Goal: Task Accomplishment & Management: Complete application form

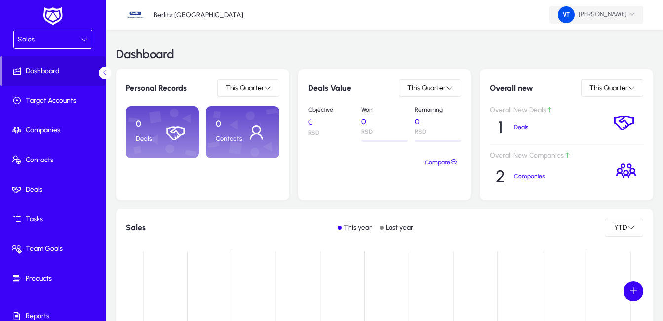
click at [633, 15] on icon at bounding box center [632, 14] width 6 height 6
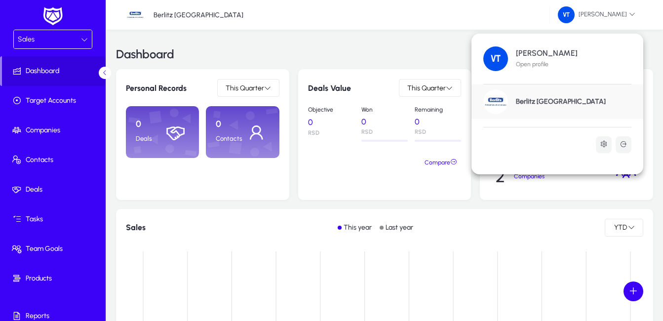
click at [531, 62] on p "Open profile" at bounding box center [547, 64] width 62 height 9
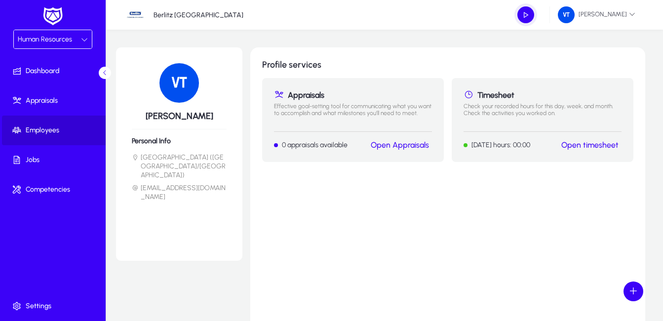
click at [38, 133] on span "Employees" at bounding box center [55, 130] width 106 height 10
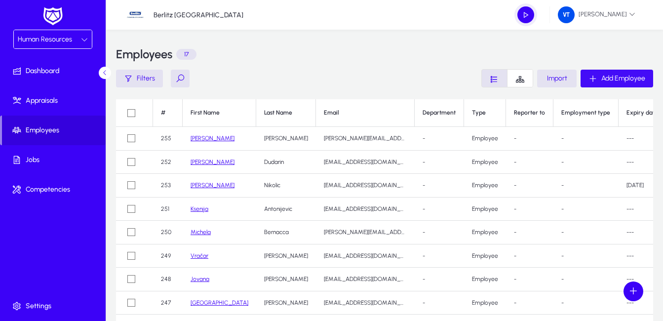
click at [623, 77] on span "Add Employee" at bounding box center [623, 78] width 44 height 8
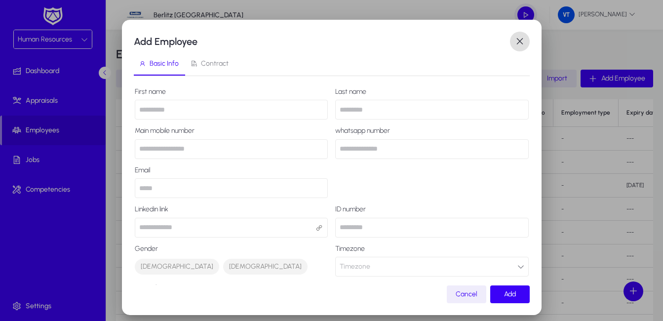
click at [217, 111] on input "text" at bounding box center [232, 110] width 194 height 20
type input "*****"
type input "******"
type input "**********"
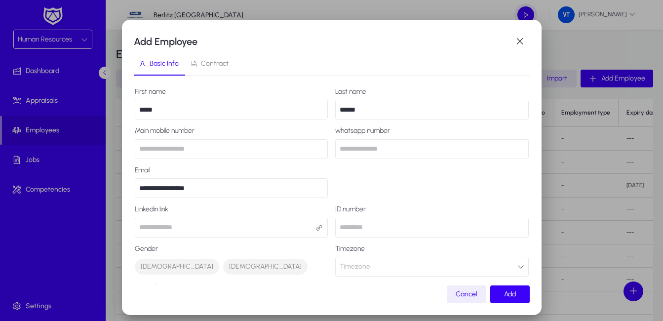
type input "*******"
type input "**********"
type input "*******"
type input "*"
type input "*****"
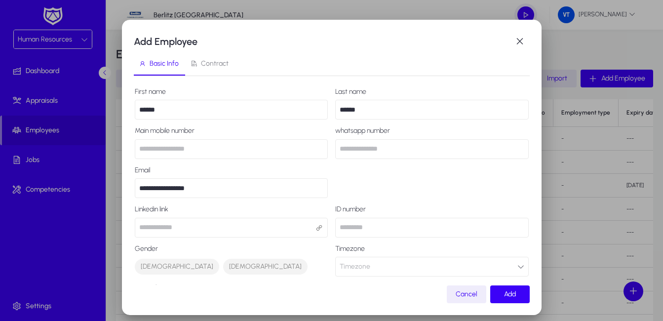
click at [371, 111] on input "******" at bounding box center [432, 110] width 194 height 20
type input "******"
click at [428, 239] on div "**********" at bounding box center [332, 280] width 394 height 385
click at [506, 292] on span "Add" at bounding box center [510, 294] width 12 height 8
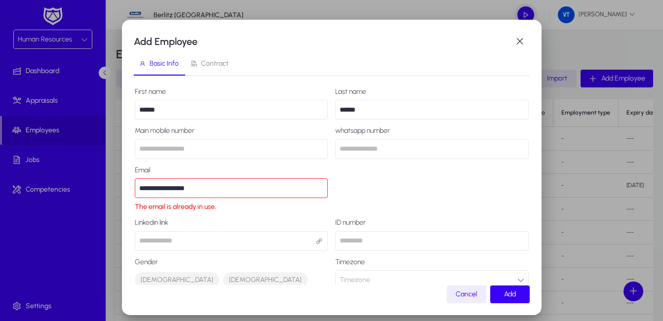
click at [221, 191] on input "**********" at bounding box center [232, 188] width 194 height 20
click at [220, 189] on input "**********" at bounding box center [232, 188] width 194 height 20
click at [405, 183] on div "**********" at bounding box center [332, 287] width 394 height 398
drag, startPoint x: 204, startPoint y: 188, endPoint x: 199, endPoint y: 190, distance: 5.3
click at [204, 188] on input "**********" at bounding box center [232, 188] width 194 height 20
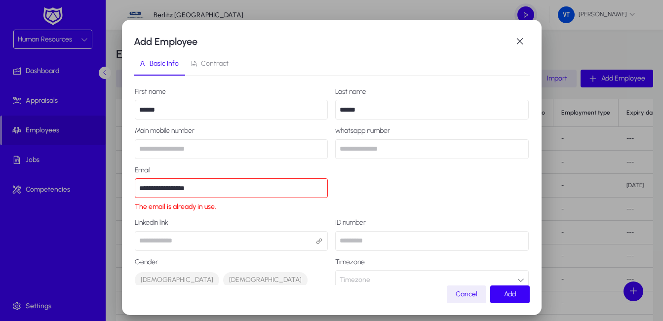
drag, startPoint x: 244, startPoint y: 190, endPoint x: 252, endPoint y: 191, distance: 8.5
click at [244, 190] on input "**********" at bounding box center [232, 188] width 194 height 20
click at [427, 197] on div "**********" at bounding box center [332, 287] width 394 height 398
click at [506, 294] on span "Add" at bounding box center [510, 294] width 12 height 8
click at [467, 295] on span "Cancel" at bounding box center [467, 294] width 22 height 8
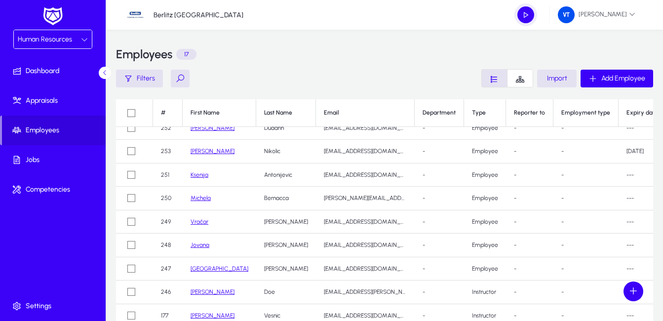
scroll to position [49, 0]
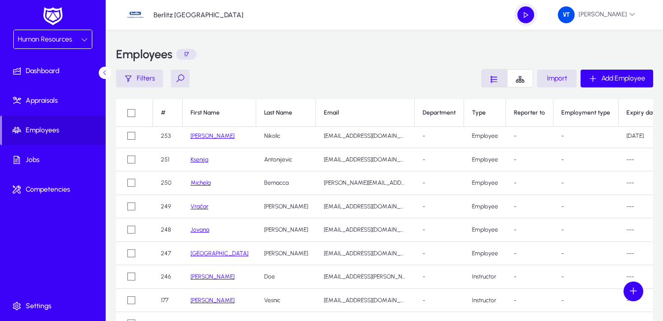
click at [199, 207] on link "Vračar" at bounding box center [200, 206] width 18 height 7
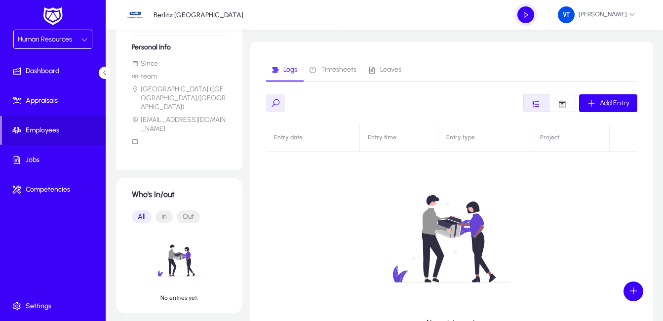
scroll to position [13, 0]
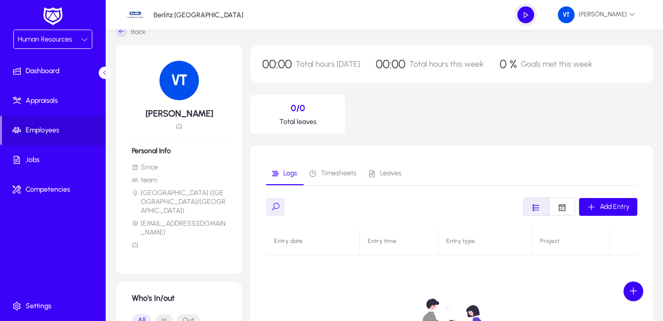
click at [337, 171] on span "Timesheets" at bounding box center [339, 173] width 36 height 7
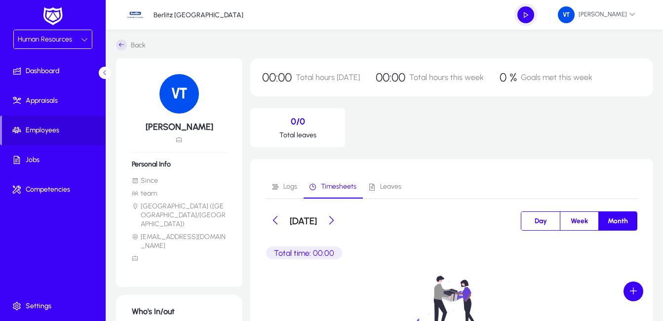
click at [394, 188] on span "Leaves" at bounding box center [390, 186] width 21 height 7
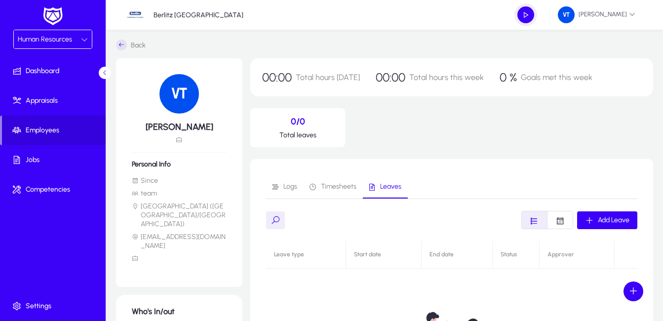
click at [49, 38] on span "Human Resources" at bounding box center [45, 39] width 54 height 8
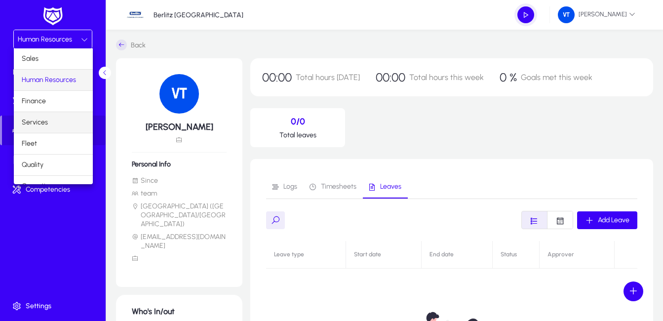
click at [52, 121] on mat-option "Services" at bounding box center [53, 122] width 79 height 21
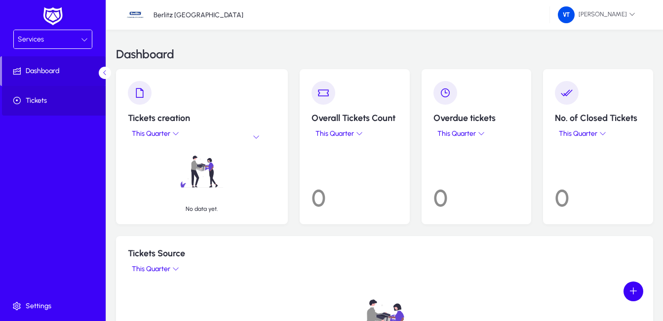
click at [50, 99] on span "Tickets" at bounding box center [55, 101] width 106 height 10
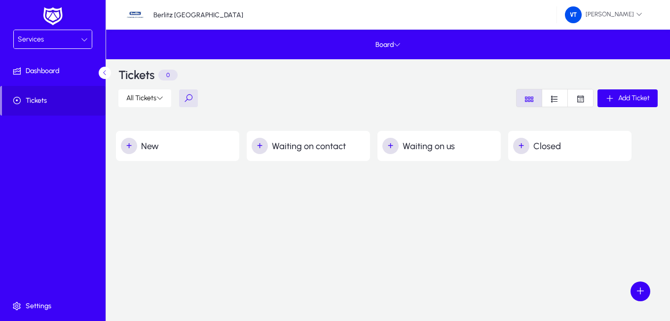
click at [72, 43] on div "Services" at bounding box center [49, 39] width 63 height 13
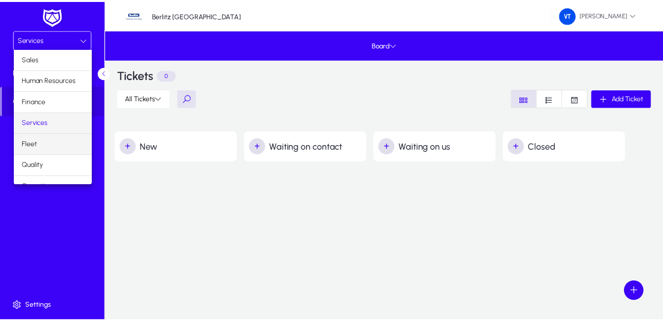
scroll to position [34, 0]
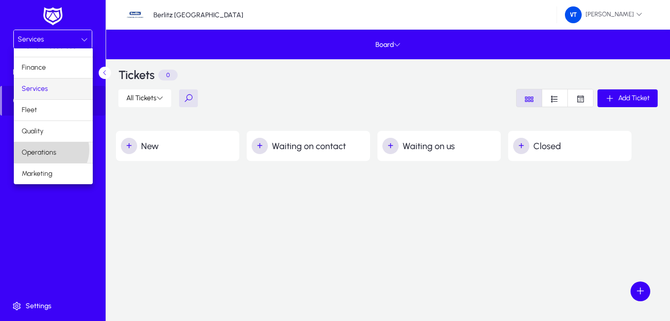
click at [50, 150] on span "Operations" at bounding box center [39, 153] width 35 height 12
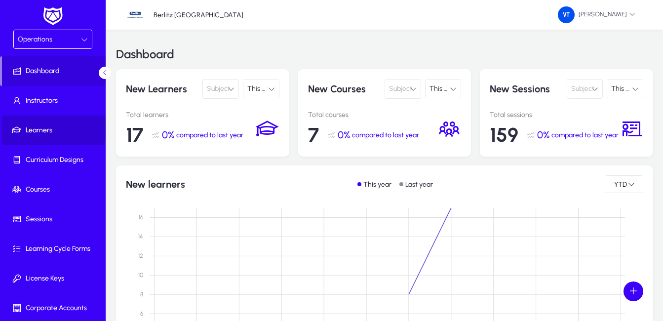
click at [53, 128] on span "Learners" at bounding box center [55, 130] width 106 height 10
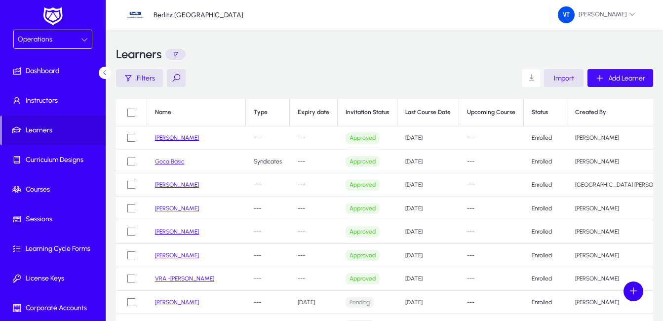
click at [626, 77] on span "Add Learner" at bounding box center [626, 78] width 37 height 8
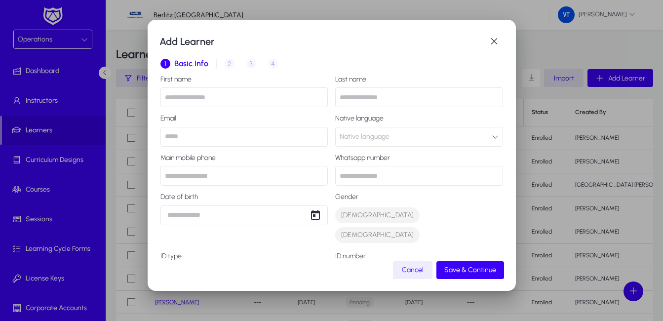
click at [222, 98] on input "text" at bounding box center [244, 97] width 168 height 20
type input "*****"
click at [391, 99] on input "text" at bounding box center [419, 97] width 168 height 20
type input "******"
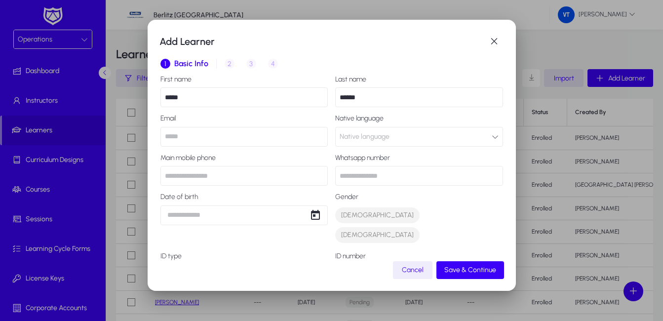
click at [229, 135] on input "email" at bounding box center [244, 137] width 168 height 20
type input "**********"
click at [410, 136] on button "Native language" at bounding box center [419, 137] width 168 height 20
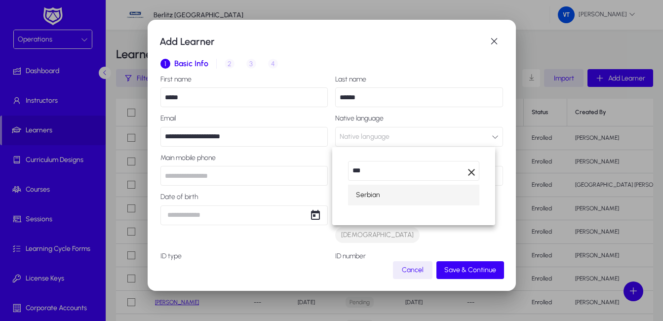
type input "***"
click at [392, 196] on mat-option "Serbian" at bounding box center [413, 195] width 131 height 21
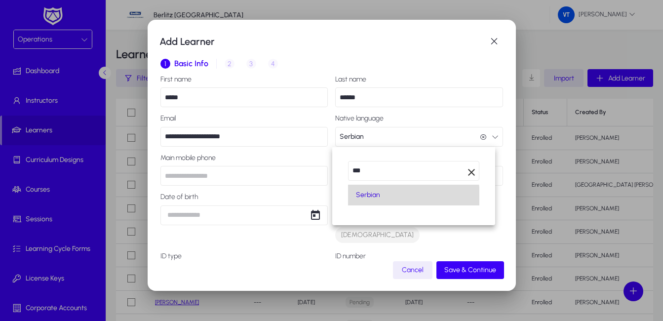
scroll to position [0, 0]
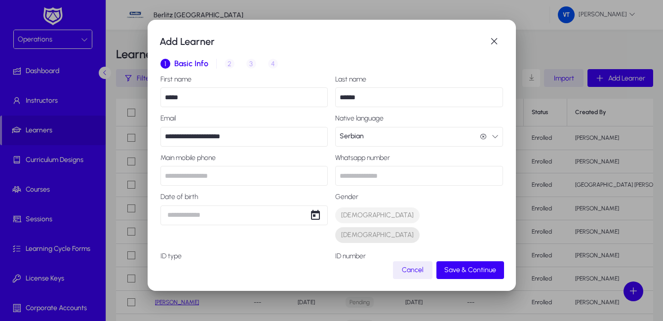
click at [388, 230] on span "[DEMOGRAPHIC_DATA]" at bounding box center [377, 235] width 73 height 10
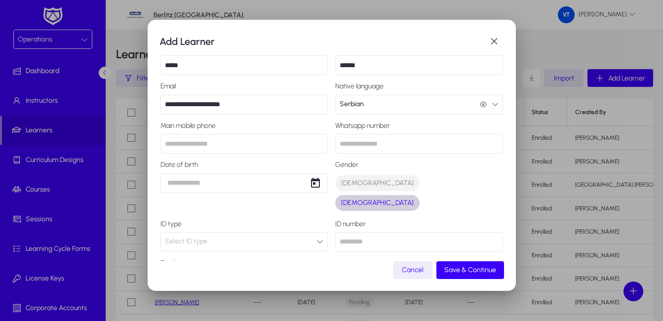
scroll to position [49, 0]
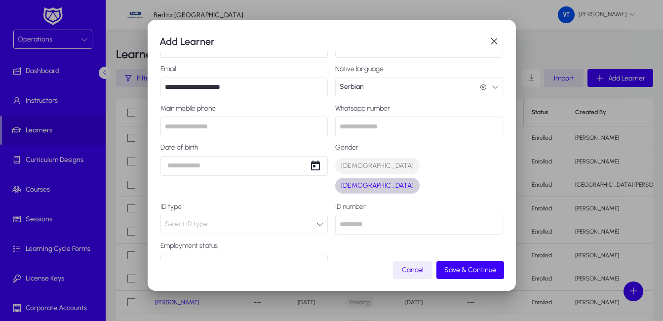
click at [256, 218] on div "Select ID type" at bounding box center [241, 224] width 152 height 13
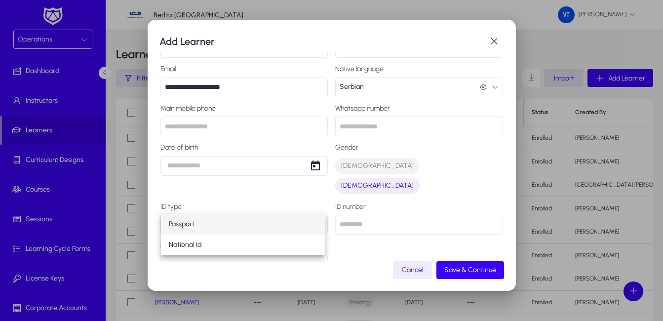
click at [234, 203] on div at bounding box center [331, 160] width 663 height 321
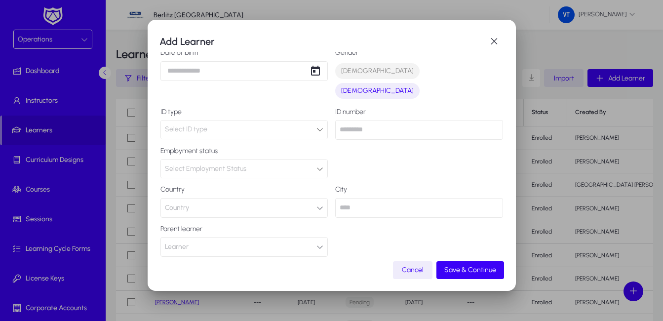
scroll to position [148, 0]
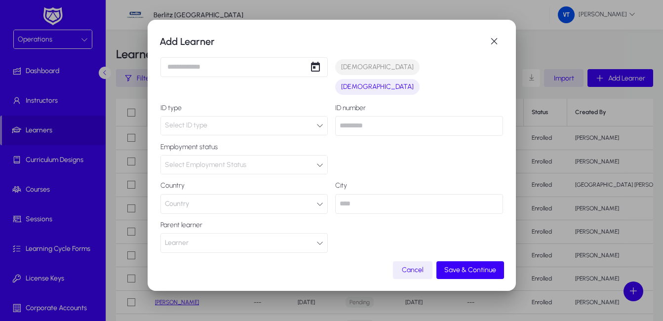
click at [316, 200] on icon "button" at bounding box center [319, 203] width 7 height 7
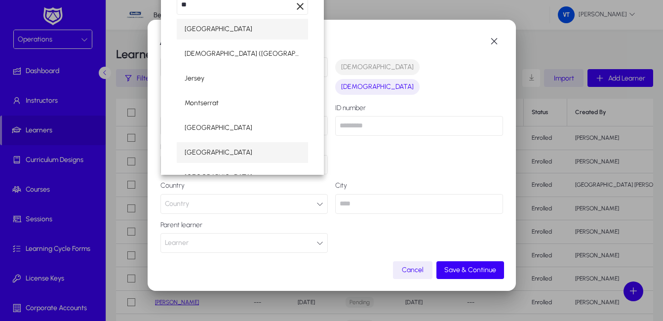
type input "**"
click at [207, 153] on mat-option "Serbia" at bounding box center [242, 152] width 131 height 21
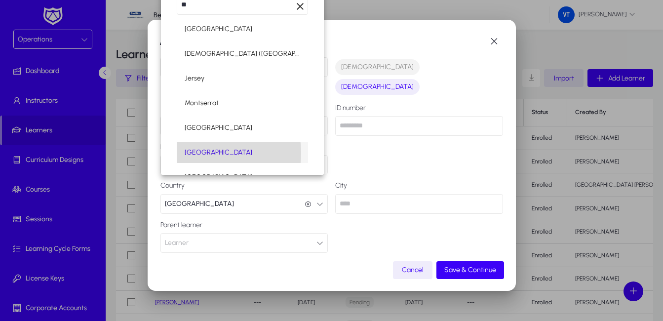
scroll to position [0, 0]
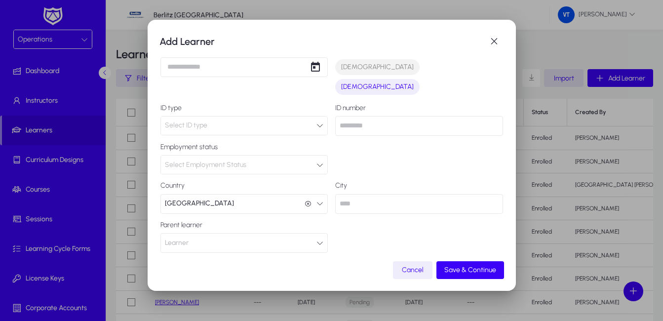
click at [312, 233] on button "Learner" at bounding box center [244, 243] width 168 height 20
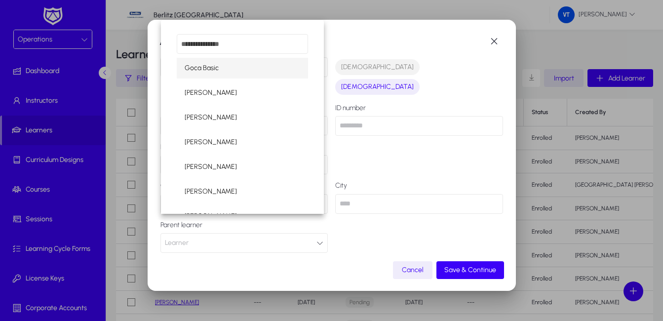
click at [312, 222] on div at bounding box center [331, 160] width 663 height 321
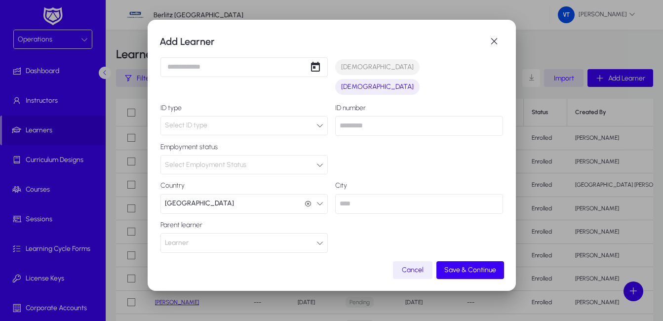
scroll to position [197, 0]
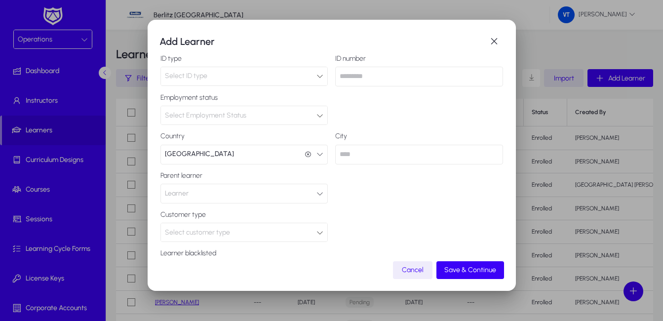
click at [316, 229] on icon at bounding box center [319, 232] width 7 height 7
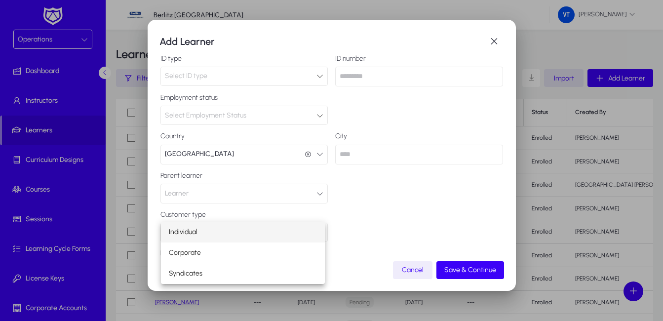
drag, startPoint x: 439, startPoint y: 190, endPoint x: 404, endPoint y: 190, distance: 35.1
click at [438, 190] on div at bounding box center [331, 160] width 663 height 321
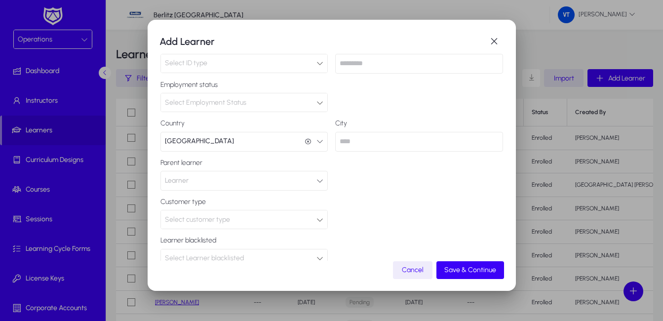
scroll to position [214, 0]
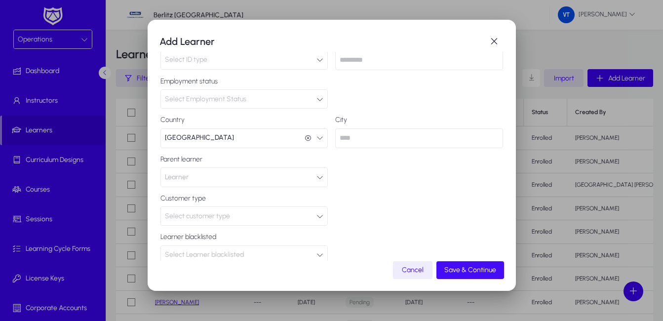
click at [465, 270] on span "Save & Continue" at bounding box center [470, 270] width 52 height 8
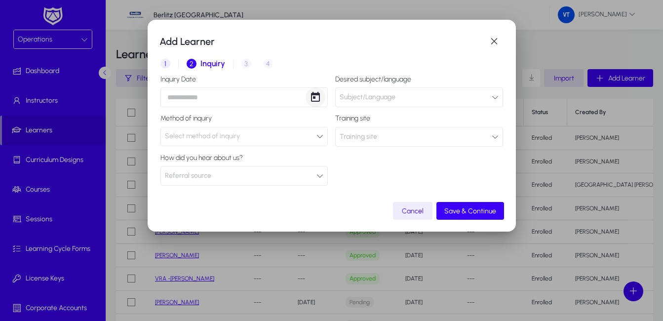
click at [314, 98] on span "Open calendar" at bounding box center [316, 97] width 20 height 20
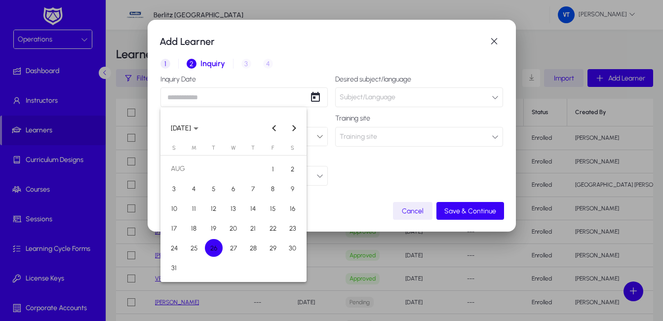
click at [213, 248] on span "26" at bounding box center [214, 248] width 18 height 18
type input "**********"
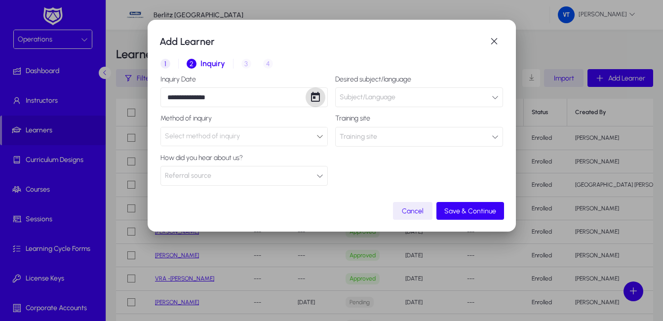
click at [404, 97] on button "Subject/Language" at bounding box center [419, 97] width 168 height 20
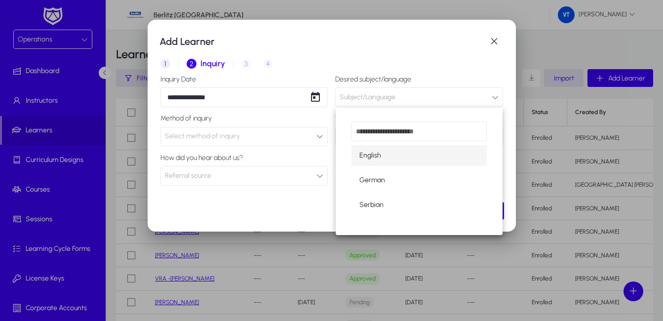
click at [437, 89] on div at bounding box center [331, 160] width 663 height 321
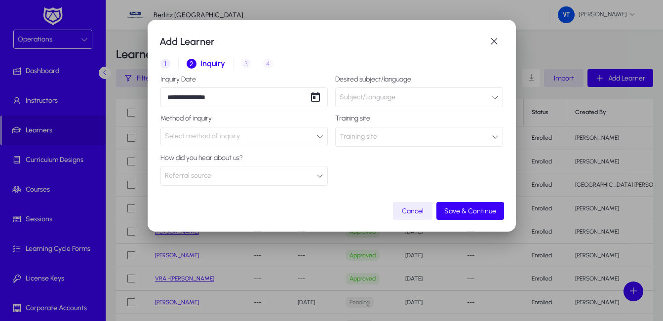
click at [497, 95] on icon "button" at bounding box center [495, 97] width 7 height 7
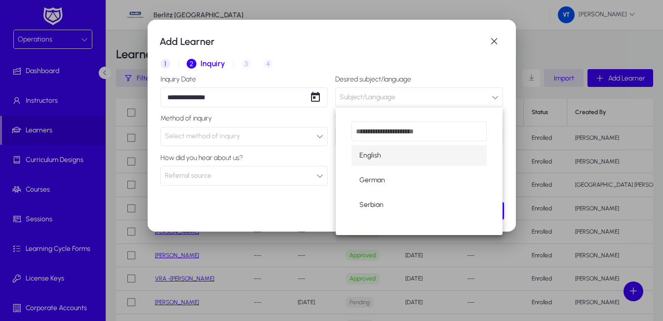
click at [494, 100] on div at bounding box center [331, 160] width 663 height 321
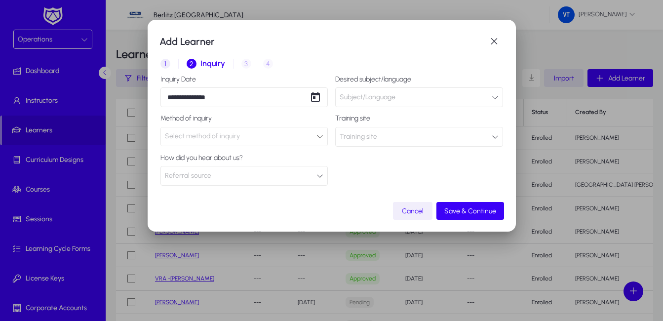
click at [414, 211] on span "Cancel" at bounding box center [413, 211] width 22 height 8
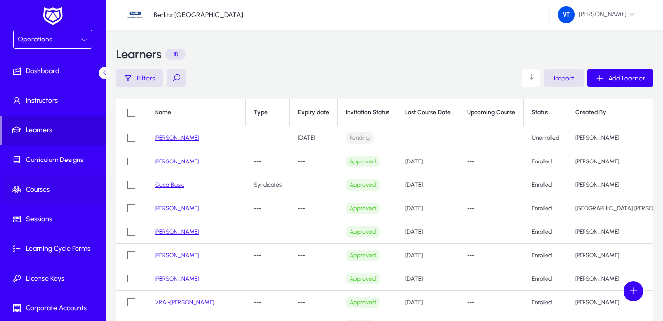
click at [44, 189] on span "Courses" at bounding box center [55, 190] width 106 height 10
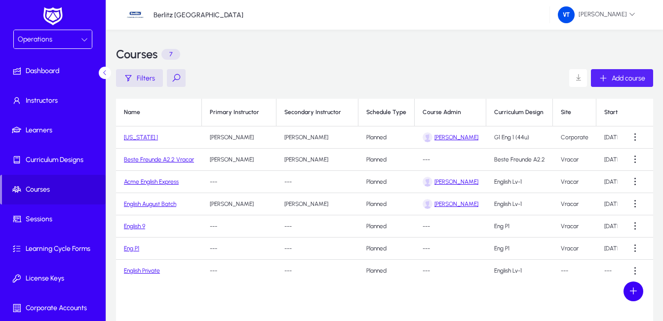
click at [618, 78] on span "Add course" at bounding box center [629, 78] width 34 height 8
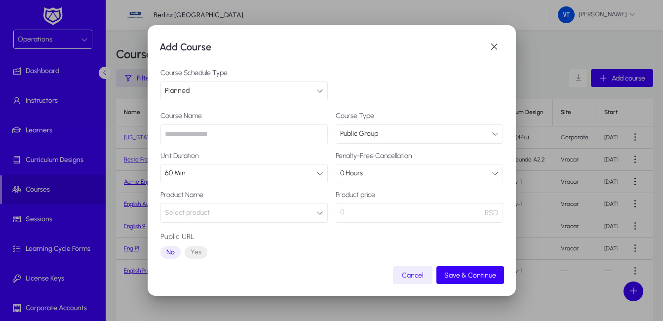
click at [319, 91] on div "Planned" at bounding box center [244, 90] width 166 height 18
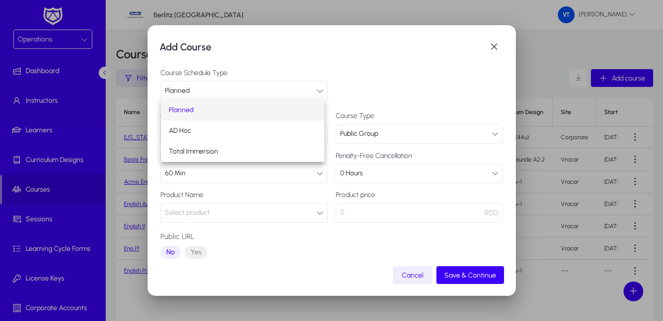
click at [190, 109] on span "Planned" at bounding box center [181, 110] width 25 height 12
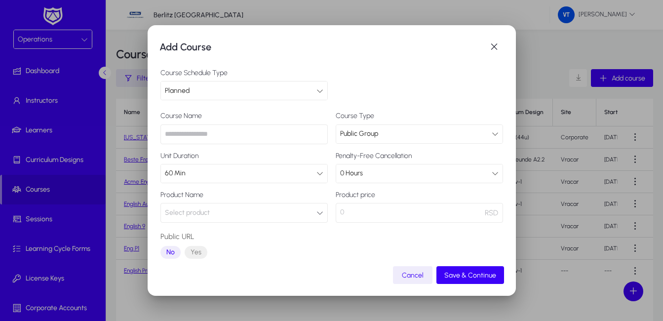
click at [204, 87] on div "Planned" at bounding box center [241, 90] width 152 height 13
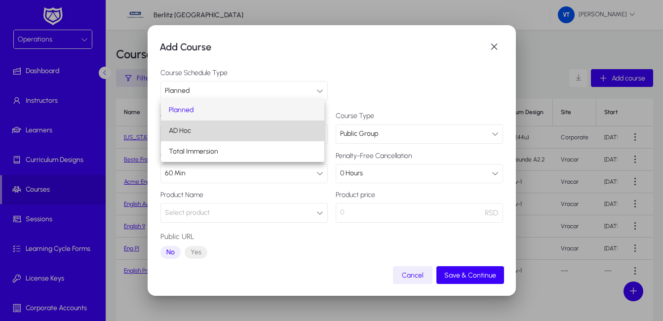
click at [197, 132] on mat-option "AD Hoc" at bounding box center [243, 130] width 164 height 21
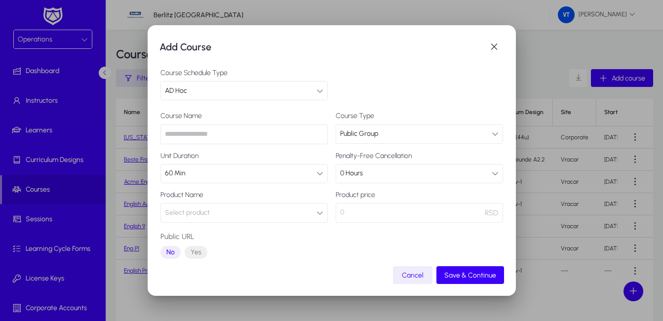
click at [214, 88] on div "AD Hoc" at bounding box center [241, 90] width 152 height 13
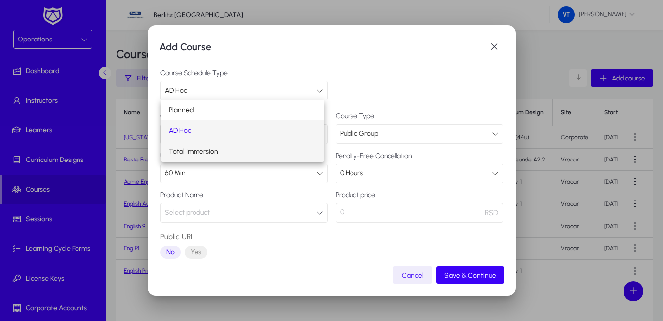
click at [194, 155] on span "Total Immersion" at bounding box center [193, 152] width 49 height 12
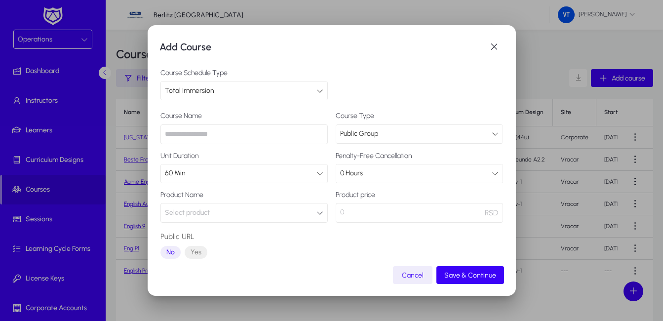
click at [206, 88] on span "Total Immersion" at bounding box center [189, 90] width 49 height 8
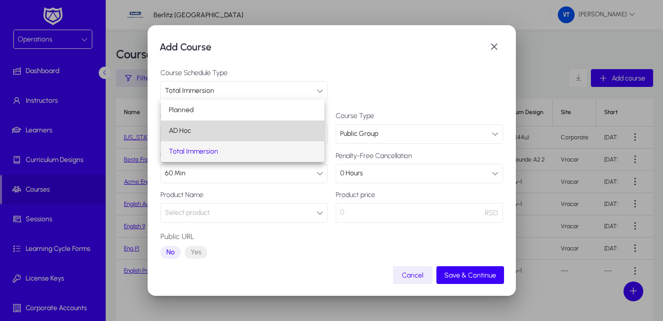
click at [200, 132] on mat-option "AD Hoc" at bounding box center [243, 130] width 164 height 21
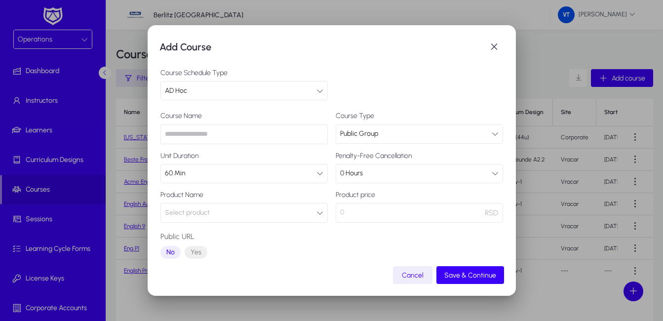
click at [308, 130] on input "text" at bounding box center [243, 134] width 167 height 20
type input "**********"
click at [492, 135] on icon at bounding box center [495, 133] width 7 height 7
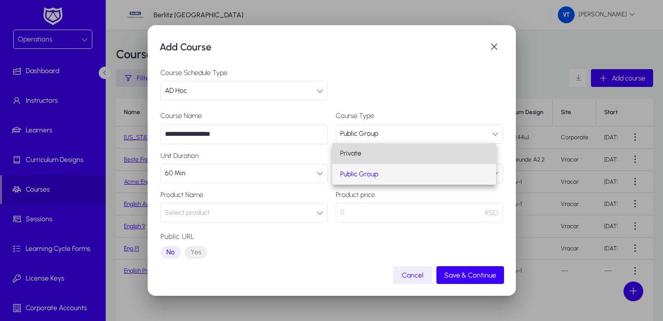
click at [447, 149] on mat-option "Private" at bounding box center [414, 153] width 164 height 21
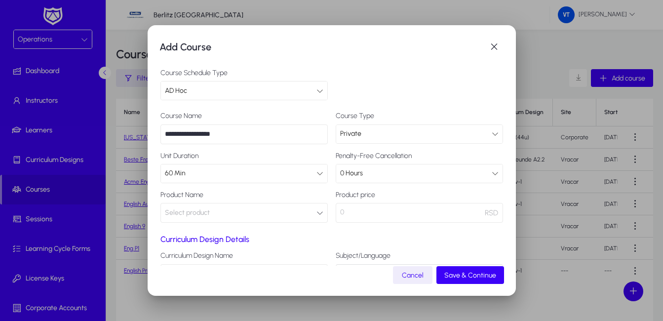
drag, startPoint x: 245, startPoint y: 133, endPoint x: 152, endPoint y: 125, distance: 93.6
click at [152, 125] on div "**********" at bounding box center [332, 160] width 368 height 271
type input "*********"
click at [244, 173] on div "60 Min" at bounding box center [241, 173] width 152 height 13
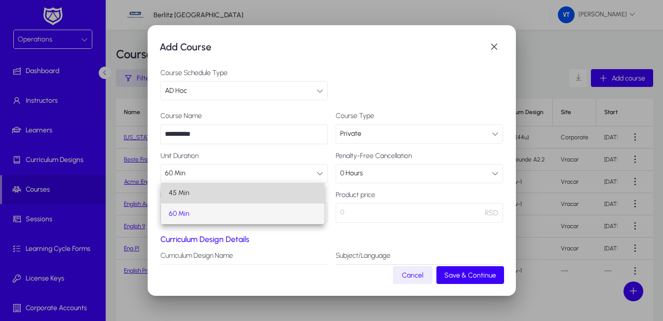
click at [230, 194] on mat-option "45 Min" at bounding box center [243, 193] width 164 height 21
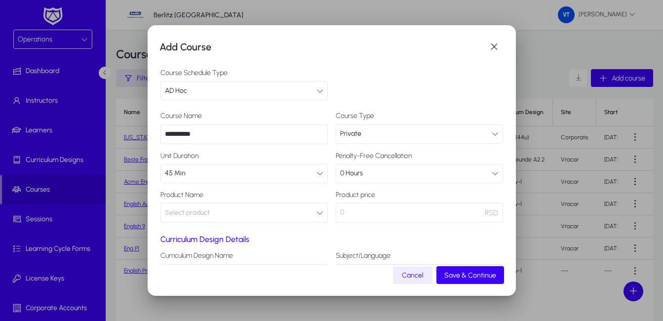
click at [371, 173] on div "0 Hours" at bounding box center [416, 173] width 152 height 13
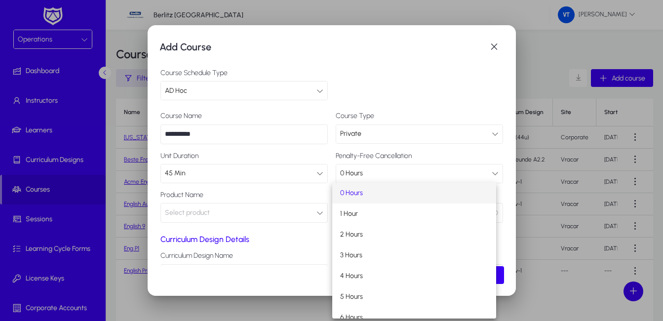
click at [371, 173] on div at bounding box center [331, 160] width 663 height 321
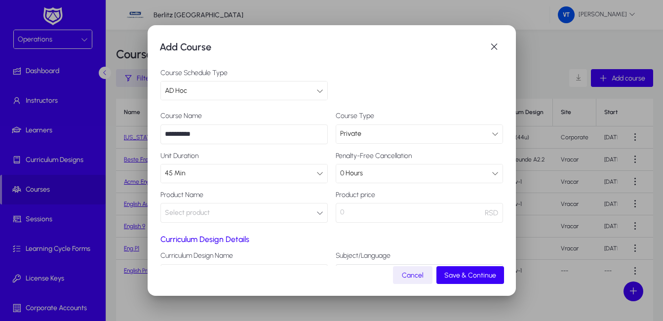
click at [316, 213] on icon "button" at bounding box center [319, 212] width 7 height 7
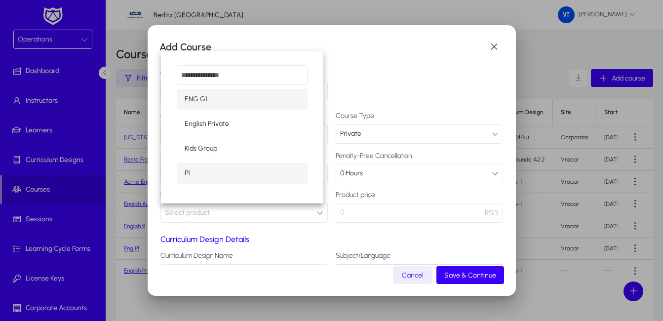
click at [225, 174] on mat-option "P1" at bounding box center [242, 173] width 131 height 21
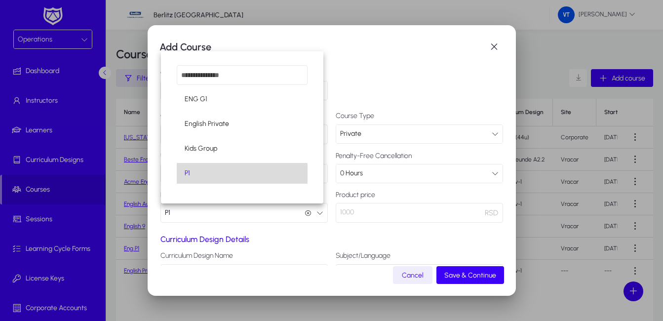
scroll to position [0, 0]
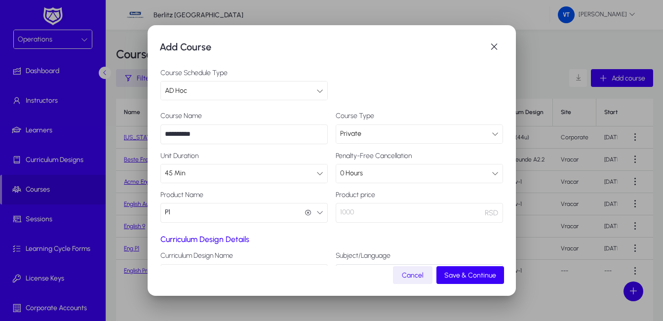
click at [383, 211] on p "1000" at bounding box center [419, 213] width 167 height 20
click at [342, 211] on p "1000" at bounding box center [419, 213] width 167 height 20
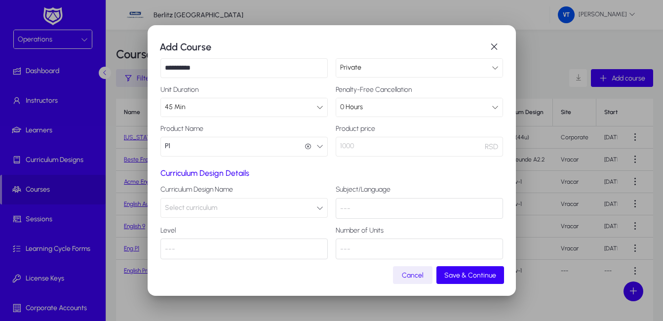
scroll to position [75, 0]
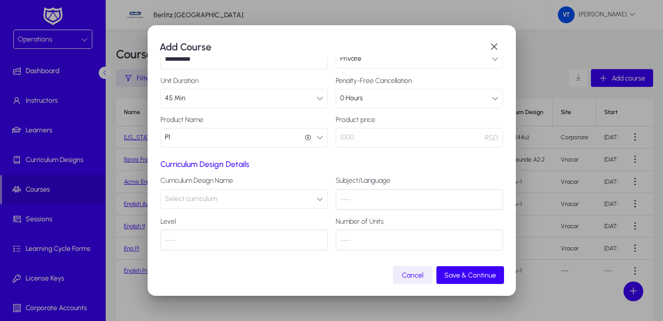
click at [318, 198] on icon "button" at bounding box center [319, 198] width 7 height 7
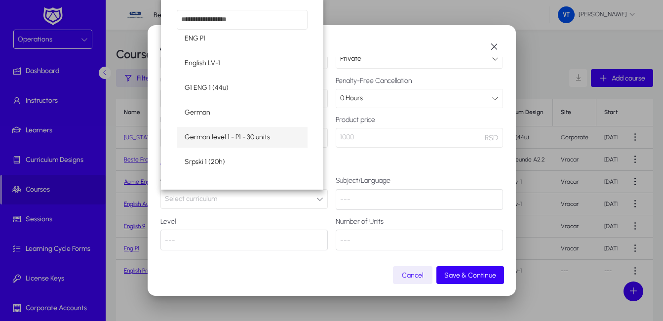
scroll to position [57, 0]
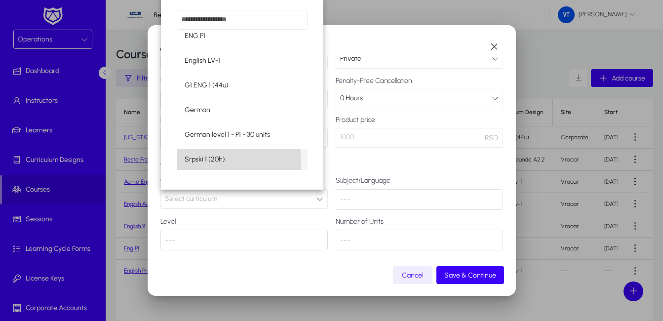
click at [203, 162] on span "Srpski 1 (20h)" at bounding box center [205, 160] width 40 height 12
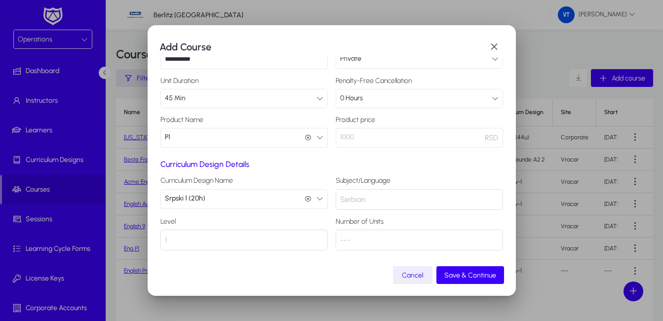
click at [316, 198] on icon "button" at bounding box center [319, 198] width 7 height 7
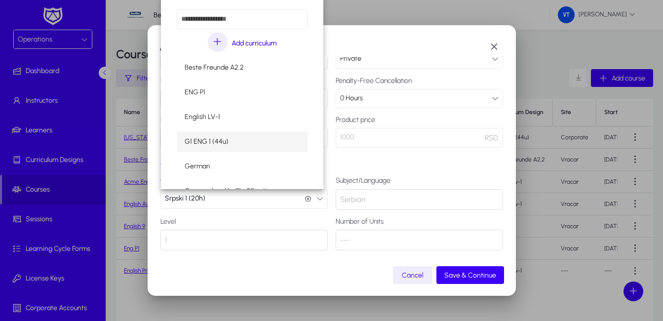
scroll to position [0, 0]
click at [218, 42] on icon "button" at bounding box center [218, 43] width 20 height 20
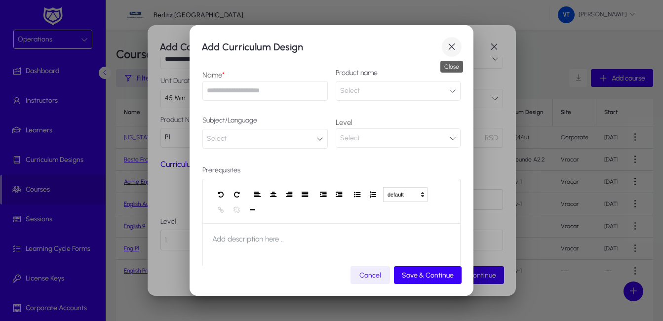
click at [451, 41] on span "button" at bounding box center [452, 47] width 20 height 20
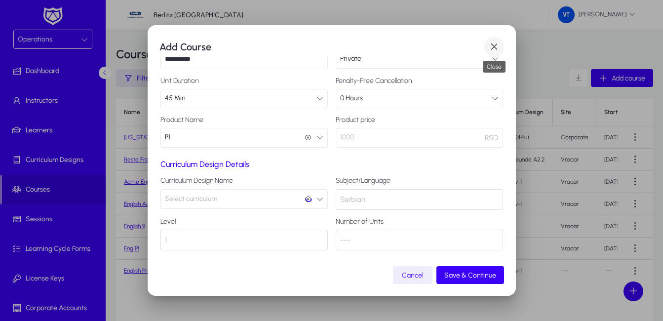
click at [499, 46] on span "button" at bounding box center [494, 47] width 20 height 20
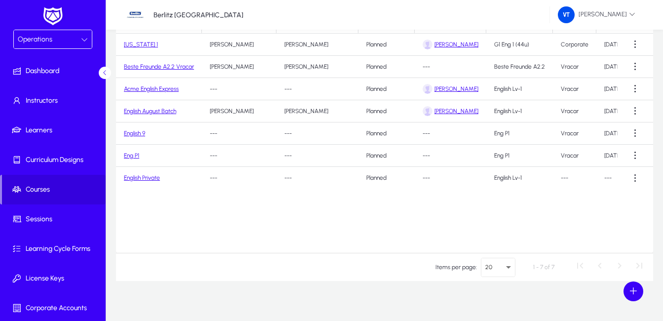
scroll to position [102, 0]
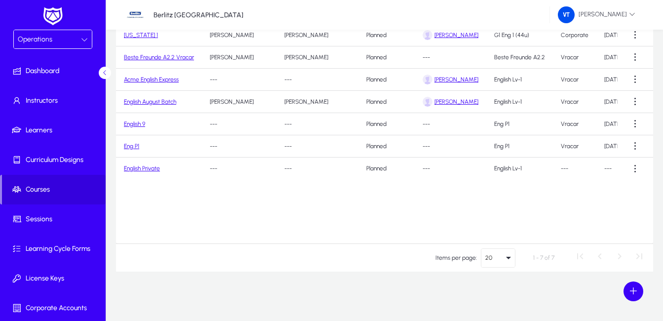
click at [510, 258] on icon "Select page" at bounding box center [509, 258] width 12 height 12
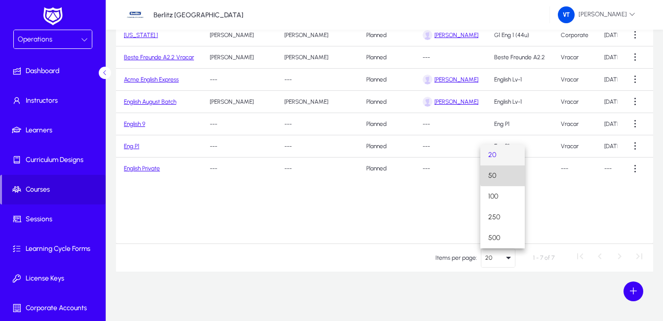
click at [512, 175] on mat-option "50" at bounding box center [502, 175] width 44 height 21
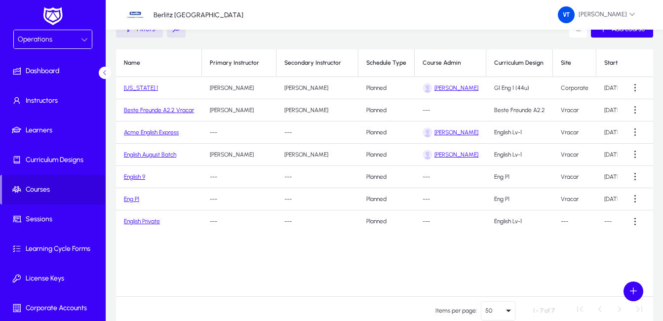
scroll to position [0, 0]
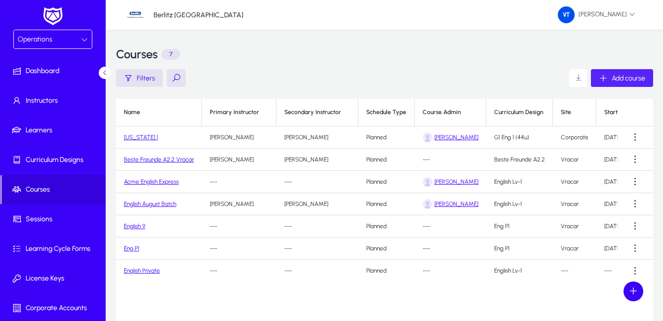
click at [618, 80] on span "Add course" at bounding box center [629, 78] width 34 height 8
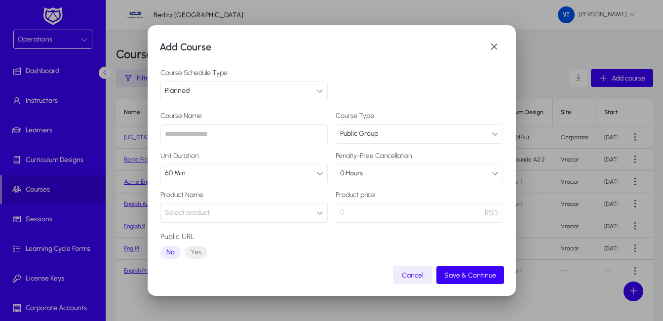
click at [492, 134] on icon at bounding box center [495, 133] width 7 height 7
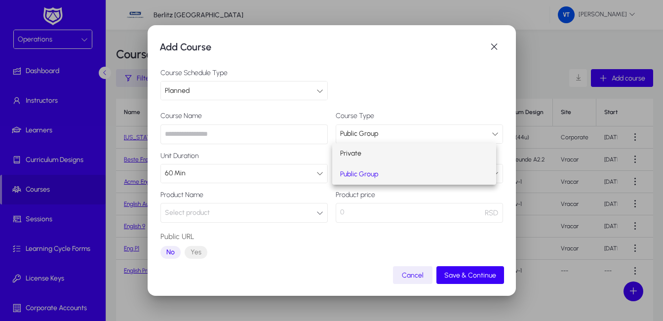
click at [406, 154] on mat-option "Private" at bounding box center [414, 153] width 164 height 21
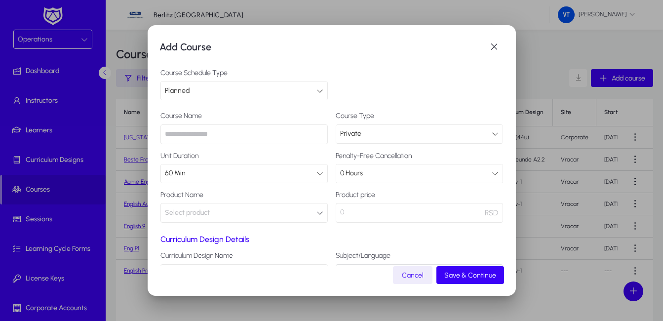
scroll to position [75, 0]
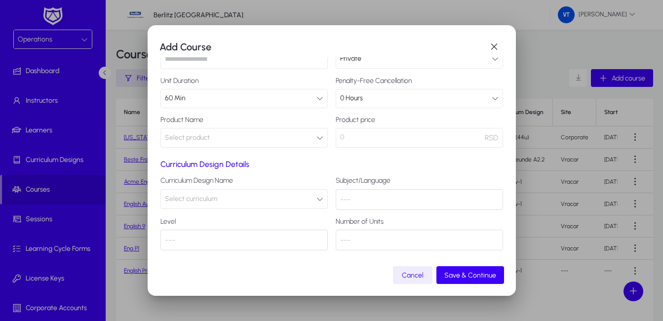
click at [319, 201] on icon "button" at bounding box center [319, 198] width 7 height 7
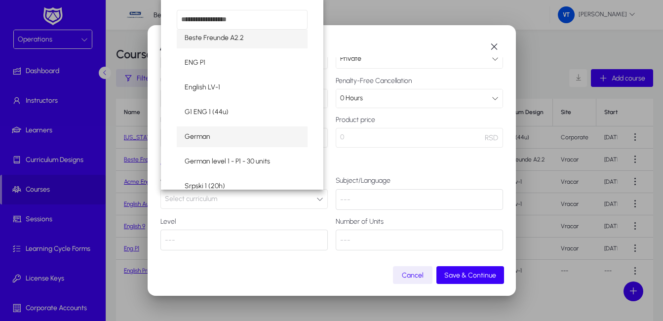
scroll to position [57, 0]
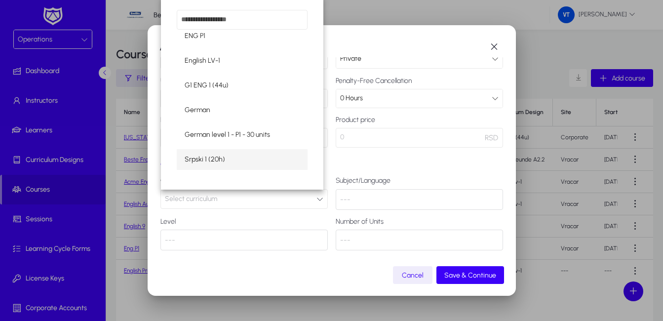
click at [219, 158] on span "Srpski 1 (20h)" at bounding box center [205, 160] width 40 height 12
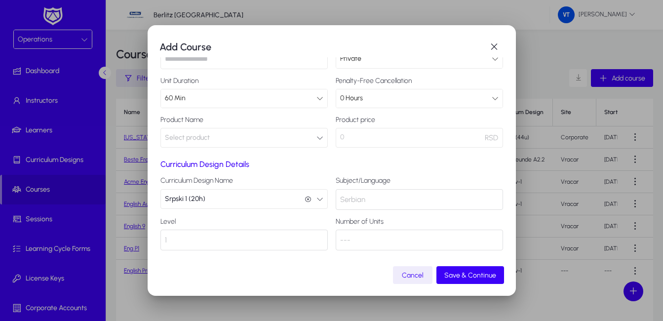
scroll to position [0, 0]
click at [381, 200] on div "Serbian" at bounding box center [419, 199] width 167 height 21
click at [269, 241] on div "1" at bounding box center [243, 240] width 167 height 21
click at [382, 247] on div "---" at bounding box center [419, 240] width 167 height 21
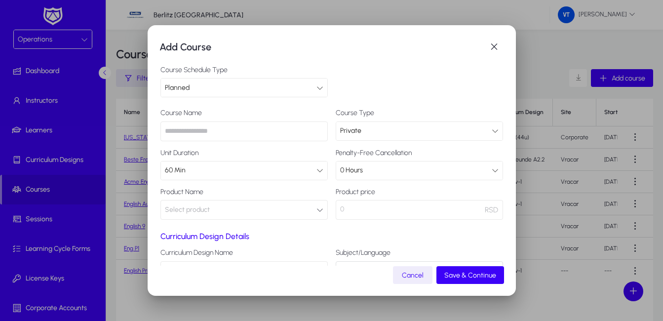
scroll to position [0, 0]
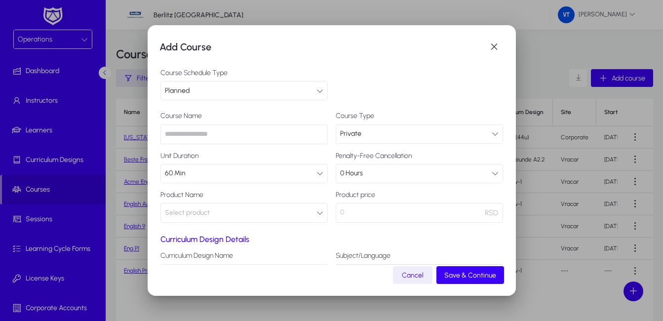
click at [296, 137] on input "text" at bounding box center [243, 134] width 167 height 20
click at [386, 176] on div "0 Hours" at bounding box center [416, 173] width 152 height 13
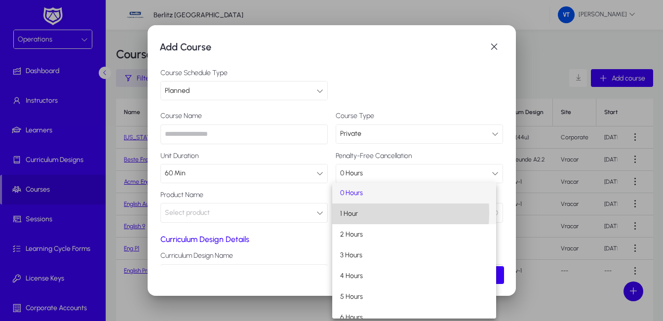
click at [365, 213] on mat-option "1 Hour" at bounding box center [414, 213] width 164 height 21
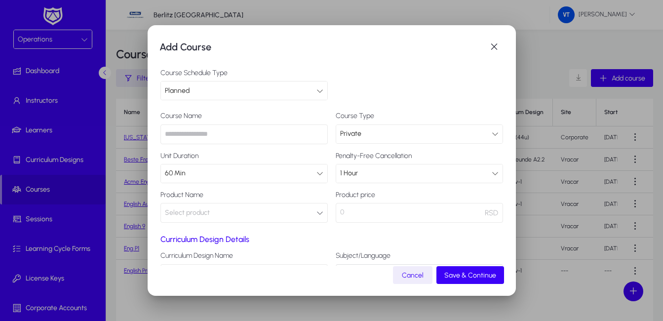
click at [191, 136] on input "text" at bounding box center [243, 134] width 167 height 20
type input "*********"
click at [316, 216] on icon "button" at bounding box center [319, 212] width 7 height 7
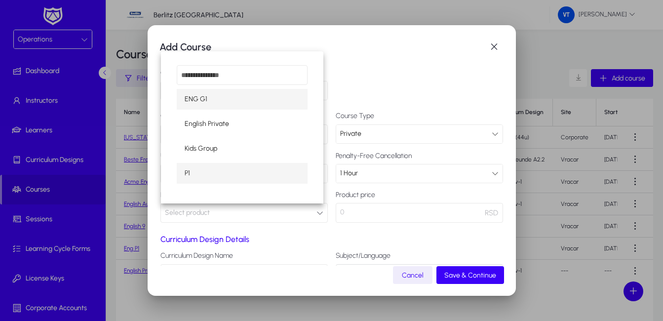
click at [194, 173] on mat-option "P1" at bounding box center [242, 173] width 131 height 21
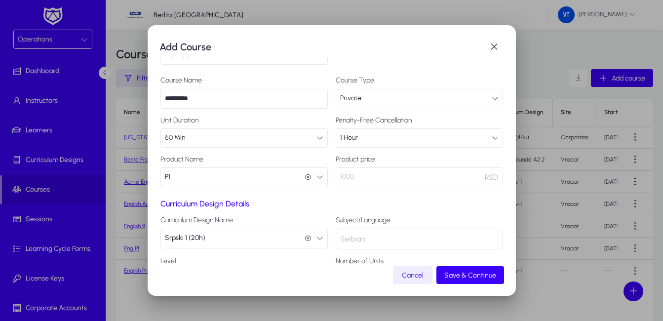
scroll to position [75, 0]
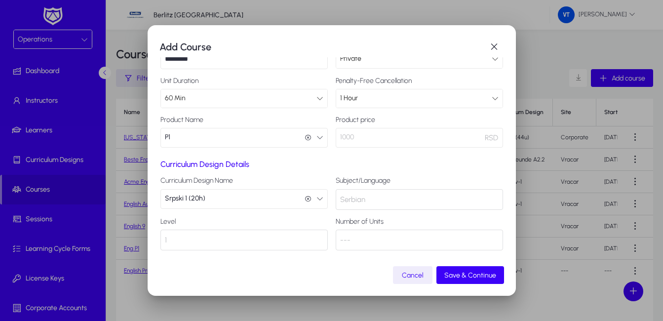
click at [369, 199] on div "Serbian" at bounding box center [419, 199] width 167 height 21
click at [251, 240] on div "1" at bounding box center [243, 240] width 167 height 21
click at [353, 240] on div "---" at bounding box center [419, 240] width 167 height 21
click at [468, 276] on span "Save & Continue" at bounding box center [470, 275] width 52 height 8
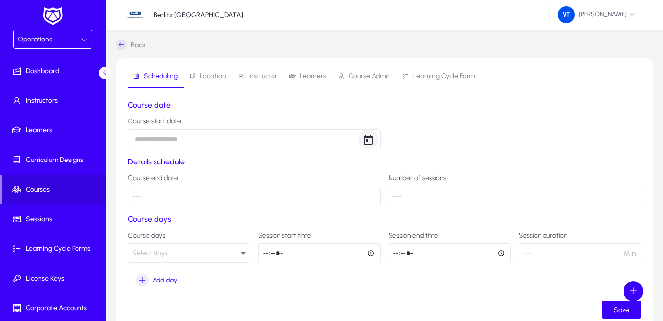
click at [368, 141] on span "Open calendar" at bounding box center [368, 139] width 20 height 20
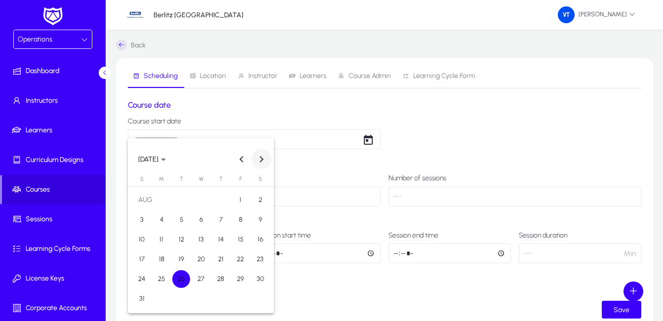
click at [262, 159] on button "Next month" at bounding box center [262, 159] width 20 height 20
click at [162, 219] on span "1" at bounding box center [162, 220] width 18 height 18
type input "**********"
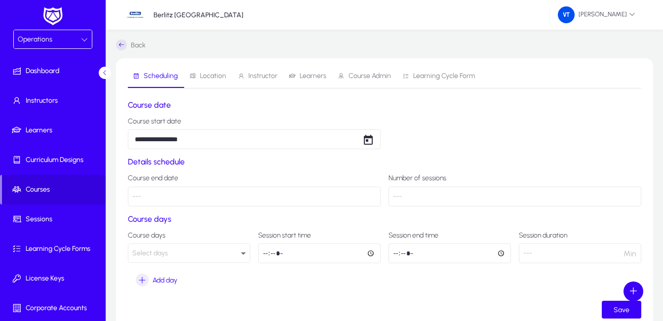
click at [430, 196] on p "---" at bounding box center [515, 197] width 253 height 20
click at [360, 198] on p "---" at bounding box center [254, 197] width 253 height 20
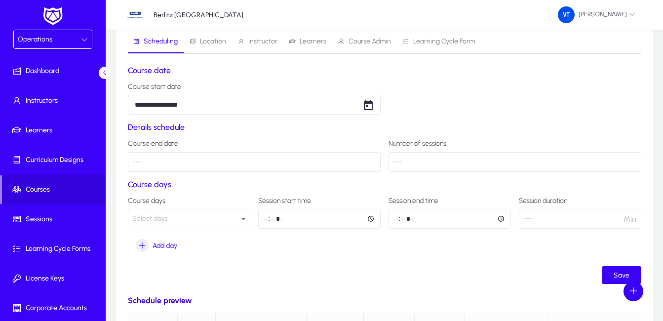
scroll to position [49, 0]
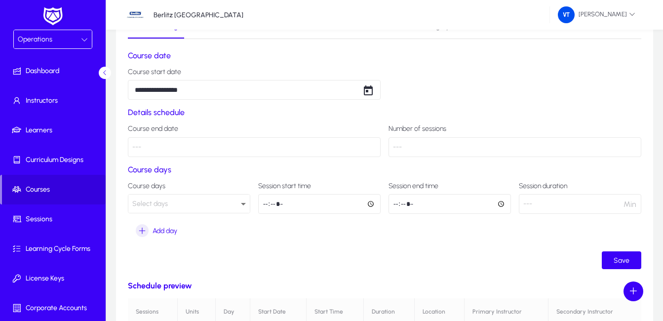
click at [245, 202] on icon at bounding box center [243, 204] width 12 height 12
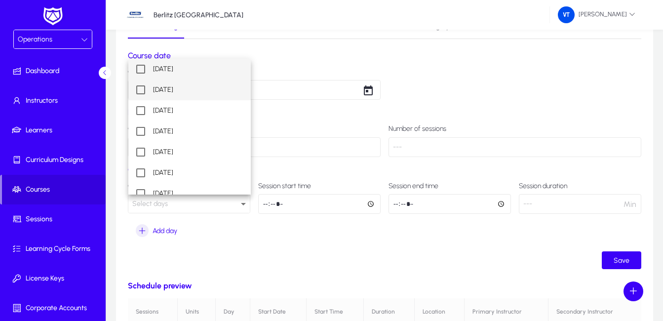
click at [179, 91] on mat-option "[DATE]" at bounding box center [189, 89] width 122 height 21
click at [197, 203] on div at bounding box center [331, 160] width 663 height 321
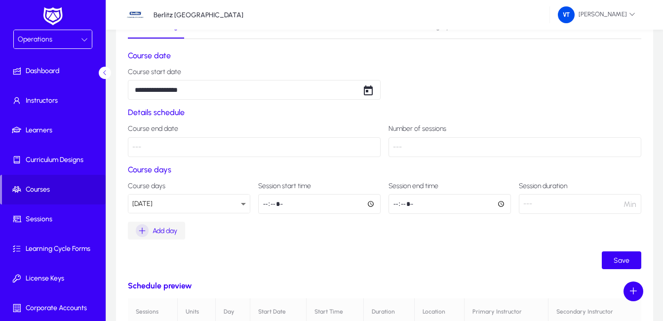
click at [159, 231] on span "Add day" at bounding box center [165, 231] width 25 height 8
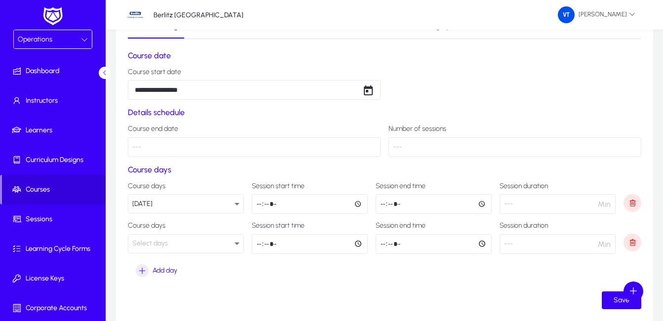
click at [236, 245] on icon at bounding box center [237, 243] width 12 height 12
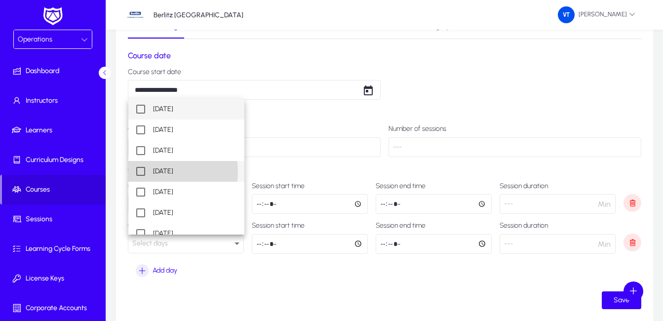
click at [169, 172] on span "[DATE]" at bounding box center [163, 171] width 20 height 12
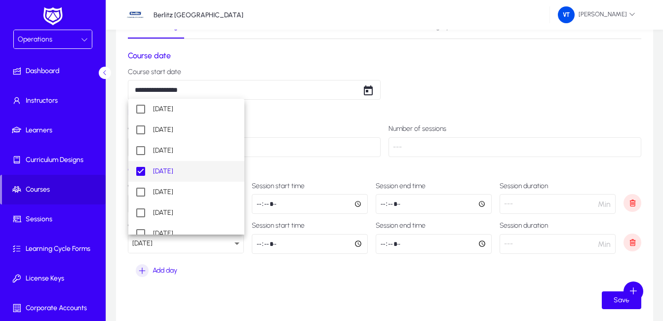
click at [332, 207] on div at bounding box center [331, 160] width 663 height 321
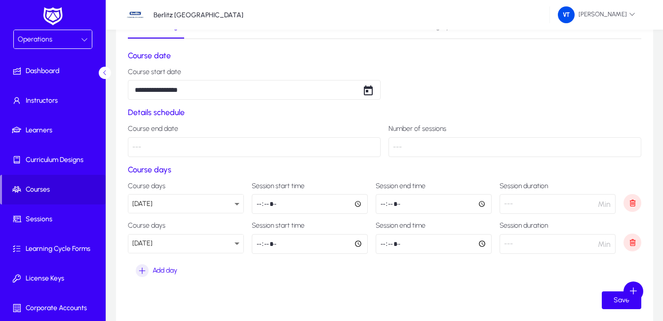
click at [363, 203] on input "time" at bounding box center [310, 204] width 116 height 20
type input "*****"
click at [348, 246] on input "time" at bounding box center [310, 244] width 116 height 20
click at [482, 203] on input "time" at bounding box center [434, 204] width 116 height 20
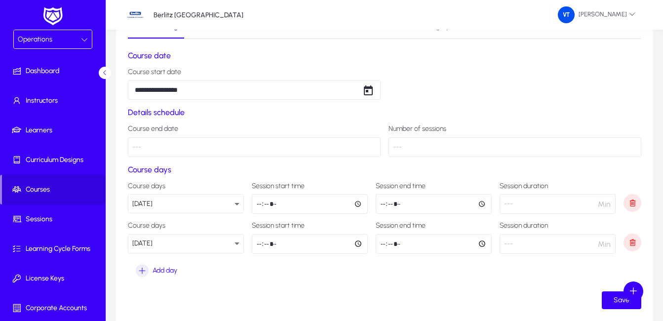
click at [358, 245] on input "time" at bounding box center [310, 244] width 116 height 20
type input "*****"
click at [334, 271] on section "Course days Course days Tuesday Session start time ***** Session end time Sessi…" at bounding box center [384, 222] width 513 height 115
click at [608, 207] on span "Min" at bounding box center [604, 203] width 13 height 9
click at [514, 204] on p "---" at bounding box center [558, 204] width 116 height 20
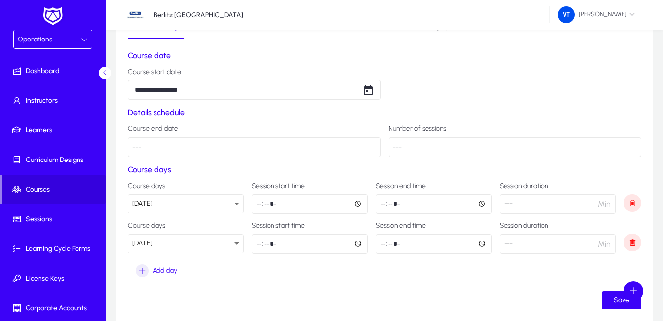
click at [404, 209] on input "time" at bounding box center [434, 204] width 116 height 20
click at [485, 203] on input "time" at bounding box center [434, 204] width 116 height 20
click at [484, 203] on input "time" at bounding box center [434, 204] width 116 height 20
click at [505, 146] on p "---" at bounding box center [515, 147] width 253 height 20
click at [483, 203] on input "*****" at bounding box center [434, 204] width 116 height 20
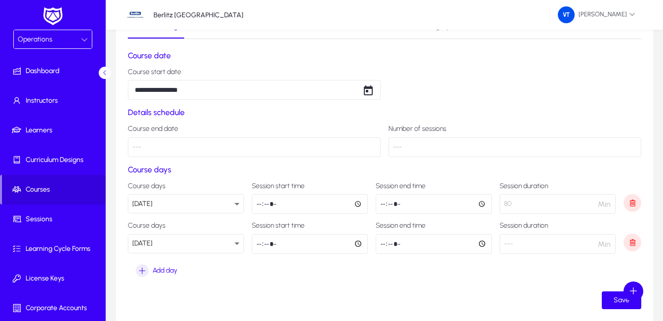
click at [495, 160] on form "**********" at bounding box center [384, 180] width 513 height 258
click at [428, 205] on input "*****" at bounding box center [434, 204] width 116 height 20
click at [480, 203] on input "*****" at bounding box center [434, 204] width 116 height 20
type input "*****"
click at [504, 164] on form "**********" at bounding box center [384, 180] width 513 height 258
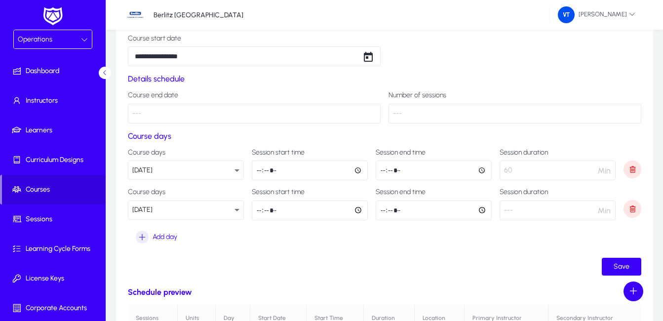
scroll to position [99, 0]
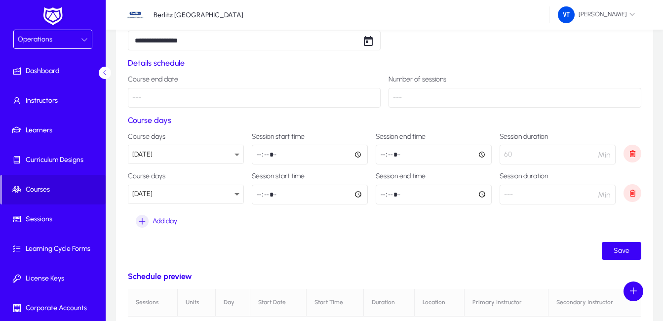
click at [483, 196] on input "time" at bounding box center [434, 195] width 116 height 20
type input "*****"
click at [479, 238] on form "**********" at bounding box center [384, 130] width 513 height 258
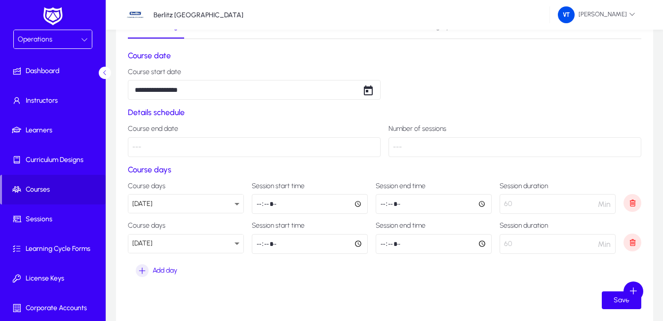
click at [435, 147] on p "---" at bounding box center [515, 147] width 253 height 20
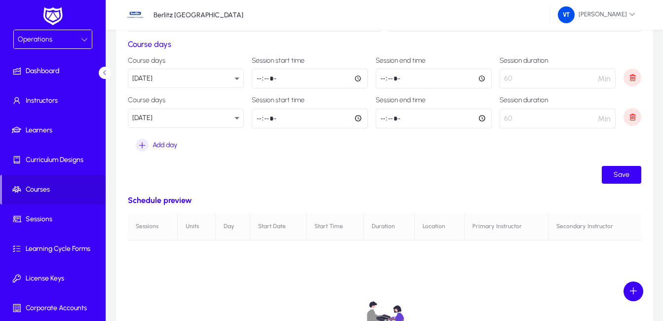
scroll to position [197, 0]
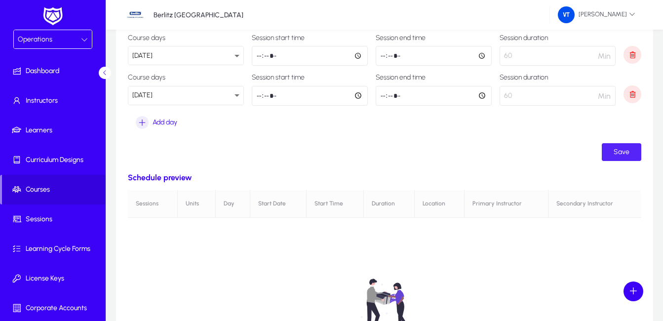
click at [617, 153] on span "Save" at bounding box center [622, 152] width 16 height 8
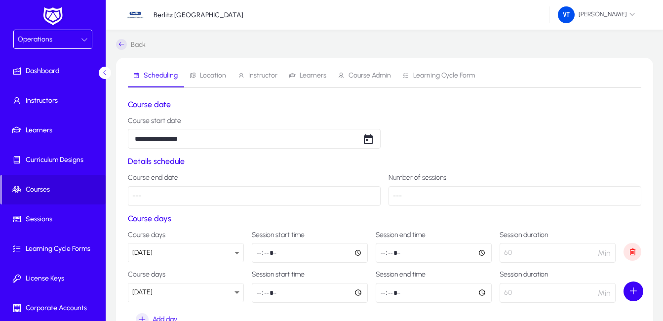
scroll to position [0, 0]
click at [214, 77] on span "Location" at bounding box center [213, 76] width 26 height 7
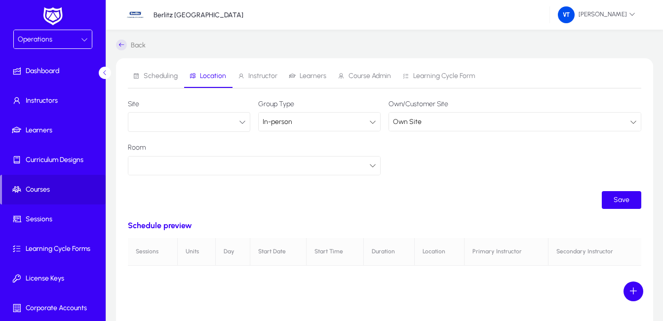
click at [244, 123] on icon "button" at bounding box center [242, 121] width 7 height 7
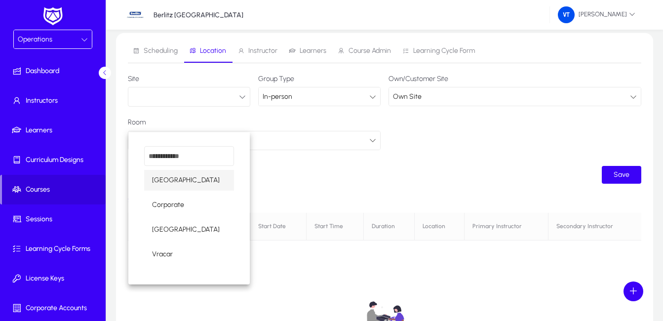
scroll to position [49, 0]
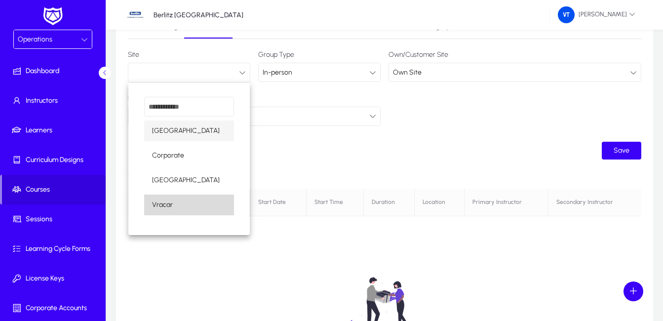
click at [173, 202] on mat-option "Vracar" at bounding box center [189, 205] width 90 height 21
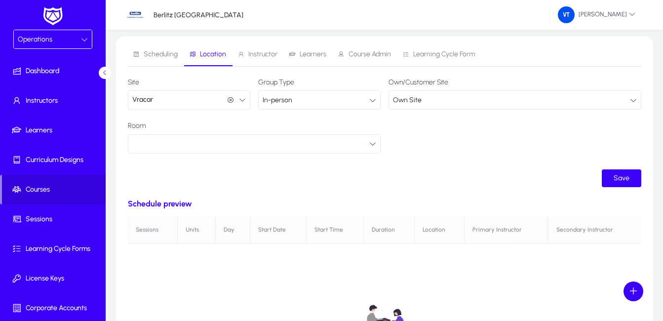
scroll to position [0, 0]
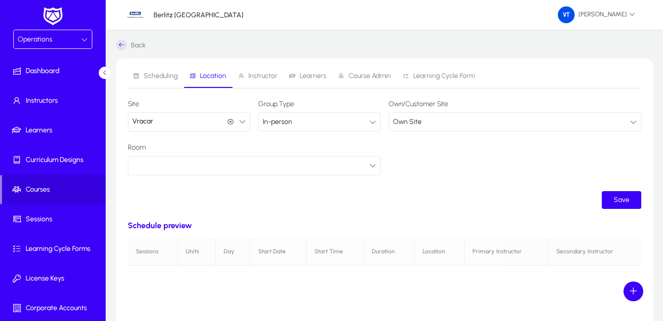
click at [371, 166] on icon at bounding box center [372, 165] width 7 height 7
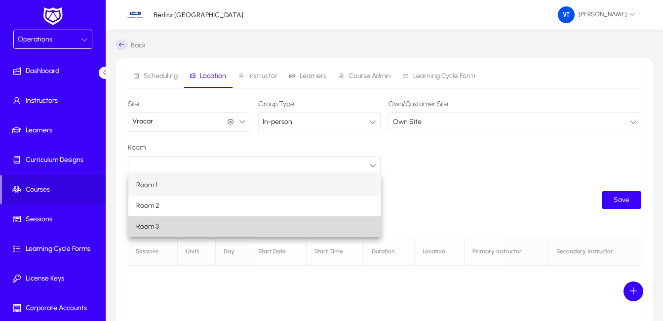
click at [164, 225] on mat-option "Room 3" at bounding box center [254, 226] width 253 height 21
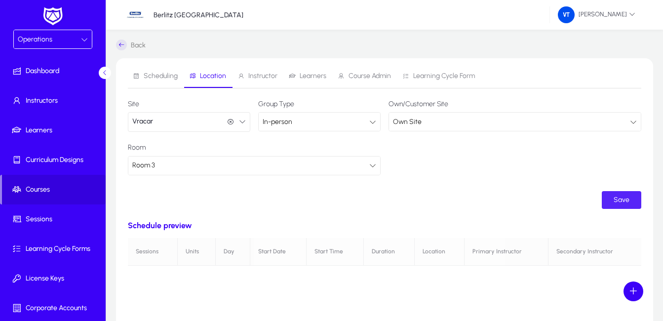
click at [626, 202] on span "Save" at bounding box center [622, 199] width 16 height 8
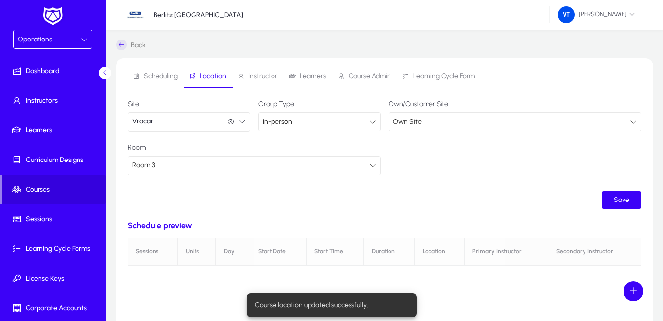
click at [267, 78] on span "Instructor" at bounding box center [262, 76] width 29 height 7
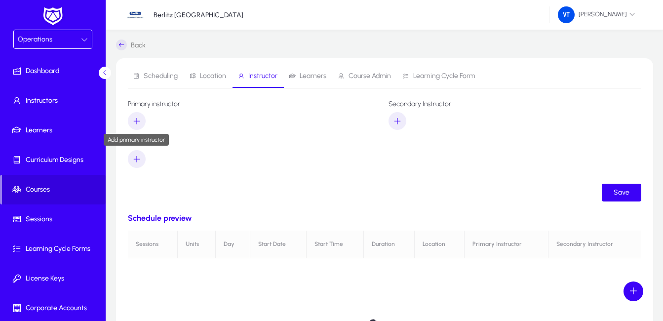
click at [133, 123] on icon "button" at bounding box center [136, 121] width 9 height 9
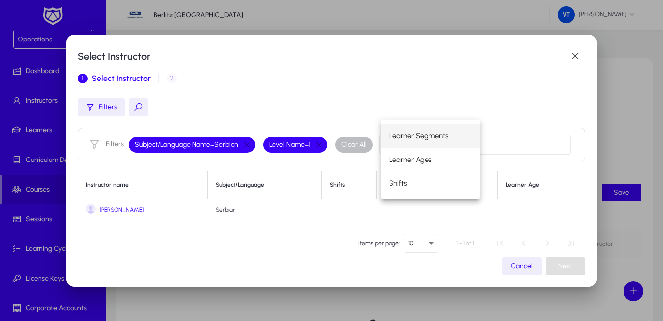
click at [102, 208] on span "[PERSON_NAME]" at bounding box center [122, 209] width 44 height 7
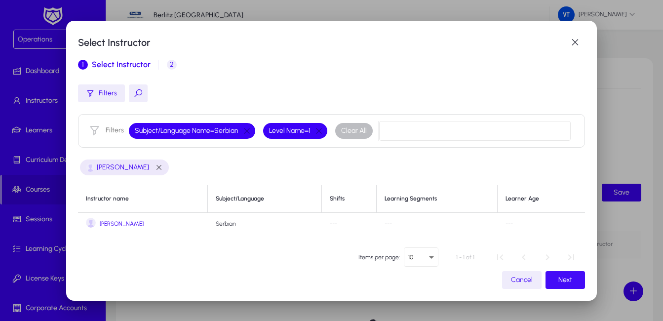
click at [563, 279] on span "Next" at bounding box center [565, 279] width 14 height 8
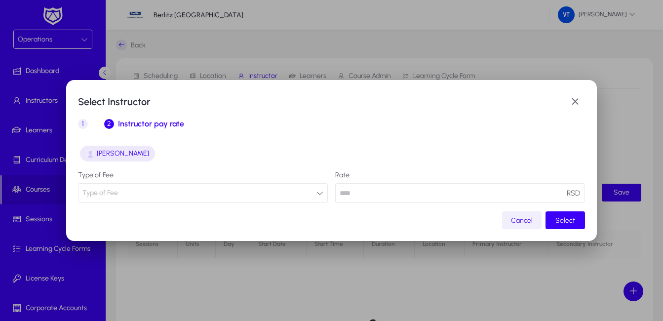
click at [519, 222] on span "Cancel" at bounding box center [522, 220] width 22 height 8
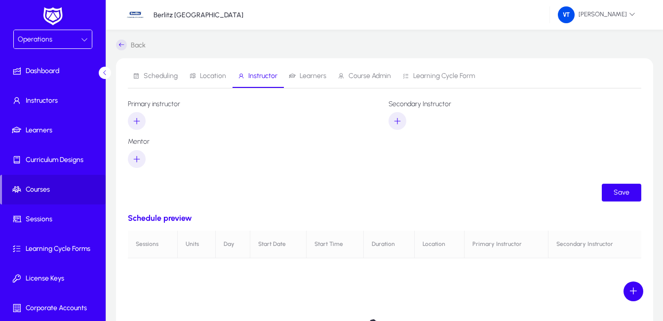
click at [260, 79] on span "Instructor" at bounding box center [262, 76] width 29 height 7
click at [143, 119] on span "button" at bounding box center [137, 121] width 18 height 24
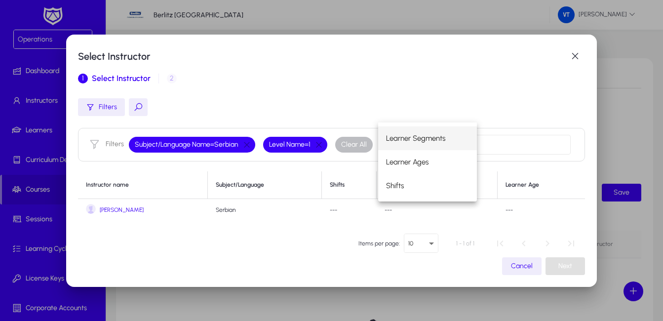
click at [113, 211] on span "[PERSON_NAME]" at bounding box center [122, 209] width 44 height 7
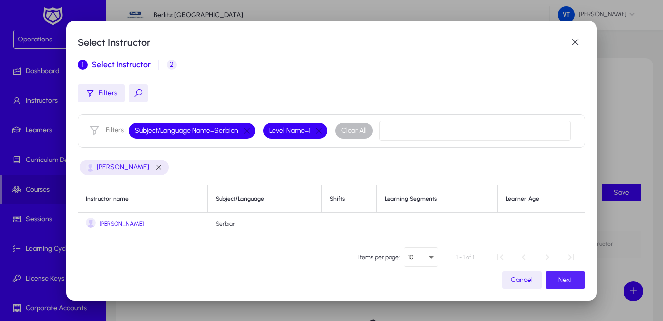
click at [559, 278] on span "Next" at bounding box center [565, 279] width 14 height 8
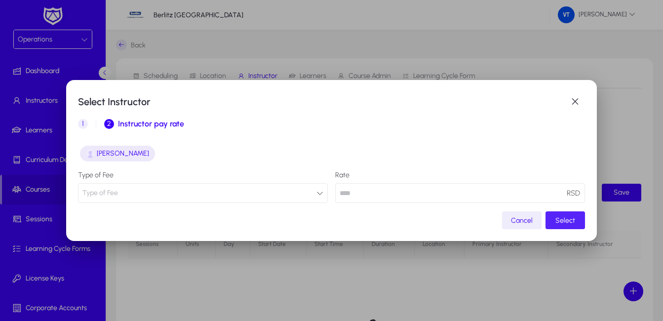
click at [560, 221] on span "Select" at bounding box center [565, 220] width 20 height 8
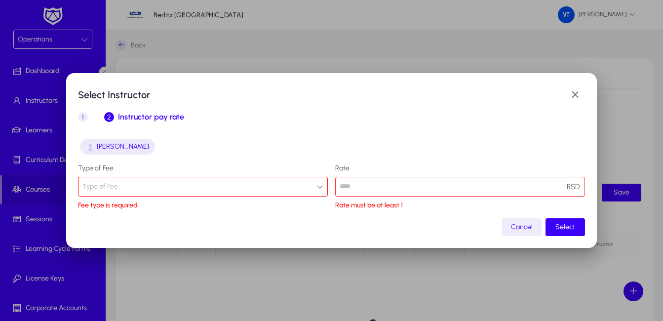
click at [317, 188] on icon "button" at bounding box center [319, 186] width 7 height 7
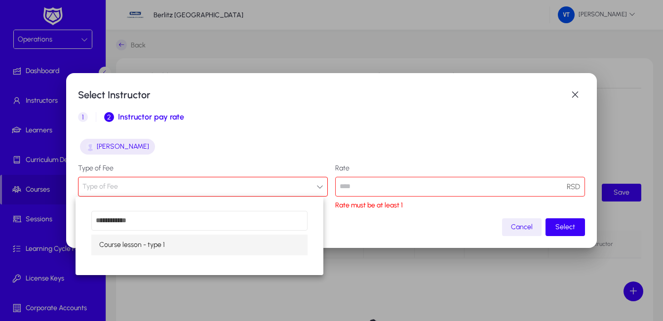
click at [316, 184] on div at bounding box center [331, 160] width 663 height 321
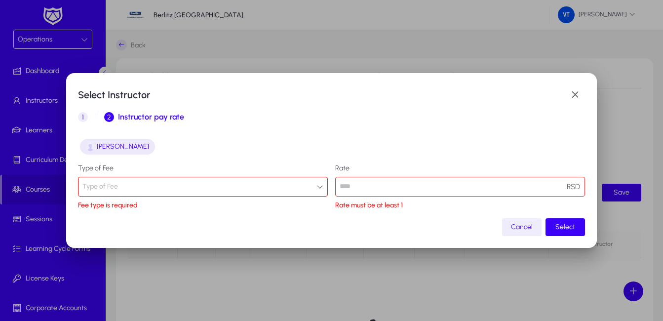
click at [555, 187] on input "number" at bounding box center [460, 187] width 250 height 20
click at [177, 182] on button "Type of Fee" at bounding box center [203, 187] width 250 height 20
type input "*"
click at [378, 186] on div at bounding box center [331, 160] width 663 height 321
click at [316, 186] on icon "button" at bounding box center [319, 186] width 7 height 7
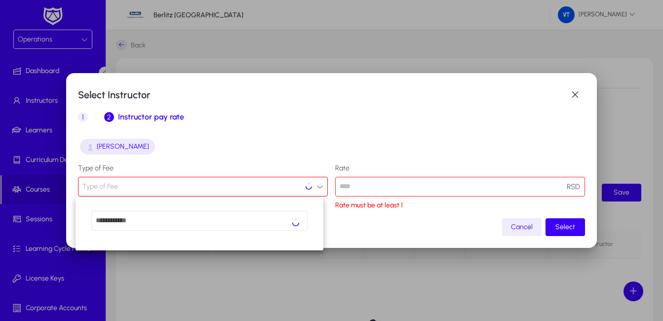
click at [391, 190] on div at bounding box center [331, 160] width 663 height 321
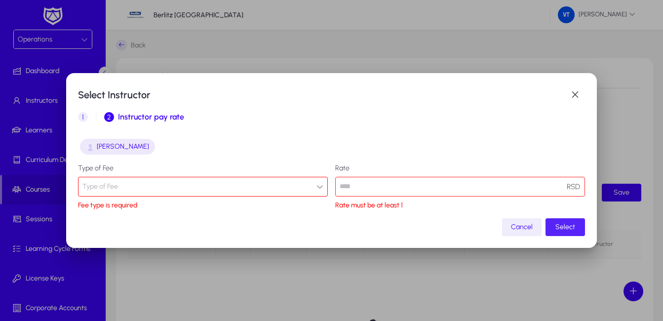
click at [560, 227] on span "Select" at bounding box center [565, 227] width 20 height 8
click at [518, 229] on span "Cancel" at bounding box center [522, 227] width 22 height 8
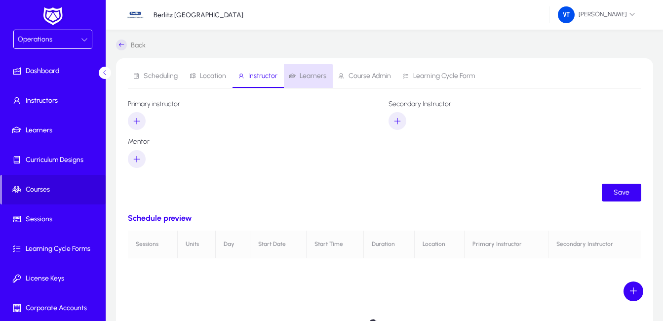
click at [306, 80] on span "Learners" at bounding box center [308, 76] width 38 height 24
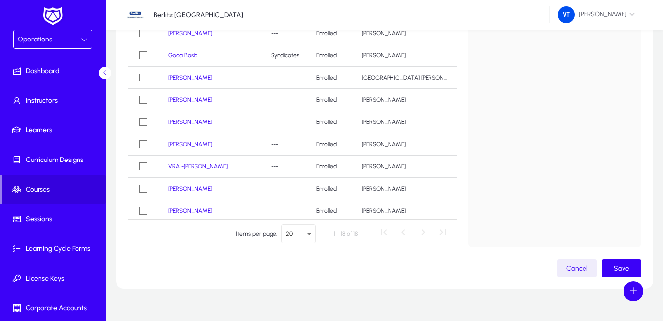
scroll to position [196, 0]
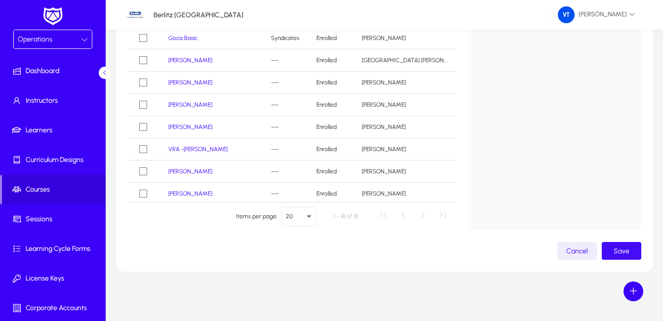
click at [626, 247] on span "Save" at bounding box center [622, 251] width 16 height 8
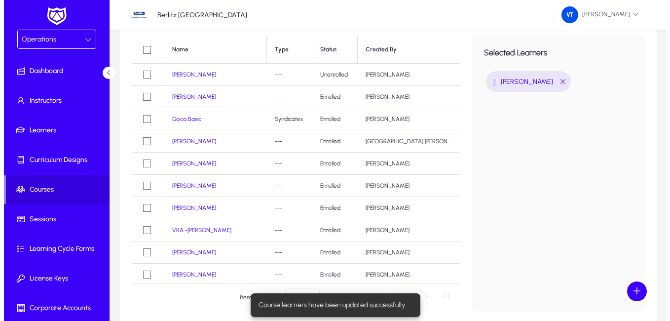
scroll to position [0, 0]
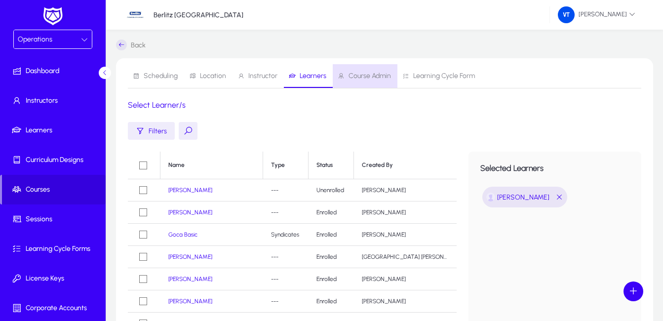
click at [364, 82] on span "Course Admin" at bounding box center [364, 76] width 53 height 24
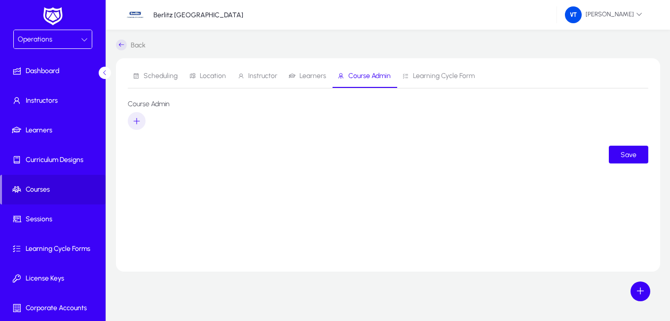
click at [439, 73] on span "Learning Cycle Form" at bounding box center [444, 76] width 62 height 7
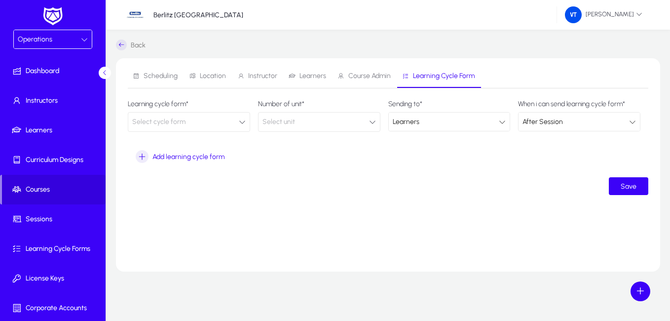
click at [246, 122] on button "Select cycle form" at bounding box center [189, 122] width 122 height 20
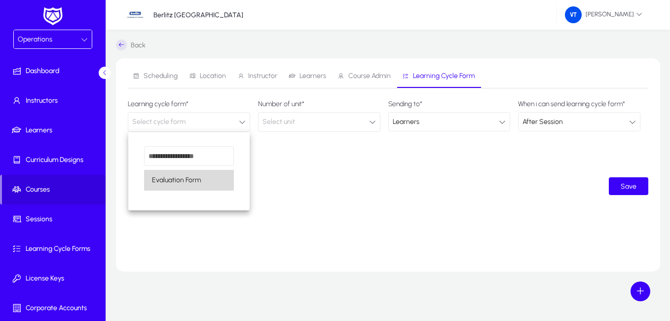
click at [219, 179] on mat-option "Evaluation Form" at bounding box center [189, 180] width 90 height 21
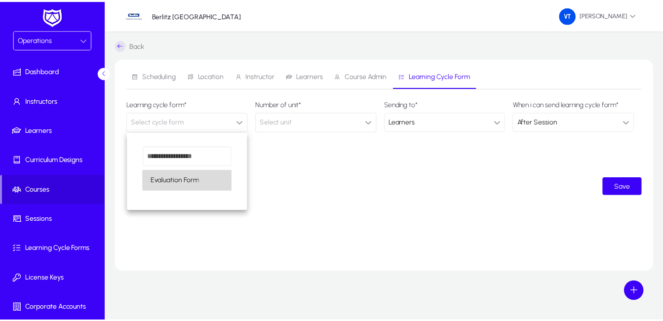
scroll to position [0, 0]
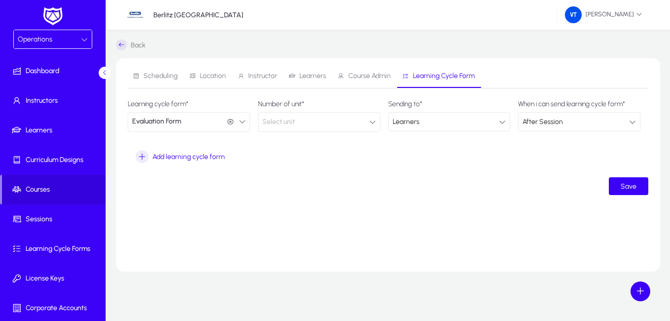
click at [370, 122] on icon "button" at bounding box center [372, 121] width 7 height 7
click at [373, 122] on div at bounding box center [335, 160] width 670 height 321
click at [503, 121] on icon at bounding box center [502, 121] width 7 height 7
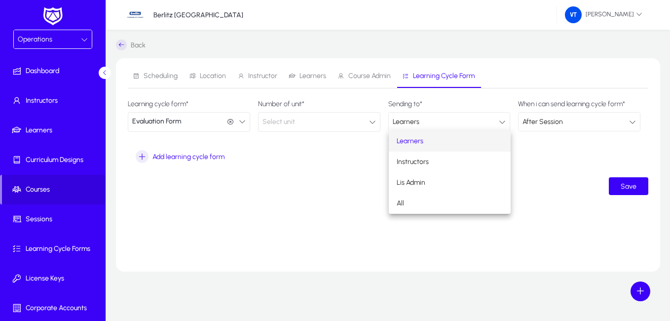
click at [498, 123] on div at bounding box center [335, 160] width 670 height 321
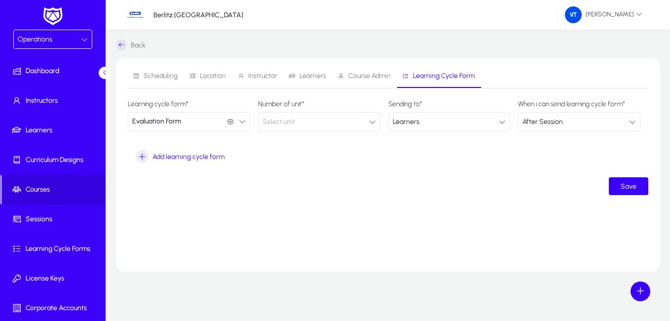
click at [548, 124] on span "After Session" at bounding box center [543, 121] width 40 height 8
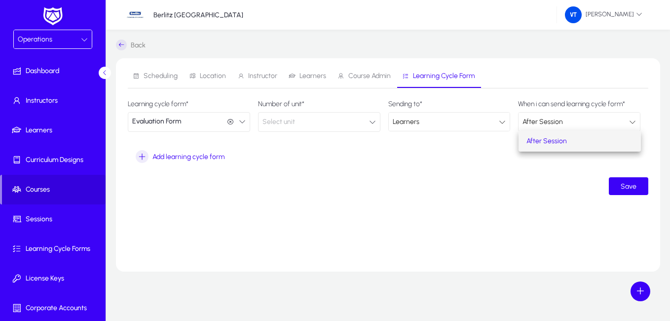
click at [548, 124] on div at bounding box center [335, 160] width 670 height 321
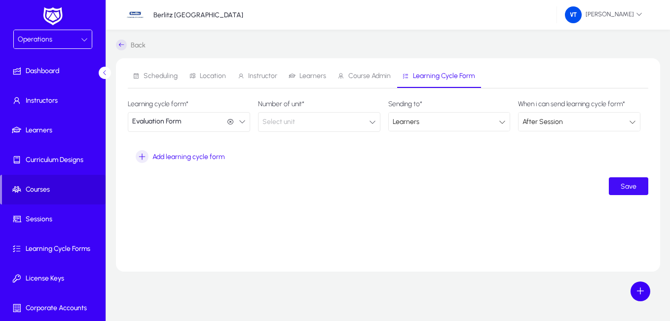
click at [634, 184] on span "Save" at bounding box center [629, 186] width 16 height 8
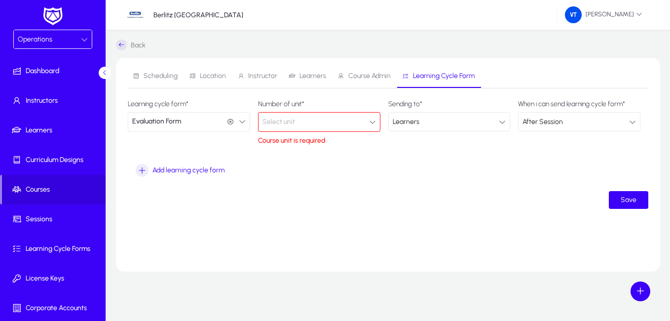
click at [374, 119] on icon "button" at bounding box center [372, 121] width 7 height 7
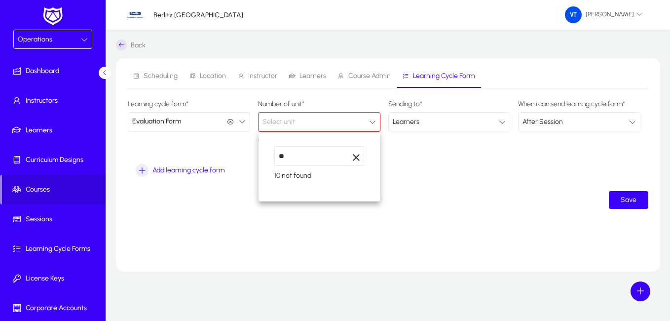
type input "*"
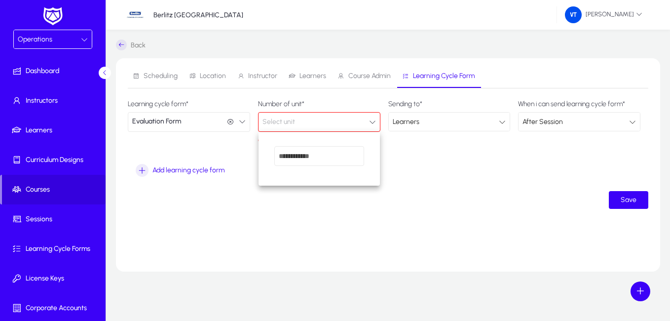
click at [529, 191] on div at bounding box center [335, 160] width 670 height 321
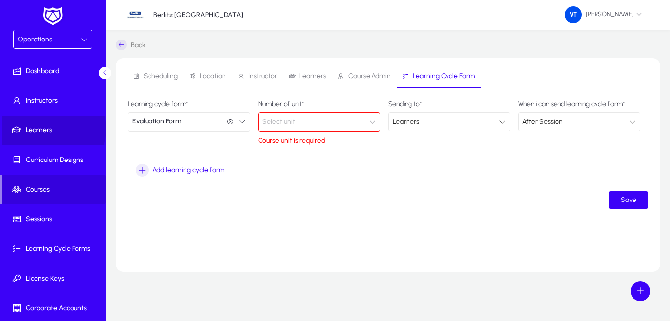
click at [53, 129] on span "Learners" at bounding box center [55, 130] width 106 height 10
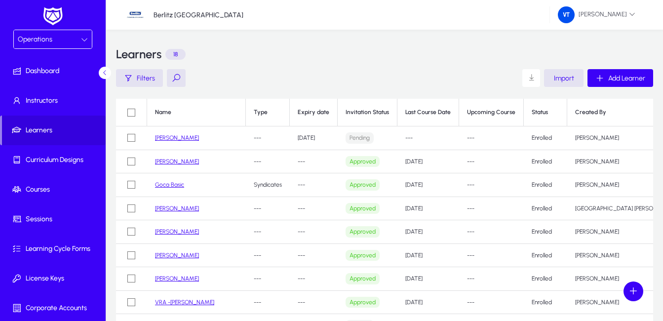
click at [168, 138] on link "[PERSON_NAME]" at bounding box center [177, 137] width 44 height 7
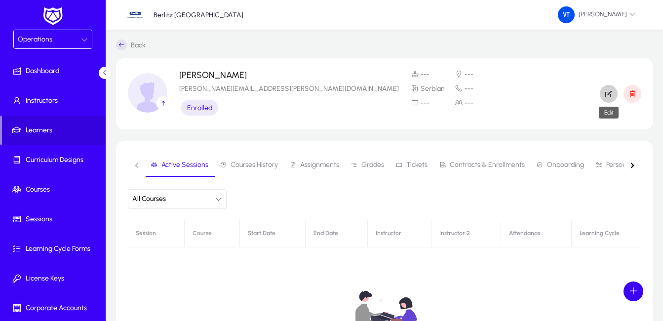
click at [612, 91] on icon "button" at bounding box center [608, 93] width 9 height 9
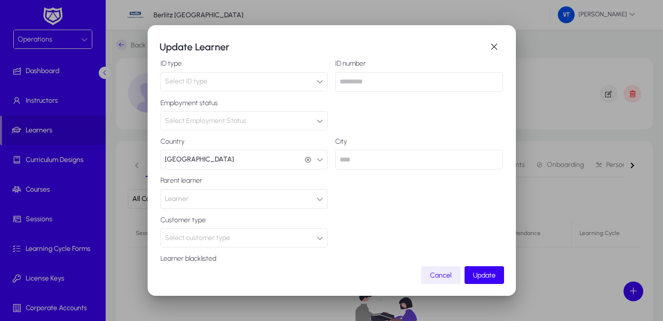
scroll to position [202, 0]
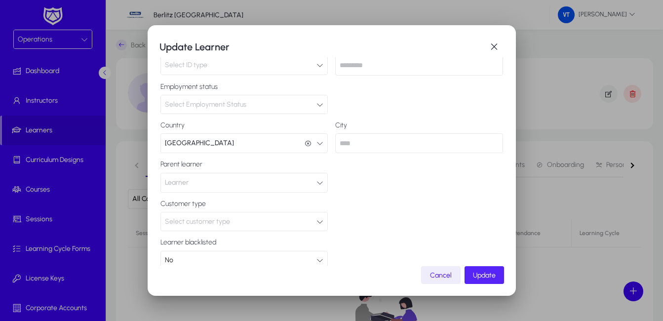
click at [481, 278] on span "Update" at bounding box center [484, 275] width 23 height 8
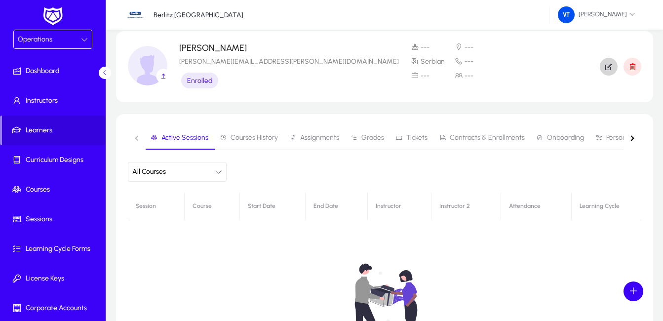
scroll to position [49, 0]
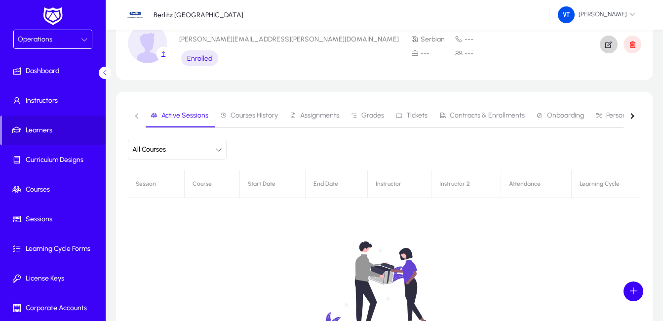
click at [254, 115] on span "Courses History" at bounding box center [254, 115] width 47 height 7
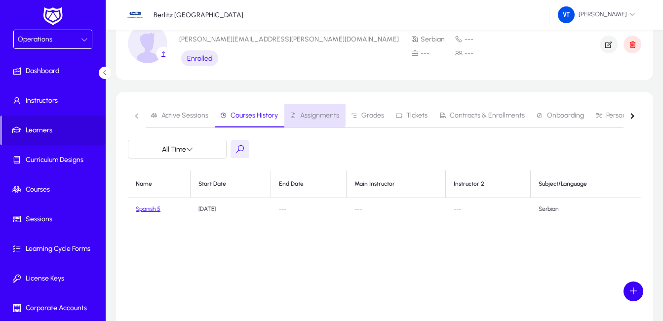
click at [313, 116] on span "Assignments" at bounding box center [319, 115] width 39 height 7
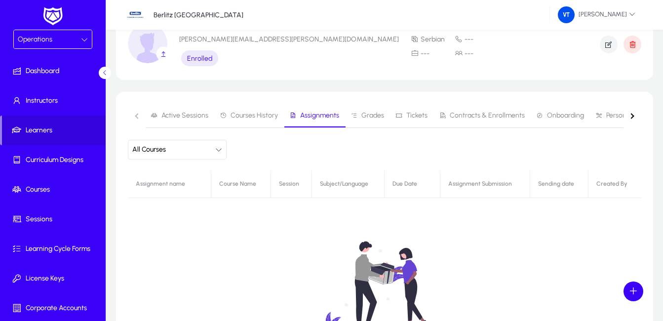
click at [368, 115] on span "Grades" at bounding box center [372, 115] width 23 height 7
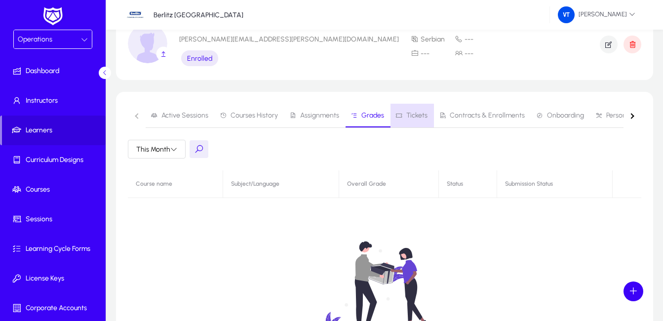
click at [416, 113] on span "Tickets" at bounding box center [416, 115] width 21 height 7
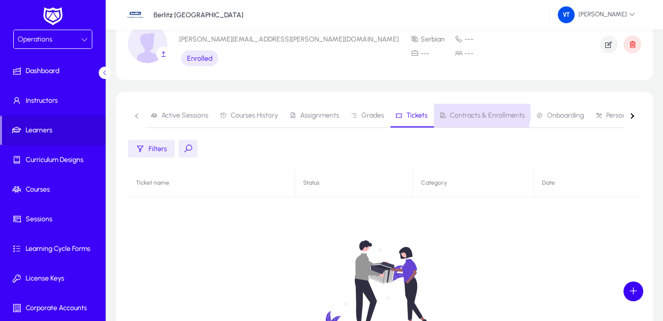
click at [458, 113] on span "Contracts & Enrollments" at bounding box center [487, 115] width 75 height 7
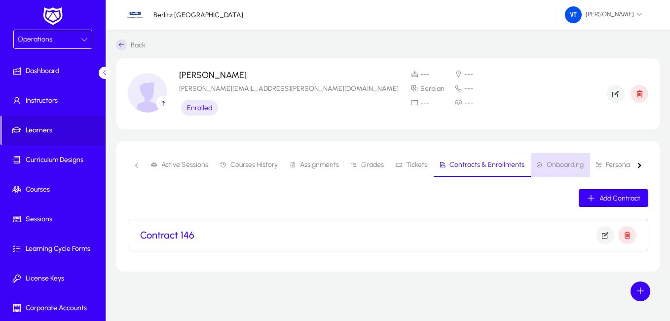
click at [565, 162] on span "Onboarding" at bounding box center [565, 164] width 37 height 7
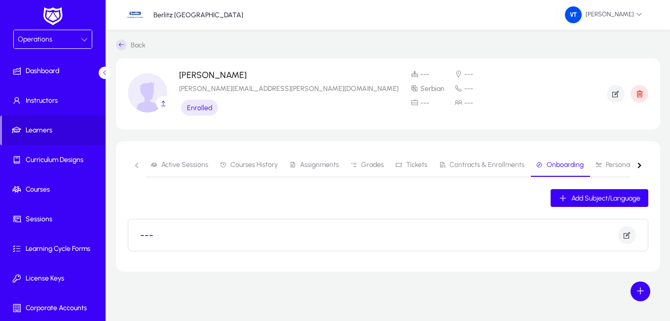
click at [71, 41] on div "Operations" at bounding box center [49, 39] width 63 height 13
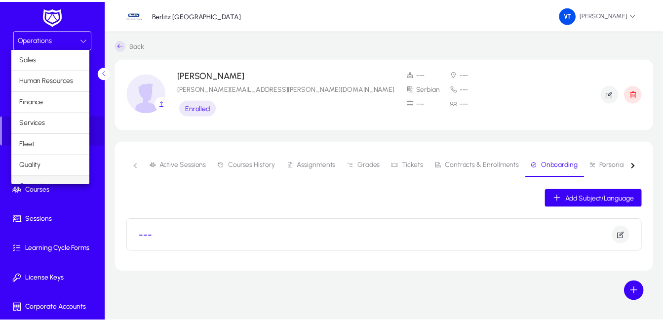
scroll to position [12, 0]
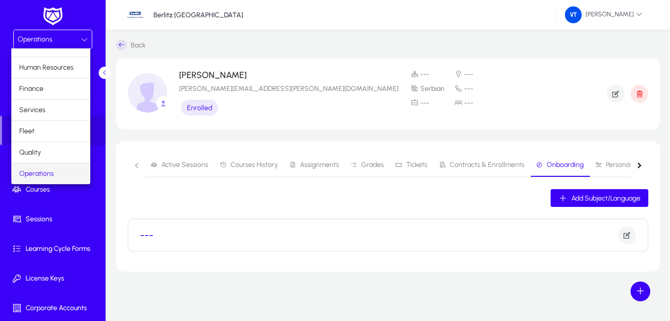
click at [71, 41] on div at bounding box center [335, 160] width 670 height 321
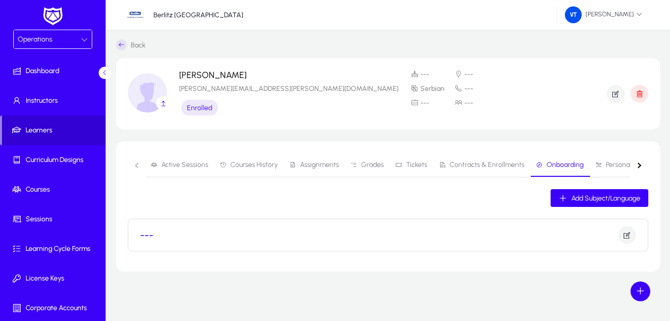
click at [58, 130] on span "Learners" at bounding box center [54, 130] width 104 height 10
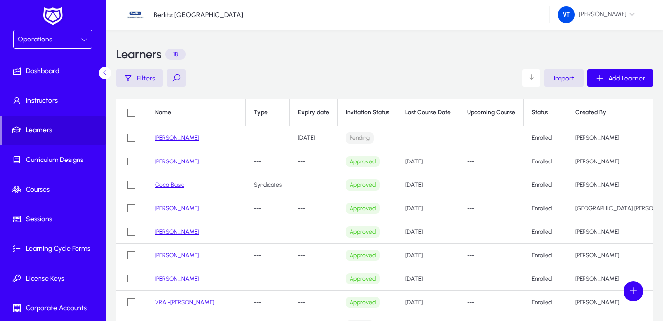
click at [164, 163] on link "[PERSON_NAME]" at bounding box center [177, 161] width 44 height 7
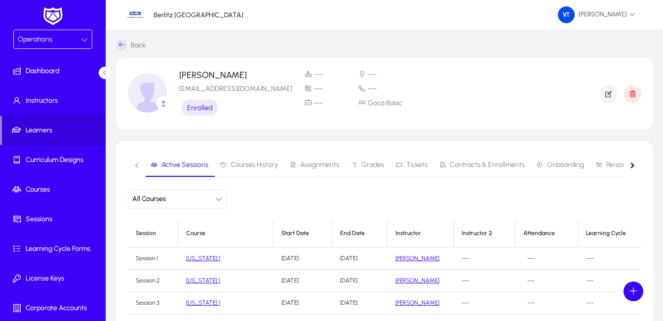
click at [253, 157] on span "Courses History" at bounding box center [249, 165] width 58 height 24
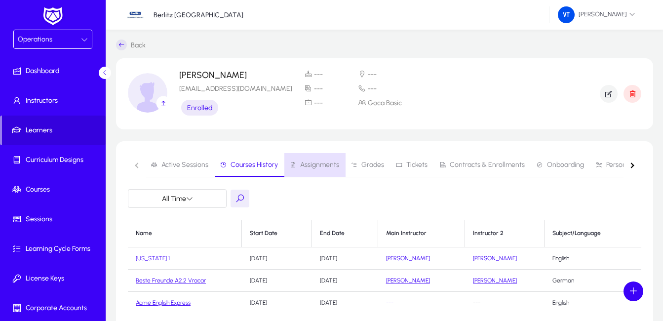
click at [321, 166] on span "Assignments" at bounding box center [319, 164] width 39 height 7
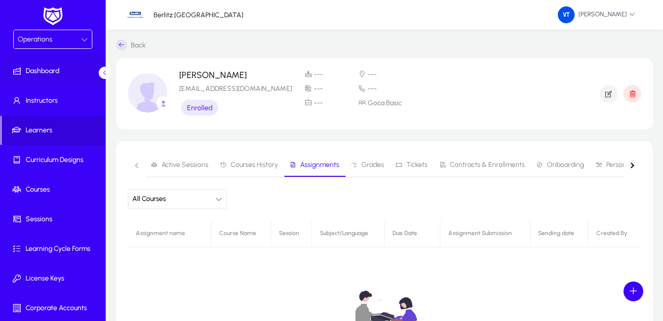
click at [51, 72] on span "Dashboard" at bounding box center [55, 71] width 106 height 10
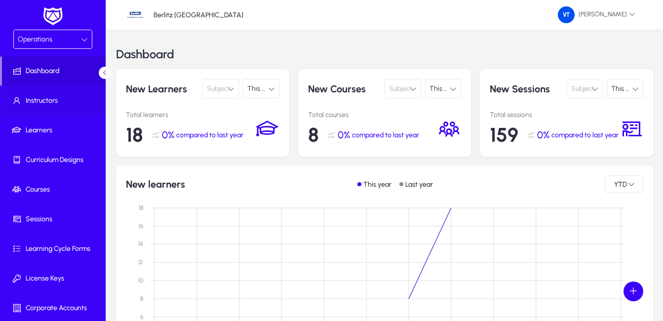
click at [46, 103] on span "Instructors" at bounding box center [55, 101] width 106 height 10
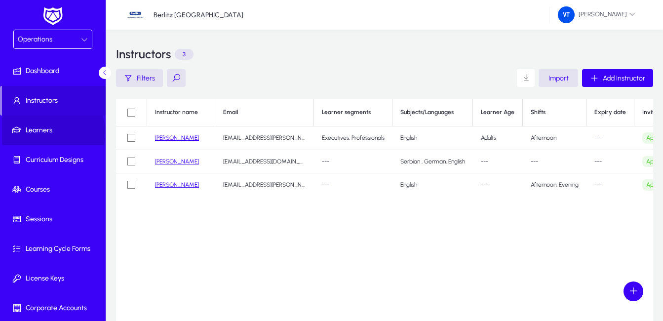
click at [46, 133] on span "Learners" at bounding box center [55, 130] width 106 height 10
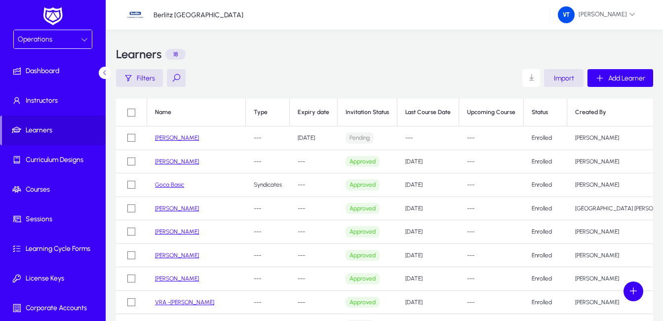
click at [167, 137] on link "[PERSON_NAME]" at bounding box center [177, 137] width 44 height 7
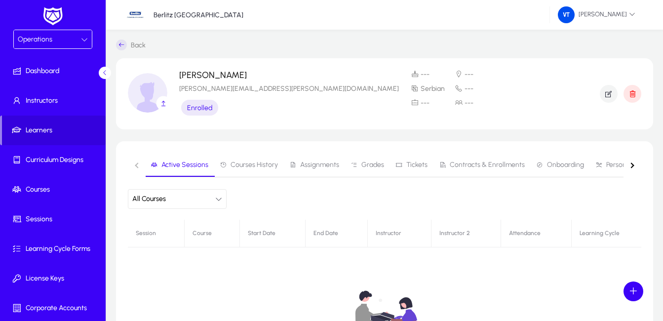
click at [251, 165] on span "Courses History" at bounding box center [254, 164] width 47 height 7
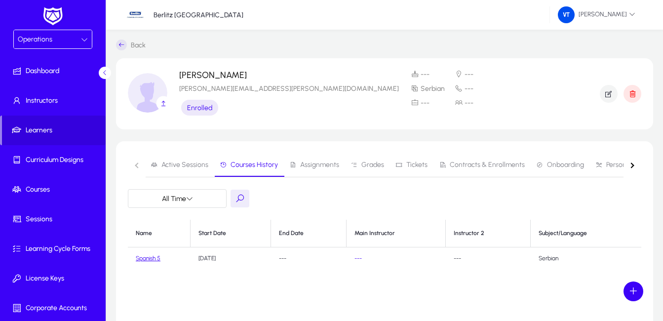
click at [148, 256] on link "Spanish 5" at bounding box center [148, 258] width 25 height 7
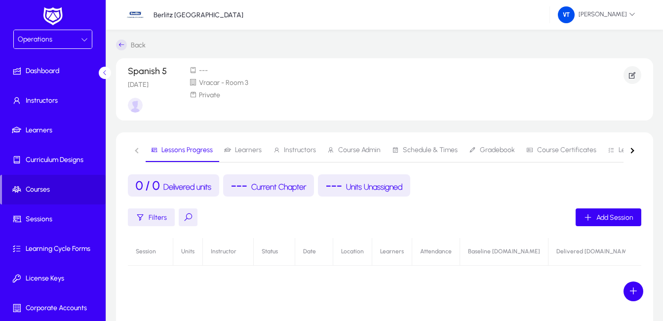
click at [242, 154] on span "Learners" at bounding box center [248, 150] width 27 height 7
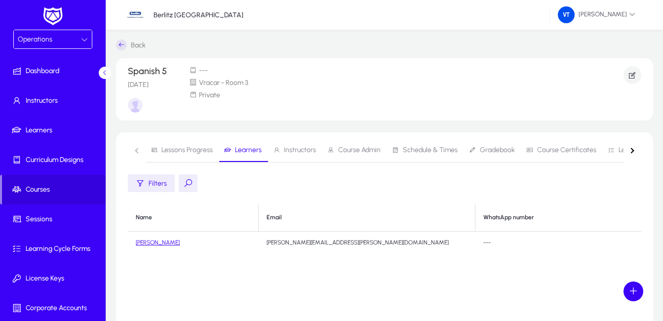
click at [303, 153] on span "Instructors" at bounding box center [300, 150] width 32 height 7
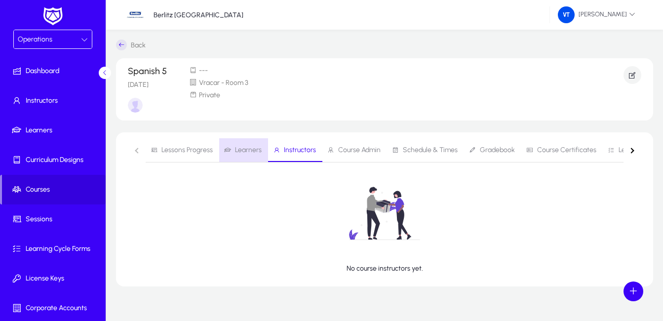
click at [259, 152] on span "Learners" at bounding box center [248, 150] width 27 height 7
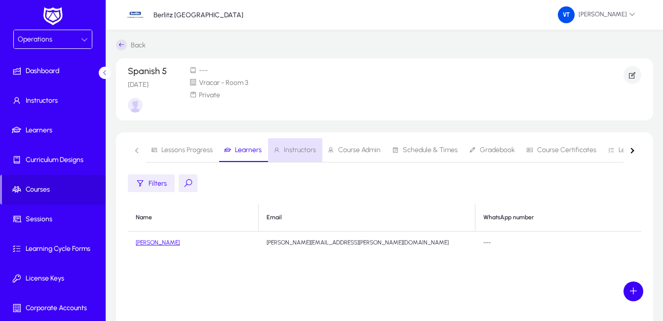
click at [285, 151] on span "Instructors" at bounding box center [300, 150] width 32 height 7
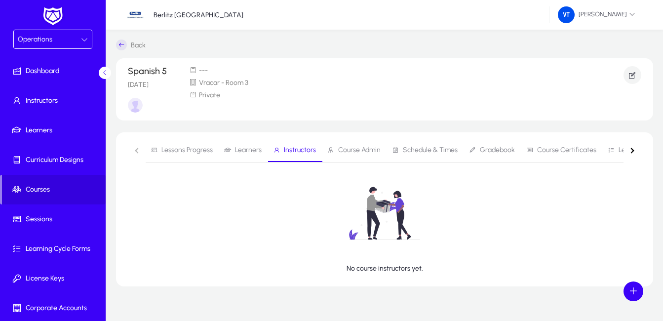
click at [360, 148] on span "Course Admin" at bounding box center [359, 150] width 42 height 7
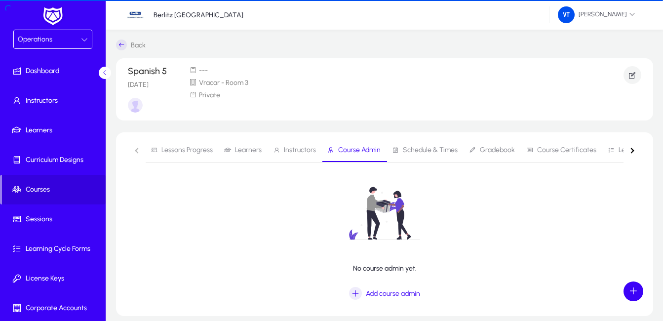
click at [409, 148] on span "Schedule & Times" at bounding box center [430, 150] width 55 height 7
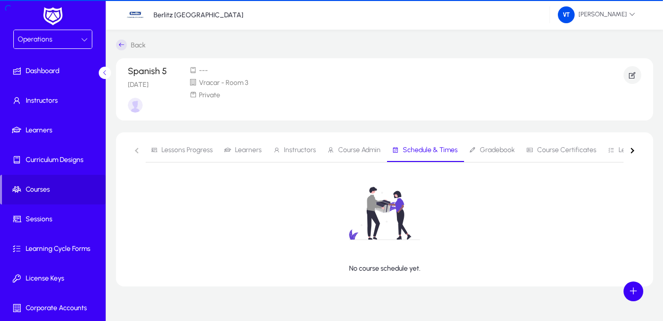
click at [496, 148] on span "Gradebook" at bounding box center [497, 150] width 35 height 7
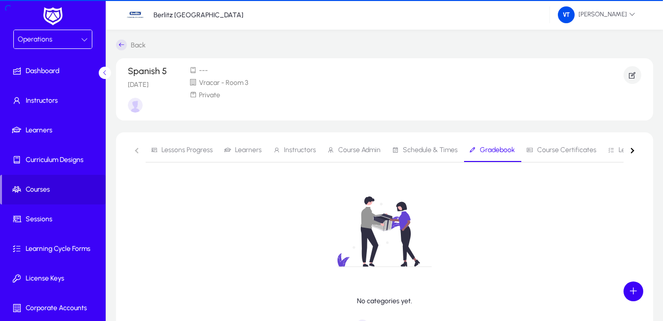
click at [540, 149] on span "Course Certificates" at bounding box center [566, 150] width 59 height 7
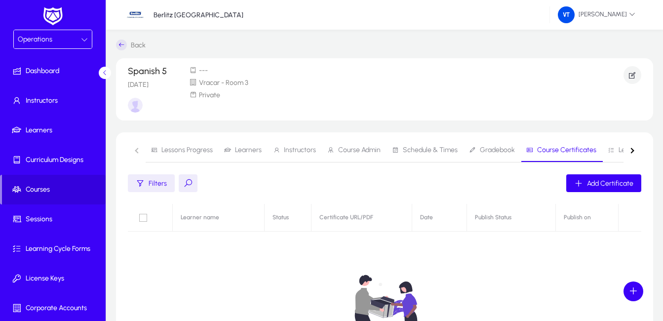
click at [181, 152] on span "Lessons Progress" at bounding box center [186, 150] width 51 height 7
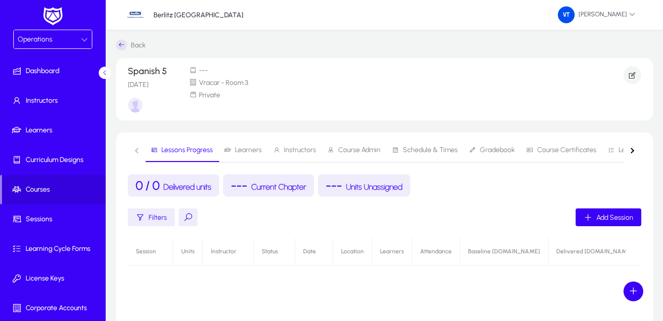
click at [70, 36] on div "Operations" at bounding box center [49, 39] width 63 height 13
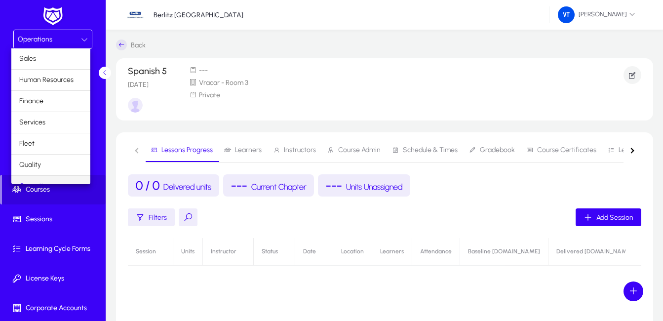
click at [55, 43] on div at bounding box center [331, 160] width 663 height 321
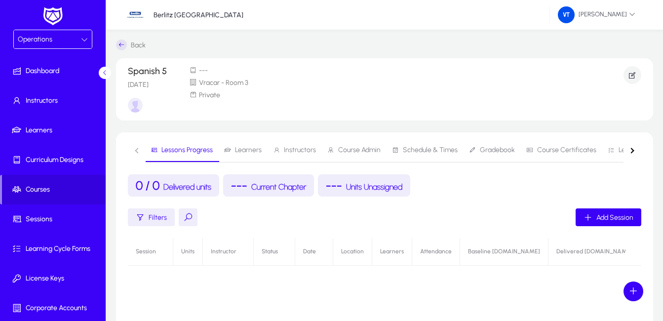
click at [55, 44] on div "Operations" at bounding box center [49, 39] width 63 height 13
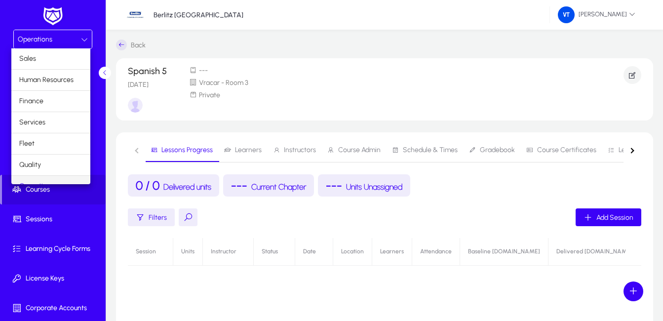
scroll to position [12, 0]
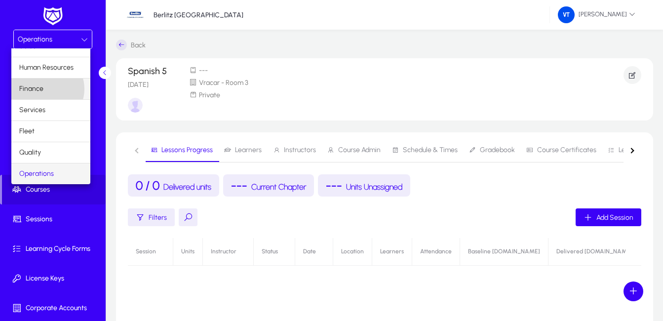
click at [45, 89] on mat-option "Finance" at bounding box center [50, 88] width 79 height 21
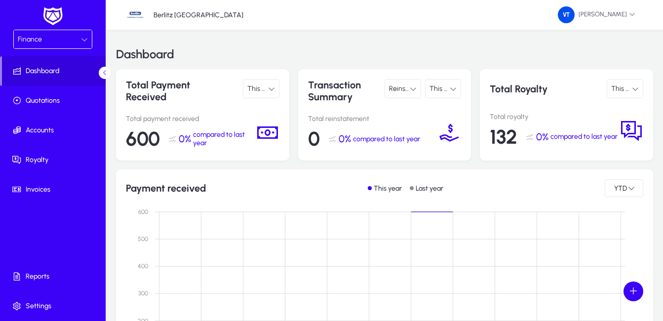
click at [83, 40] on icon at bounding box center [84, 39] width 7 height 7
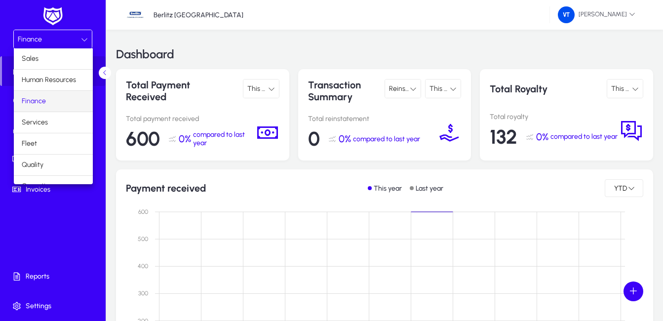
click at [60, 100] on mat-option "Finance" at bounding box center [53, 101] width 79 height 21
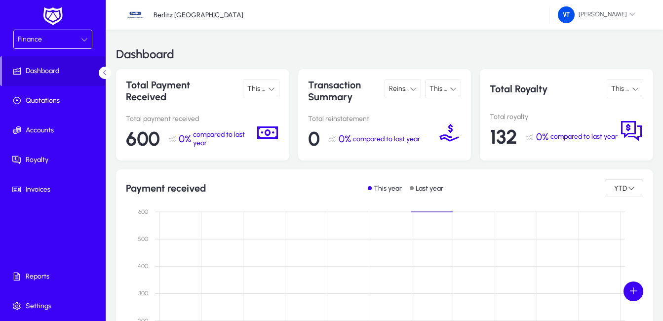
click at [62, 38] on div "Finance" at bounding box center [49, 39] width 63 height 13
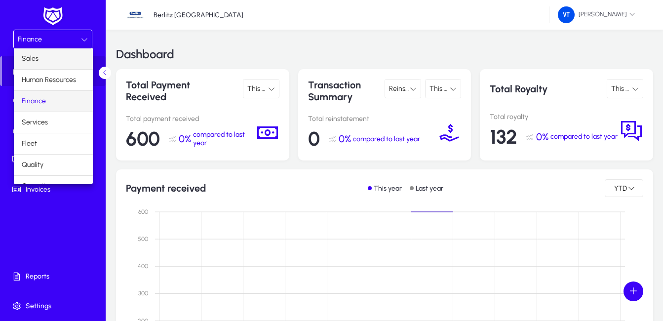
click at [43, 54] on mat-option "Sales" at bounding box center [53, 58] width 79 height 21
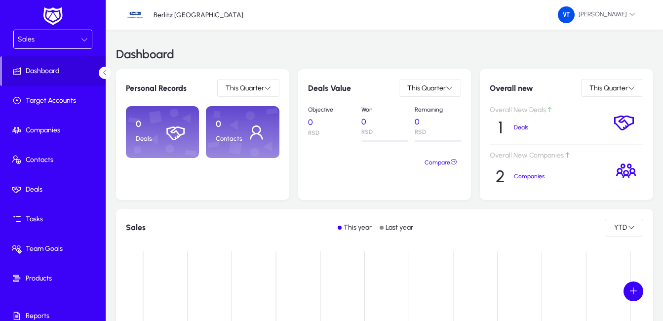
click at [82, 39] on icon at bounding box center [84, 39] width 7 height 7
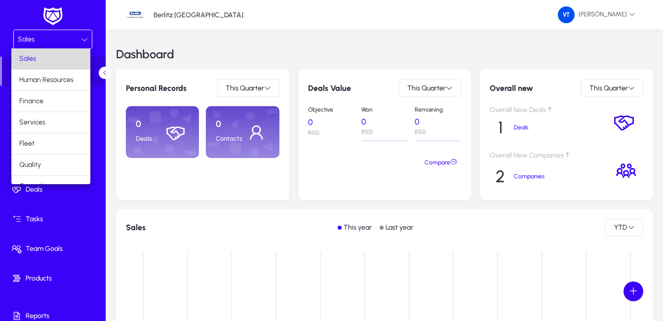
click at [66, 58] on mat-option "Sales" at bounding box center [50, 58] width 79 height 21
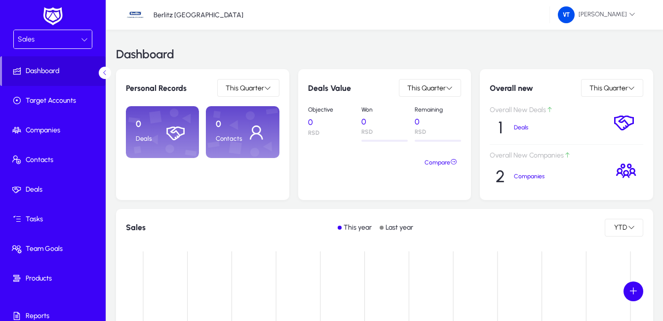
click at [65, 43] on div "Sales" at bounding box center [49, 39] width 63 height 13
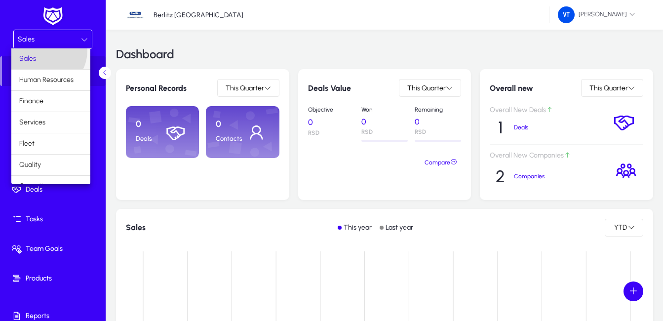
click at [44, 50] on mat-option "Sales" at bounding box center [50, 58] width 79 height 21
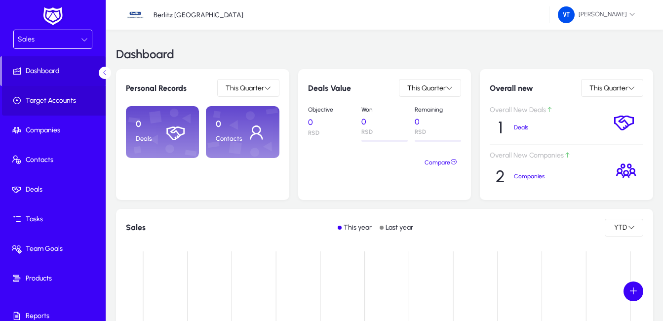
click at [71, 103] on span "Target Accounts" at bounding box center [55, 101] width 106 height 10
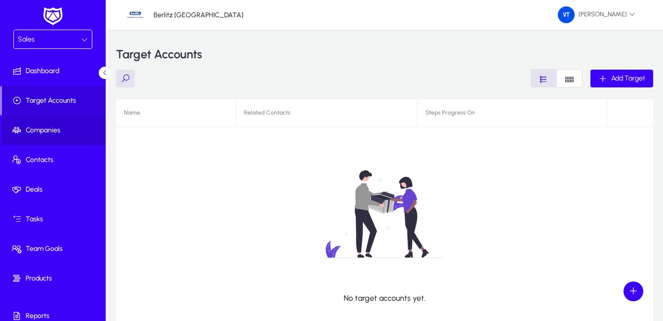
click at [65, 130] on span "Companies" at bounding box center [55, 130] width 106 height 10
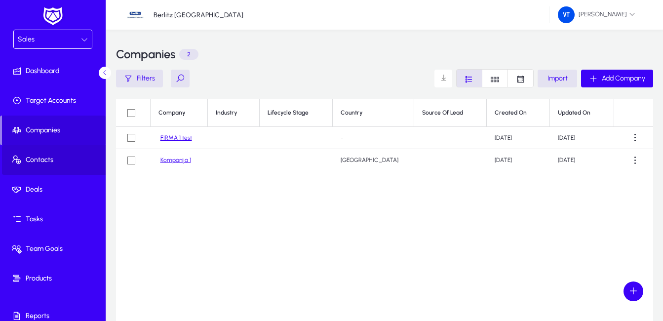
click at [58, 156] on span "Contacts" at bounding box center [55, 160] width 106 height 10
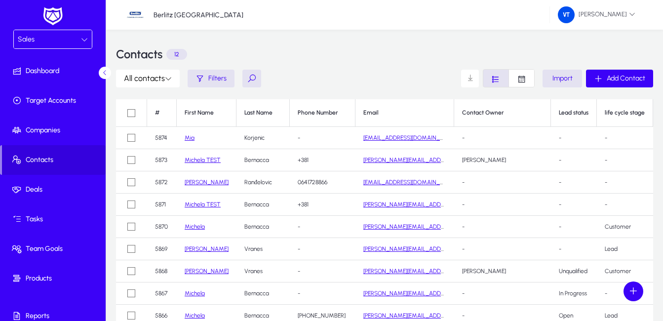
click at [252, 78] on button at bounding box center [251, 79] width 19 height 18
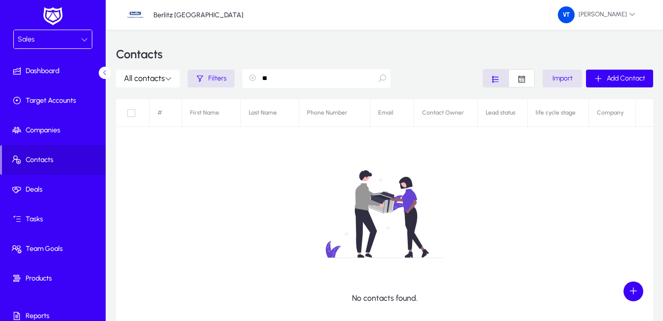
type input "*"
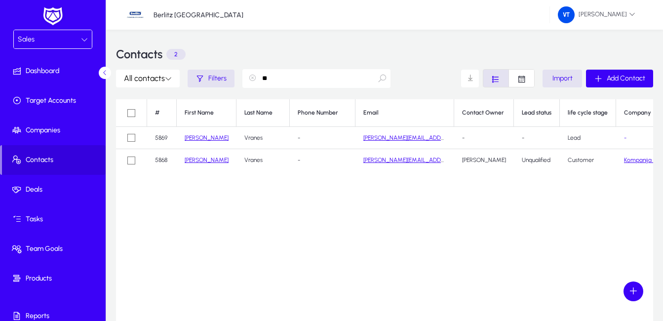
type input "*"
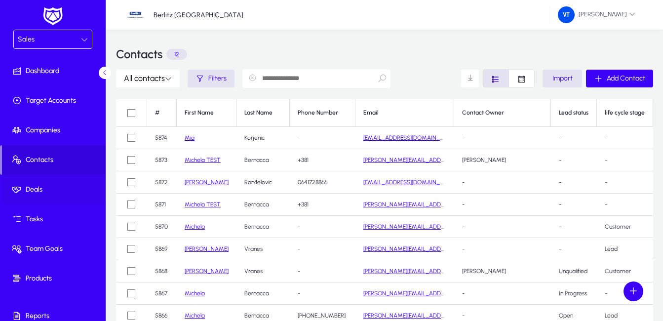
click at [40, 190] on span "Deals" at bounding box center [55, 190] width 106 height 10
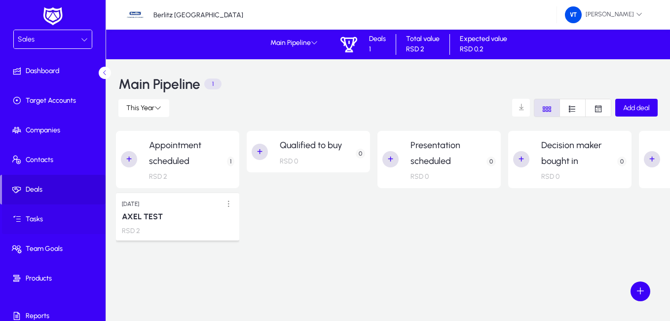
click at [54, 217] on span "Tasks" at bounding box center [55, 219] width 106 height 10
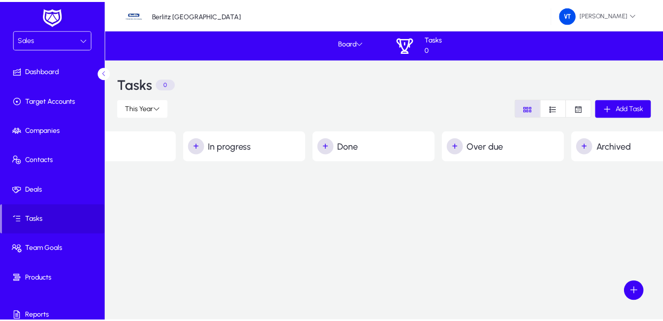
scroll to position [0, 110]
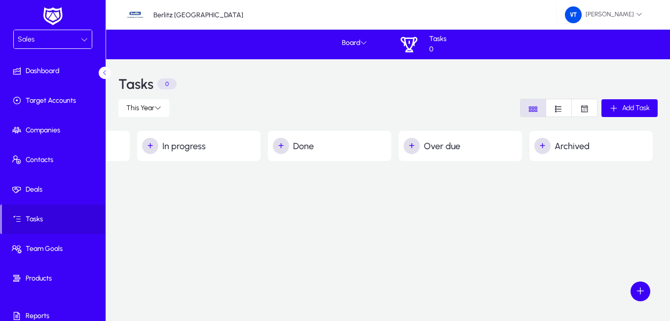
drag, startPoint x: 596, startPoint y: 151, endPoint x: 147, endPoint y: 205, distance: 452.6
click at [147, 205] on app-tasks-board "+ To do + In progress + Done + Over due + Archived" at bounding box center [333, 164] width 654 height 190
drag, startPoint x: 147, startPoint y: 205, endPoint x: 400, endPoint y: 230, distance: 254.9
click at [390, 230] on app-tasks-board "+ To do + In progress + Done + Over due + Archived" at bounding box center [333, 164] width 654 height 190
click at [581, 108] on icon "Font Style" at bounding box center [584, 108] width 9 height 9
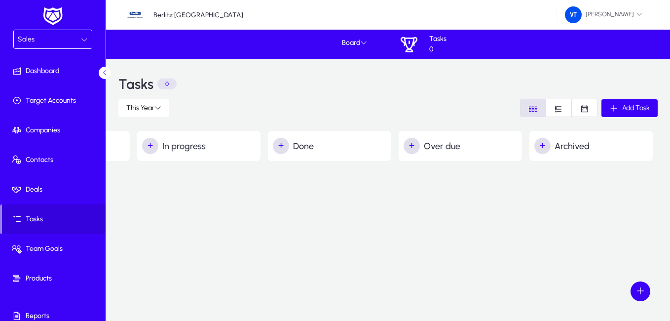
scroll to position [0, 0]
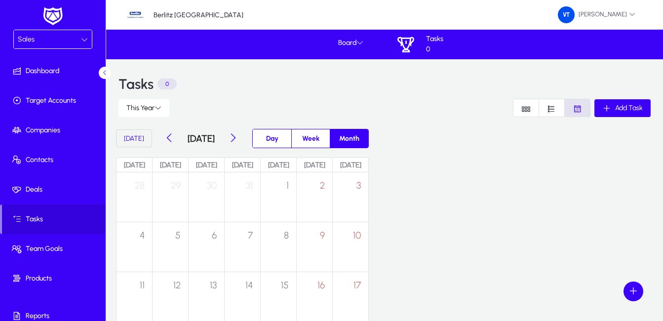
click at [555, 109] on icon "Font Style" at bounding box center [551, 108] width 9 height 9
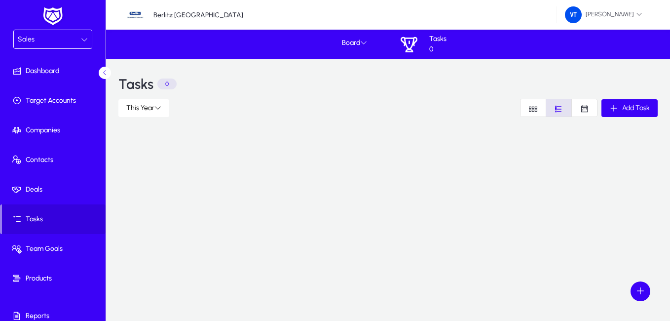
click at [525, 111] on span "Font Style" at bounding box center [533, 107] width 25 height 17
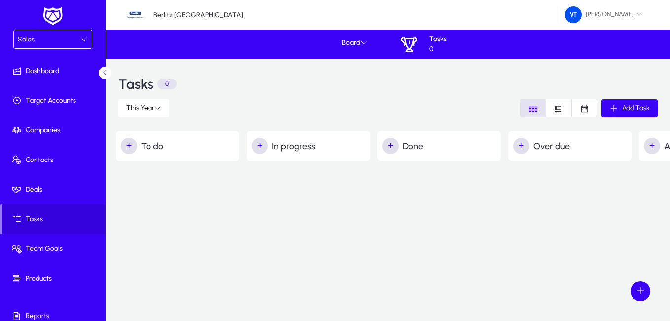
click at [592, 110] on span "Font Style" at bounding box center [584, 107] width 25 height 17
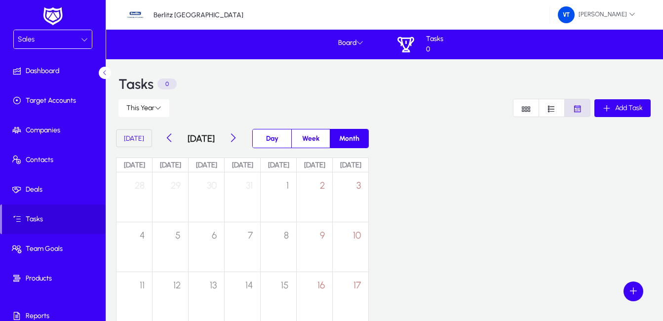
click at [532, 110] on span "Font Style" at bounding box center [525, 107] width 25 height 17
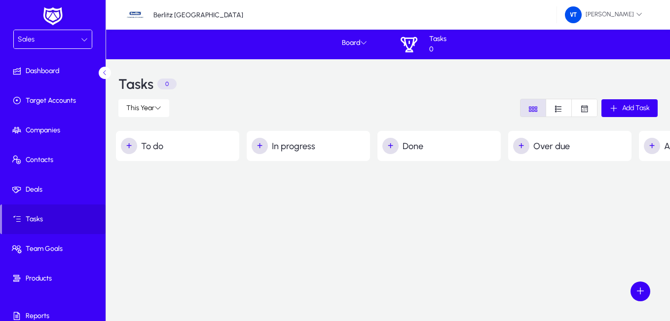
click at [84, 37] on icon at bounding box center [84, 39] width 7 height 7
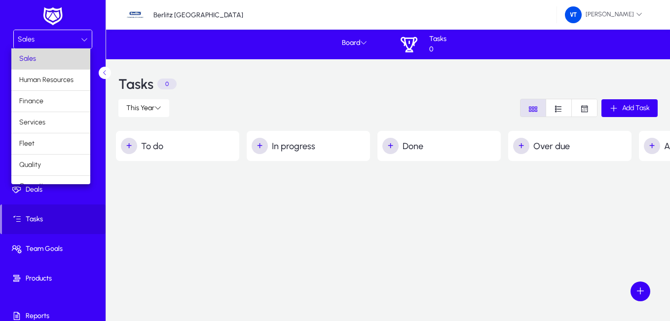
click at [59, 61] on mat-option "Sales" at bounding box center [50, 58] width 79 height 21
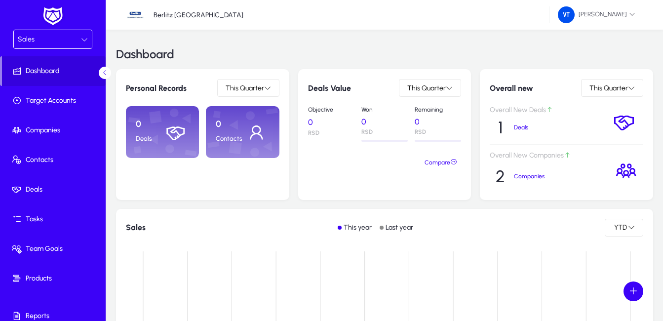
click at [82, 38] on icon at bounding box center [84, 39] width 7 height 7
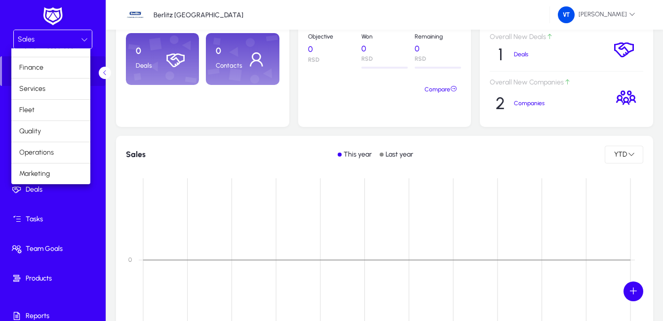
scroll to position [49, 0]
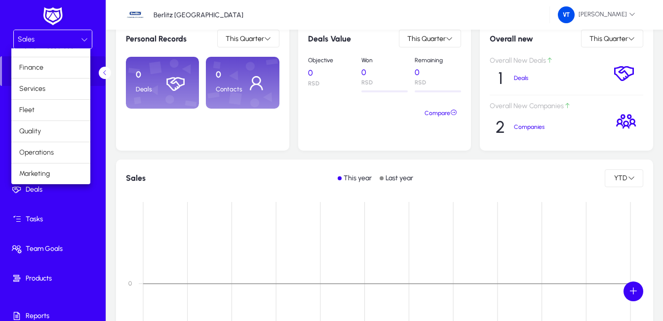
click at [53, 44] on div at bounding box center [331, 160] width 663 height 321
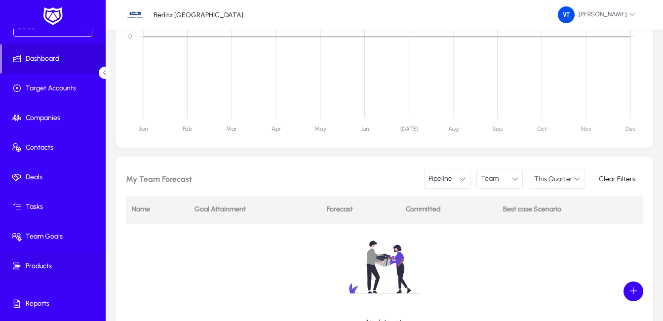
scroll to position [0, 0]
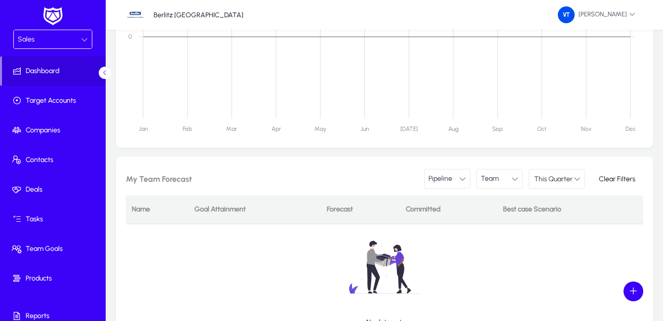
click at [84, 35] on div "Sales" at bounding box center [53, 39] width 78 height 18
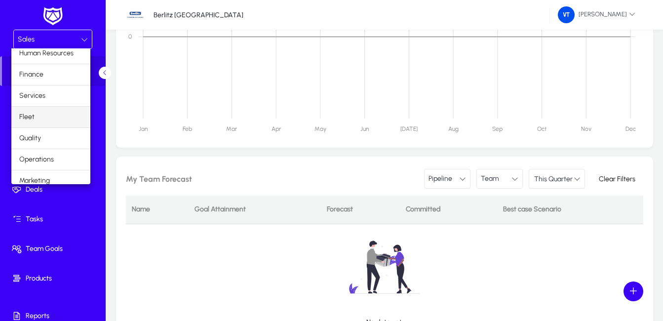
scroll to position [34, 0]
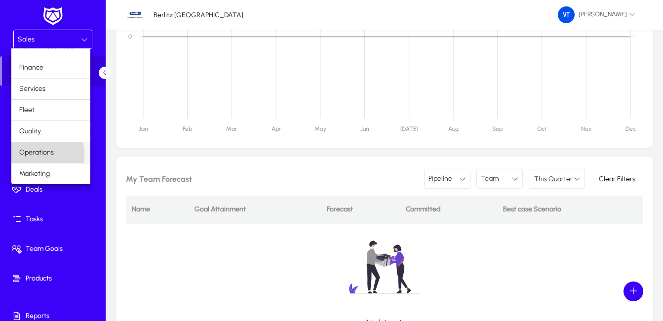
click at [42, 154] on span "Operations" at bounding box center [36, 153] width 35 height 12
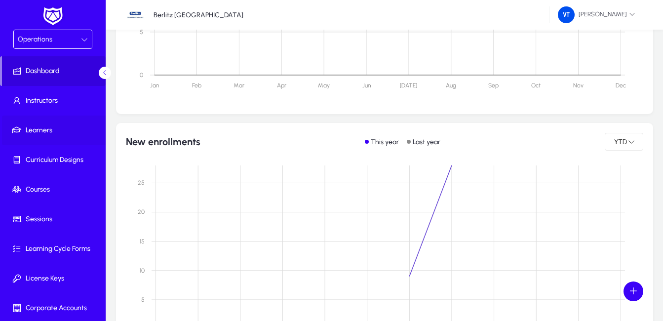
click at [55, 131] on span "Learners" at bounding box center [55, 130] width 106 height 10
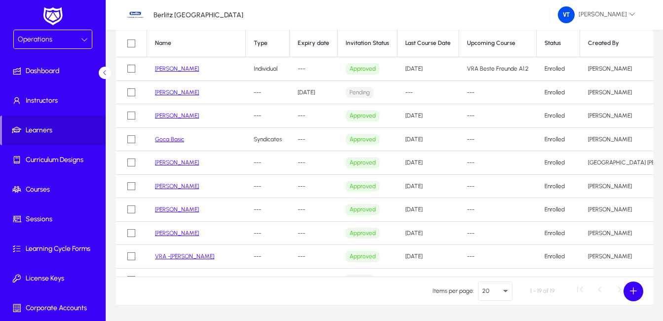
scroll to position [53, 0]
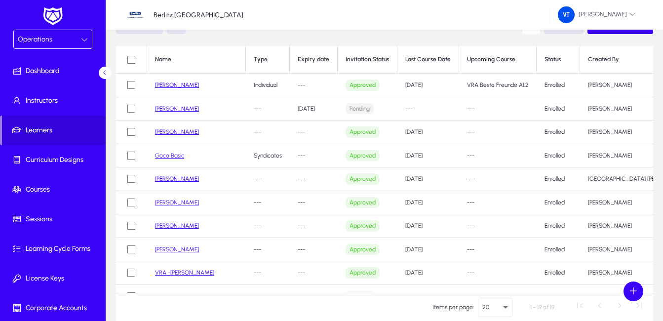
click at [170, 107] on link "[PERSON_NAME]" at bounding box center [177, 108] width 44 height 7
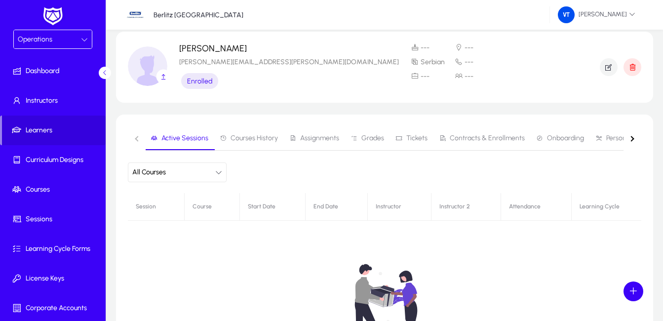
scroll to position [3, 0]
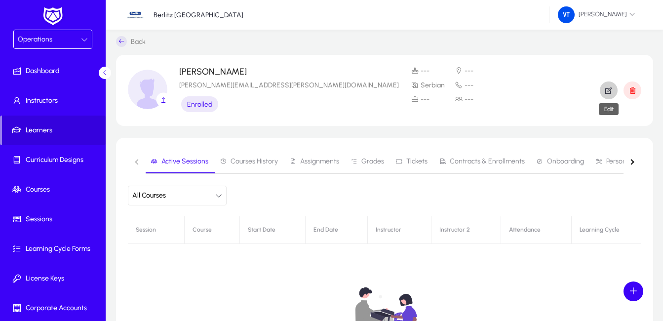
click at [608, 92] on icon "button" at bounding box center [608, 90] width 9 height 9
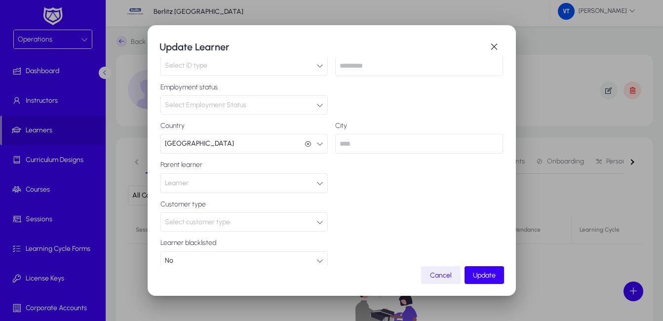
scroll to position [202, 0]
click at [493, 48] on span "button" at bounding box center [494, 47] width 20 height 20
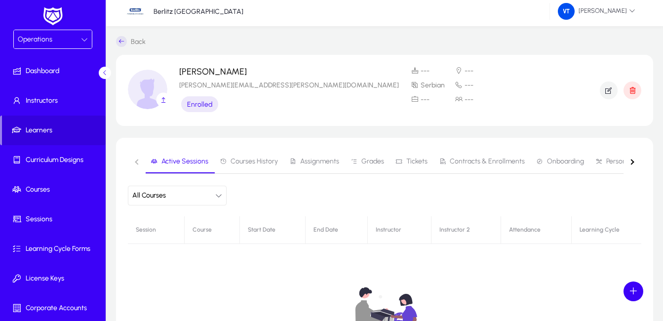
scroll to position [3, 0]
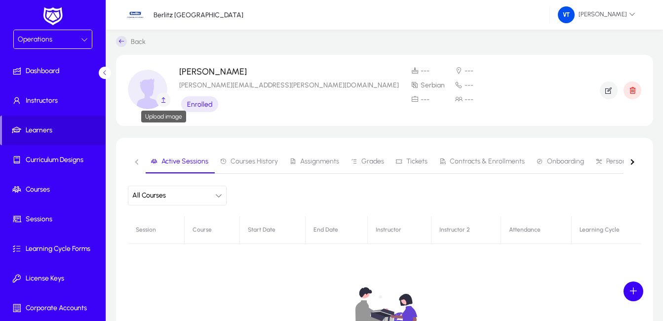
click at [162, 101] on icon "button" at bounding box center [163, 99] width 7 height 7
click at [57, 129] on span "Learners" at bounding box center [54, 130] width 104 height 10
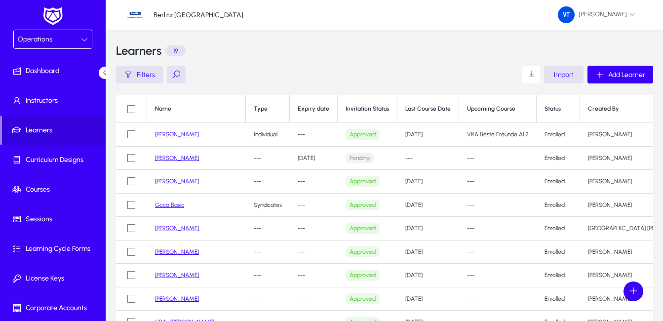
click at [171, 159] on link "[PERSON_NAME]" at bounding box center [177, 158] width 44 height 7
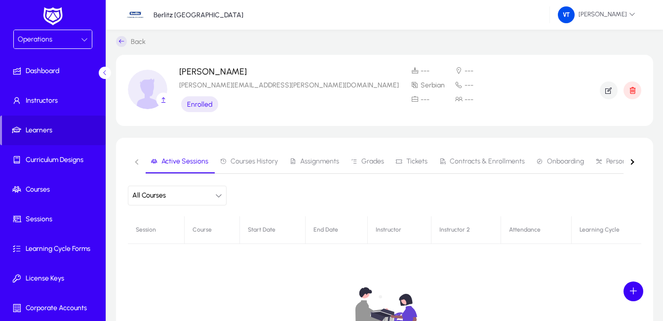
click at [220, 195] on icon "button" at bounding box center [218, 195] width 7 height 7
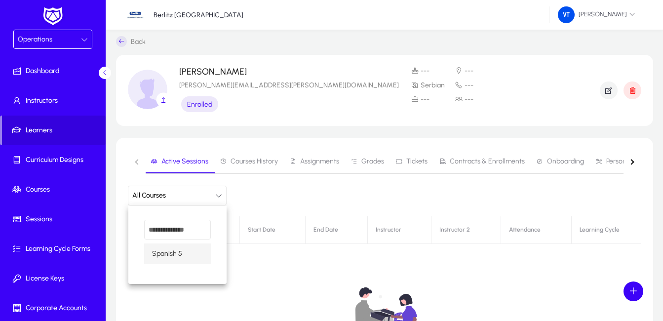
click at [184, 256] on mat-option "Spanish 5" at bounding box center [177, 253] width 67 height 21
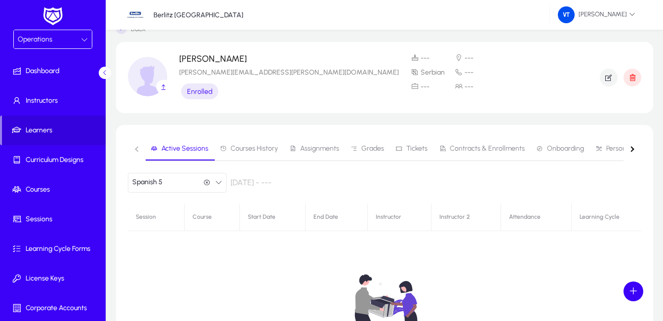
scroll to position [53, 0]
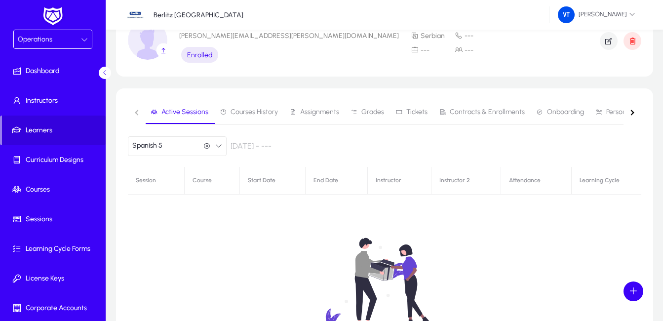
click at [258, 146] on div "01 Sep 2025 - ---" at bounding box center [251, 145] width 41 height 9
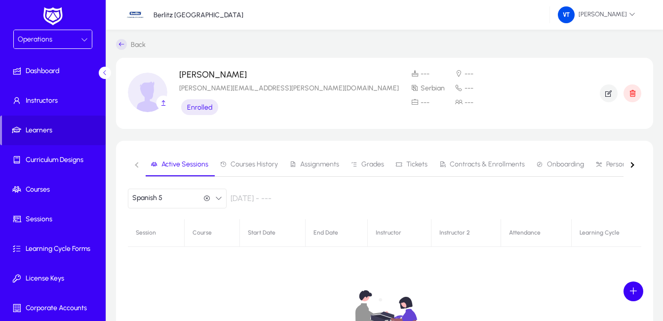
scroll to position [0, 0]
click at [60, 42] on div "Operations" at bounding box center [49, 39] width 63 height 13
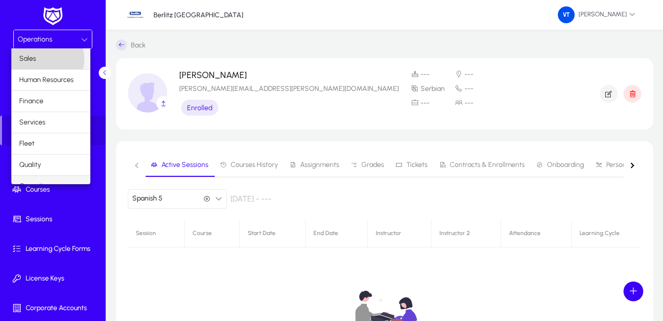
click at [46, 59] on mat-option "Sales" at bounding box center [50, 58] width 79 height 21
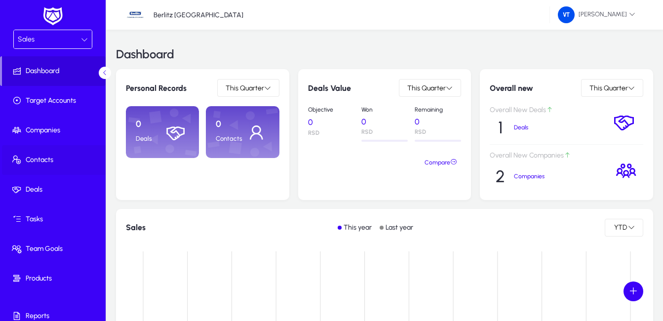
click at [37, 158] on span "Contacts" at bounding box center [55, 160] width 106 height 10
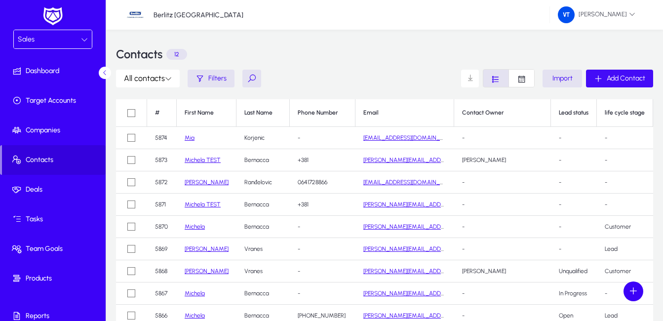
click at [610, 81] on span "Add Contact" at bounding box center [626, 78] width 39 height 8
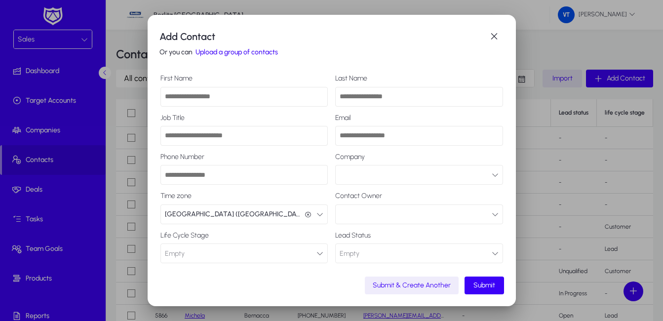
click at [231, 96] on input "First Name" at bounding box center [244, 97] width 168 height 20
type input "*"
type input "*****"
click at [425, 93] on input "Last Name" at bounding box center [419, 97] width 168 height 20
type input "**********"
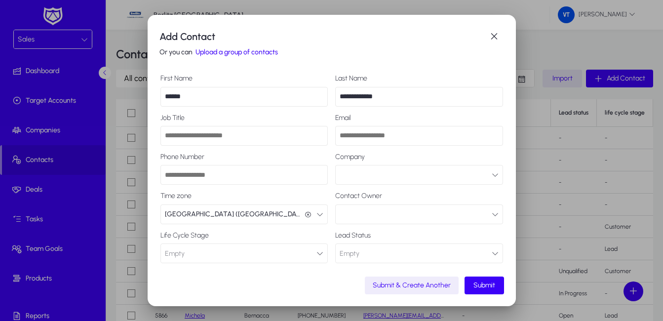
click at [265, 141] on input "Job Title" at bounding box center [244, 136] width 168 height 20
click at [496, 38] on span "button" at bounding box center [494, 37] width 20 height 20
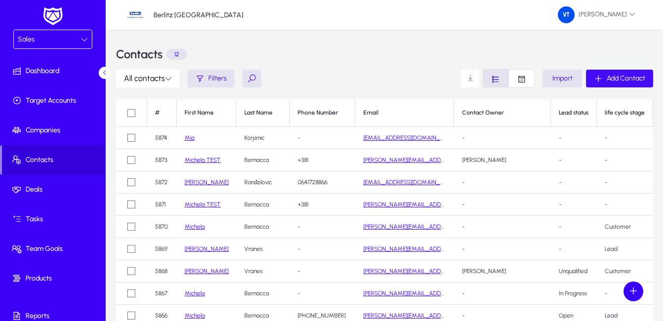
click at [632, 82] on span "Add Contact" at bounding box center [626, 78] width 39 height 8
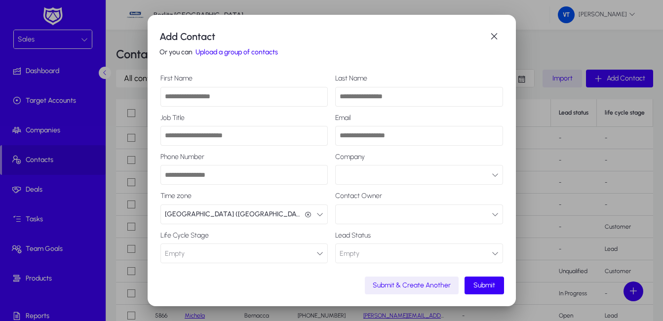
click at [262, 99] on input "First Name" at bounding box center [244, 97] width 168 height 20
type input "*****"
click at [389, 97] on input "Last Name" at bounding box center [419, 97] width 168 height 20
type input "**********"
click at [265, 143] on input "Job Title" at bounding box center [244, 136] width 168 height 20
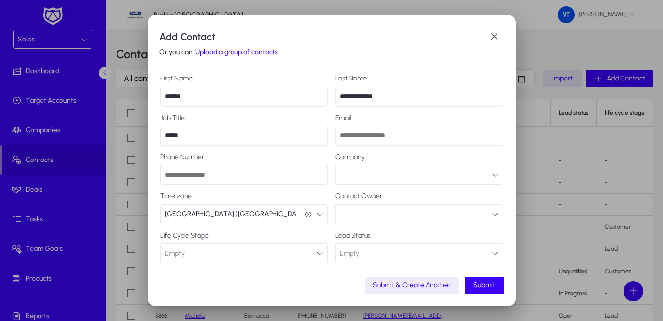
type input "*****"
click at [409, 138] on input "Email" at bounding box center [419, 136] width 168 height 20
type input "**********"
click at [243, 171] on input "Phone Number" at bounding box center [244, 175] width 168 height 20
click at [394, 176] on button "button" at bounding box center [419, 175] width 168 height 20
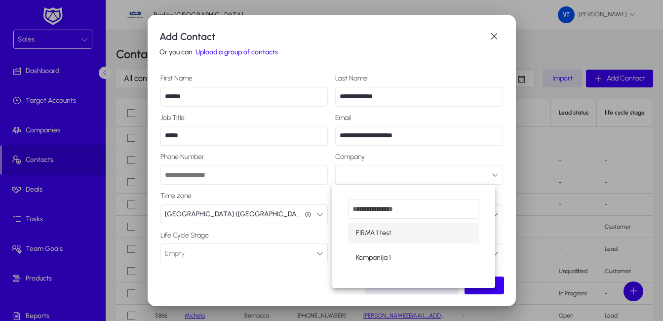
click at [441, 176] on div at bounding box center [331, 160] width 663 height 321
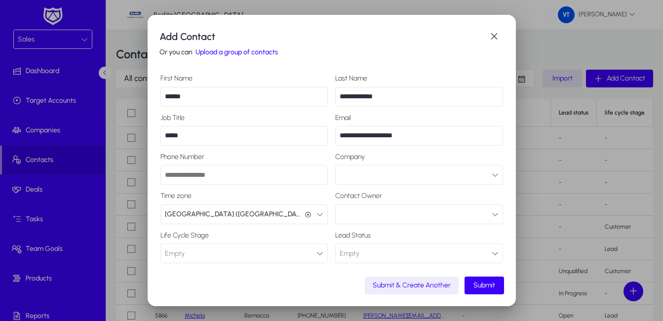
click at [492, 215] on icon "button" at bounding box center [495, 214] width 7 height 7
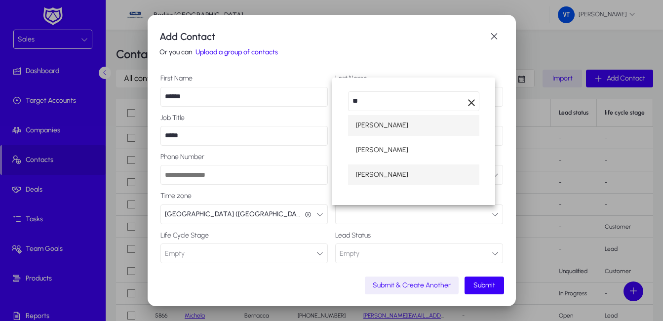
type input "**"
click at [370, 172] on span "[PERSON_NAME]" at bounding box center [382, 175] width 52 height 12
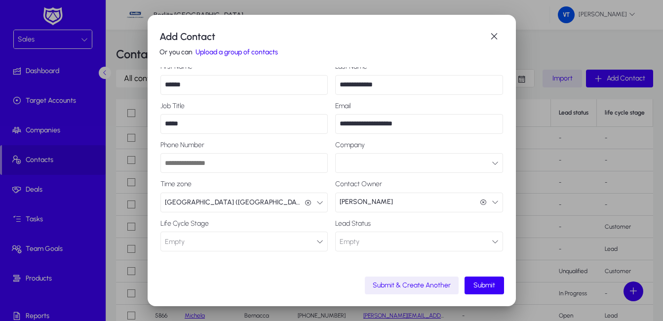
scroll to position [17, 0]
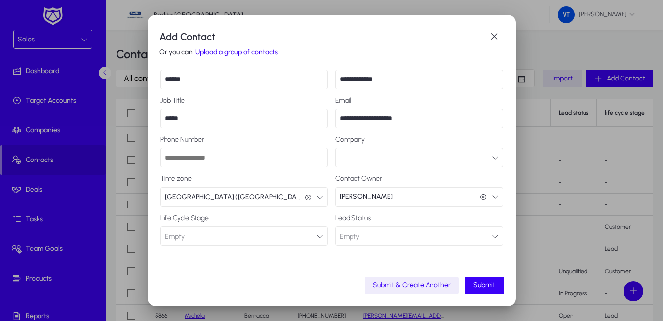
click at [317, 234] on icon "button" at bounding box center [319, 236] width 7 height 7
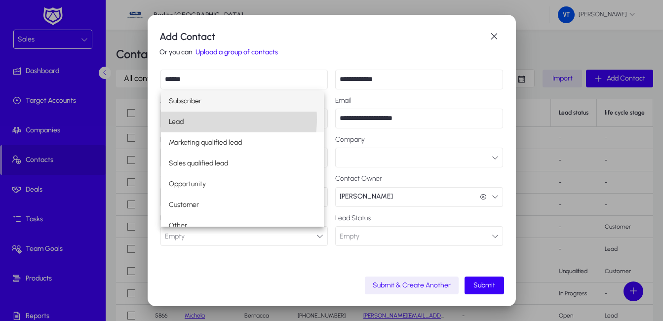
click at [207, 119] on mat-option "Lead" at bounding box center [242, 122] width 163 height 21
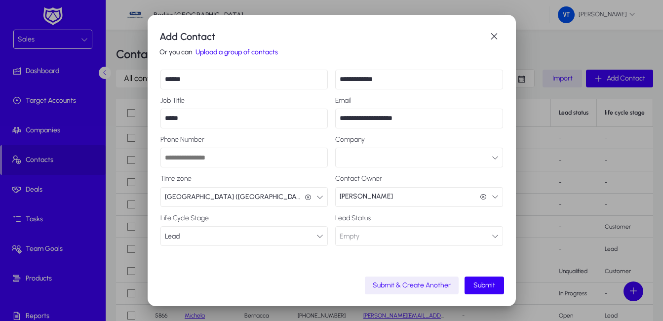
click at [492, 238] on icon "button" at bounding box center [495, 236] width 7 height 7
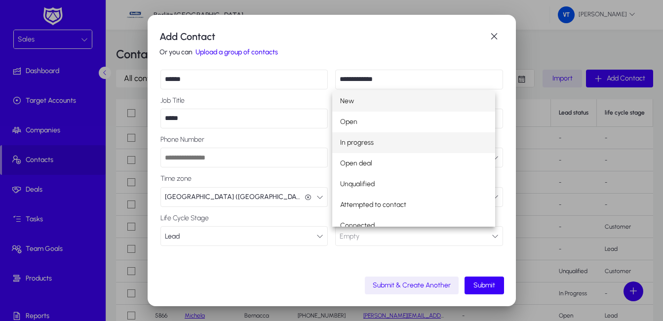
click at [382, 146] on mat-option "In progress" at bounding box center [413, 142] width 163 height 21
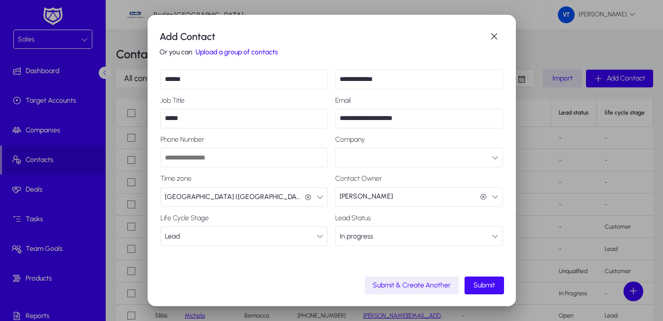
click at [490, 285] on span "Submit" at bounding box center [484, 285] width 22 height 8
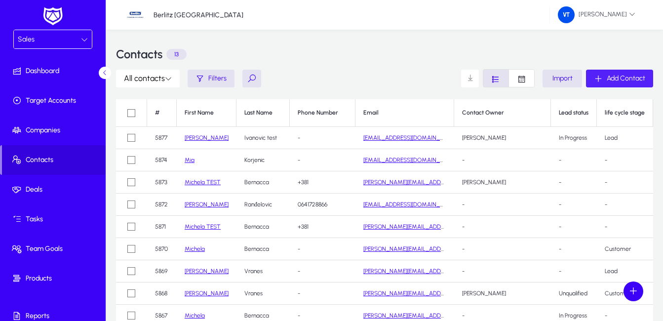
click at [191, 139] on link "Ivana" at bounding box center [207, 137] width 44 height 7
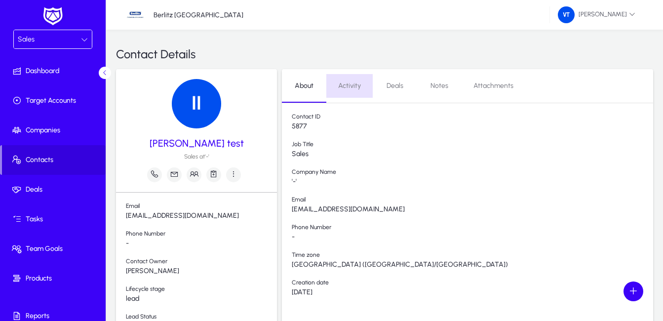
click at [347, 85] on span "Activity" at bounding box center [349, 85] width 23 height 7
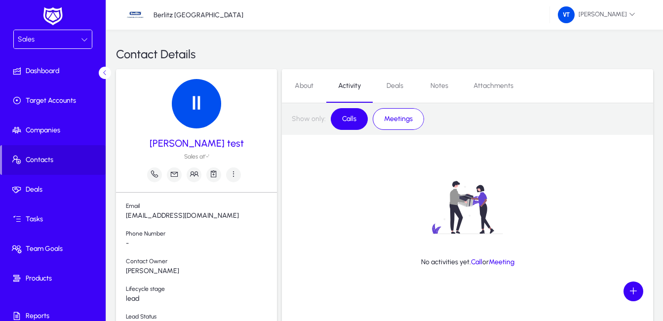
click at [395, 89] on span "Deals" at bounding box center [395, 85] width 17 height 7
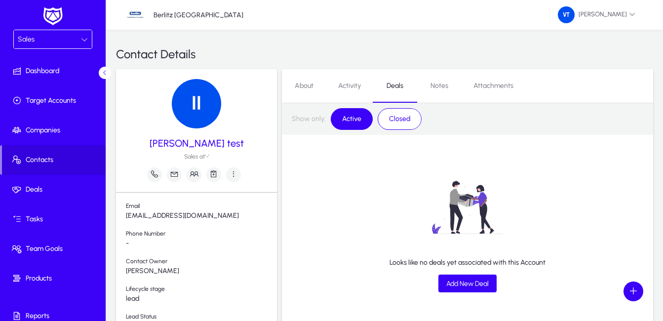
click at [451, 88] on link "Notes" at bounding box center [439, 86] width 44 height 24
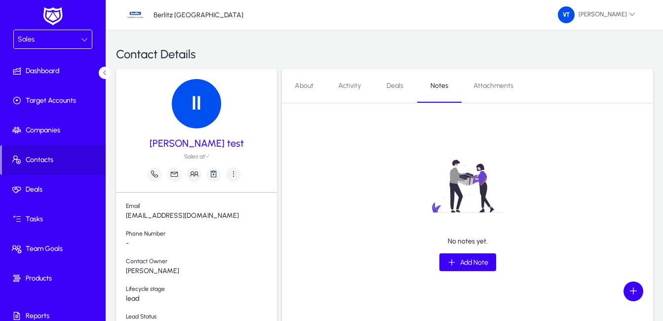
click at [511, 88] on span "Attachments" at bounding box center [493, 85] width 40 height 7
click at [469, 260] on span "Attach" at bounding box center [474, 262] width 20 height 8
click at [442, 87] on span "Notes" at bounding box center [439, 85] width 18 height 7
drag, startPoint x: 399, startPoint y: 85, endPoint x: 346, endPoint y: 89, distance: 54.0
click at [399, 85] on span "Deals" at bounding box center [395, 85] width 17 height 7
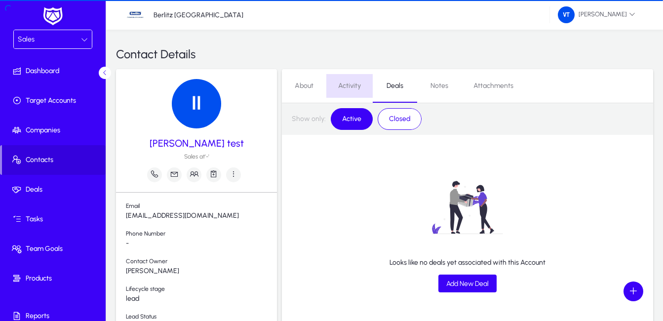
click at [348, 89] on span "Activity" at bounding box center [349, 85] width 23 height 7
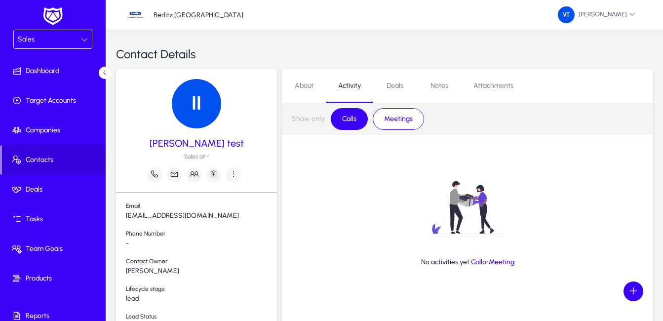
click at [301, 90] on span "About" at bounding box center [304, 86] width 19 height 24
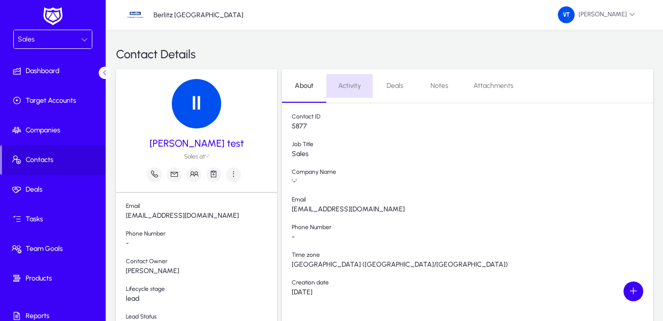
click at [354, 89] on span "Activity" at bounding box center [349, 85] width 23 height 7
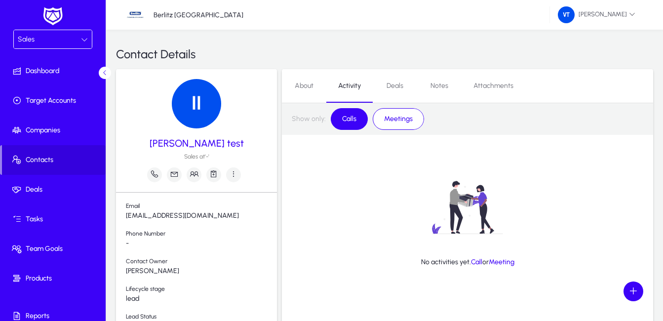
click at [399, 87] on span "Deals" at bounding box center [395, 85] width 17 height 7
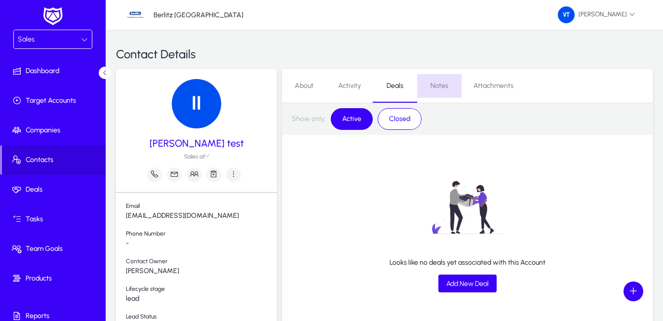
click at [436, 85] on span "Notes" at bounding box center [439, 85] width 18 height 7
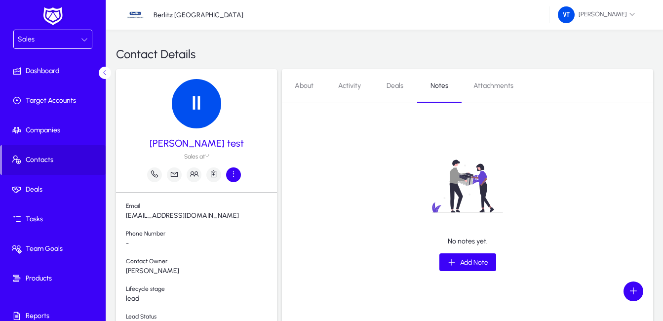
click at [234, 175] on icon "button" at bounding box center [233, 173] width 9 height 9
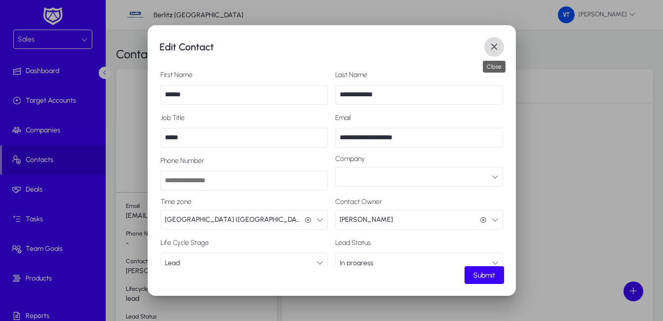
click at [492, 50] on span "button" at bounding box center [494, 47] width 20 height 20
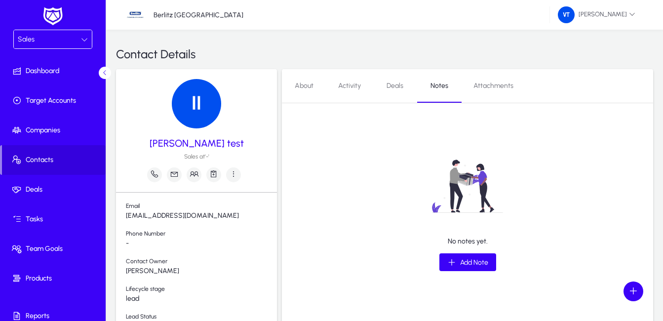
click at [500, 89] on span "Attachments" at bounding box center [493, 85] width 40 height 7
click at [308, 84] on span "About" at bounding box center [304, 85] width 19 height 7
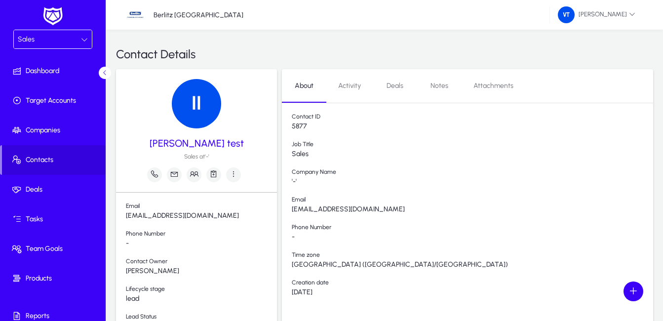
click at [346, 87] on span "Activity" at bounding box center [349, 85] width 23 height 7
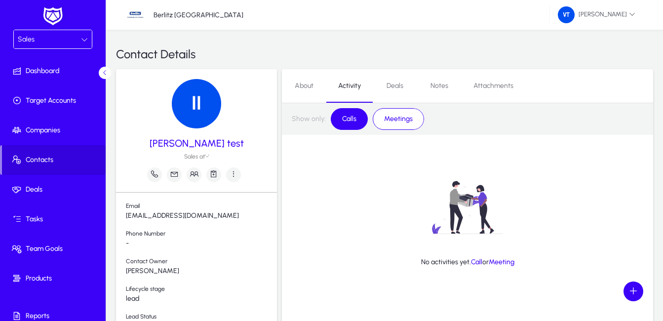
click at [305, 85] on span "About" at bounding box center [304, 85] width 19 height 7
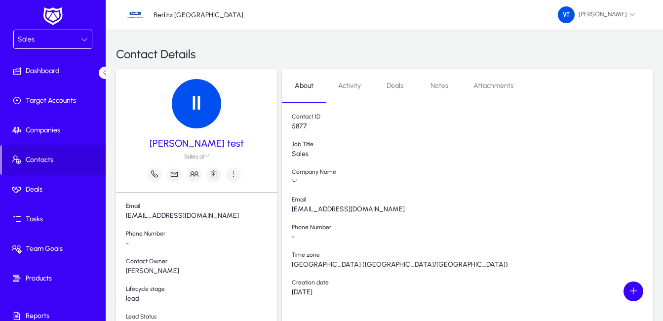
click at [81, 41] on icon at bounding box center [84, 39] width 7 height 7
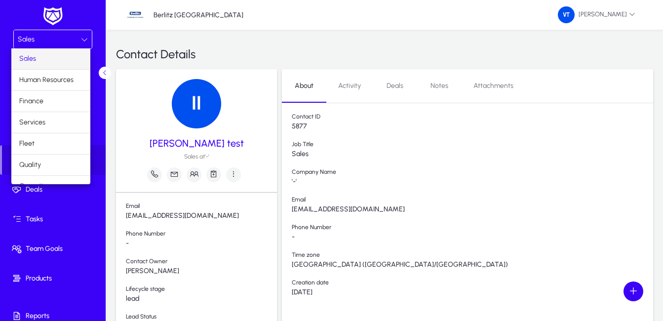
click at [480, 219] on div at bounding box center [331, 160] width 663 height 321
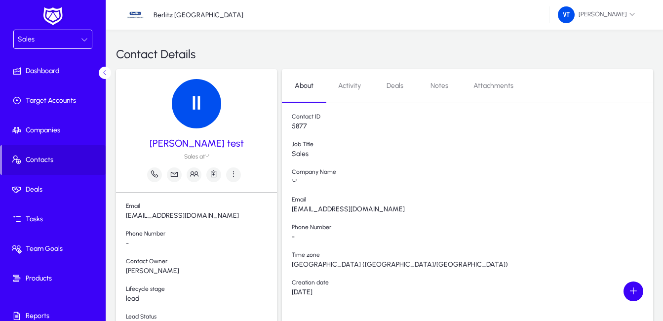
click at [78, 37] on div "Sales" at bounding box center [49, 39] width 63 height 13
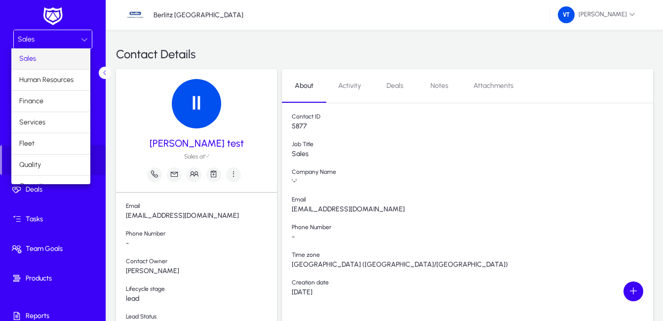
click at [28, 59] on span "Sales" at bounding box center [27, 59] width 17 height 12
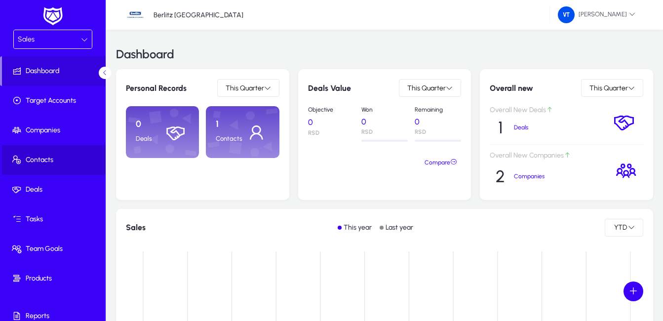
click at [54, 165] on span at bounding box center [55, 160] width 106 height 24
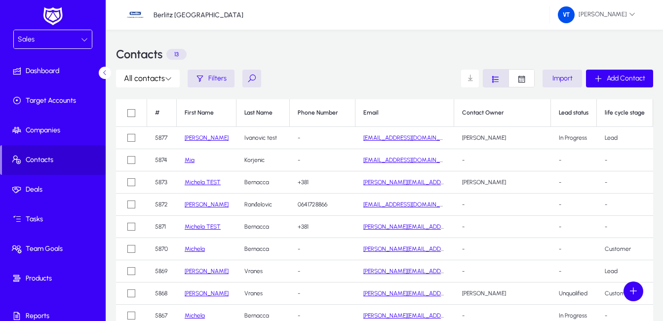
click at [56, 151] on span at bounding box center [54, 160] width 104 height 24
click at [42, 129] on span "Companies" at bounding box center [55, 130] width 106 height 10
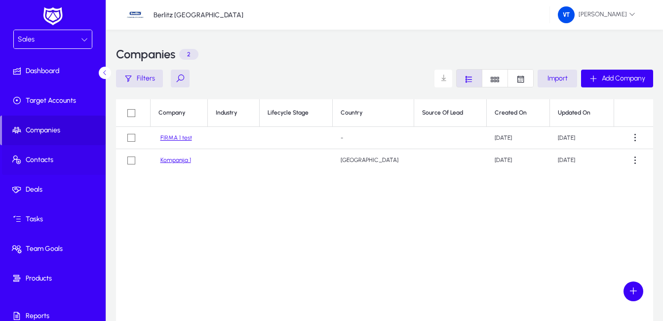
click at [42, 162] on span "Contacts" at bounding box center [55, 160] width 106 height 10
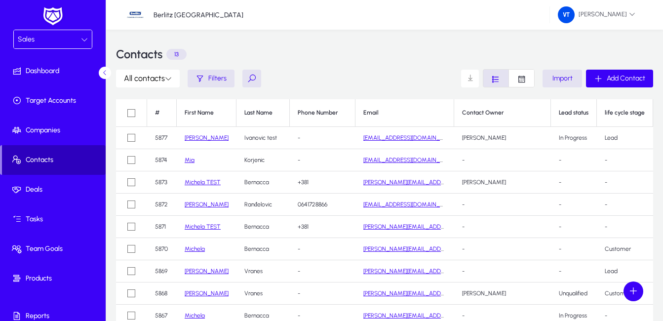
click at [55, 161] on span "Contacts" at bounding box center [54, 160] width 104 height 10
click at [72, 38] on div "Sales" at bounding box center [49, 39] width 63 height 13
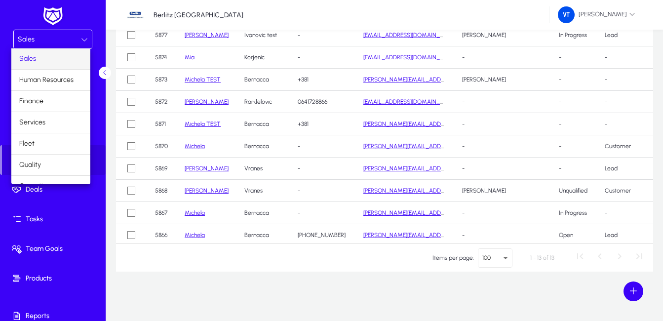
click at [36, 56] on mat-option "Sales" at bounding box center [50, 58] width 79 height 21
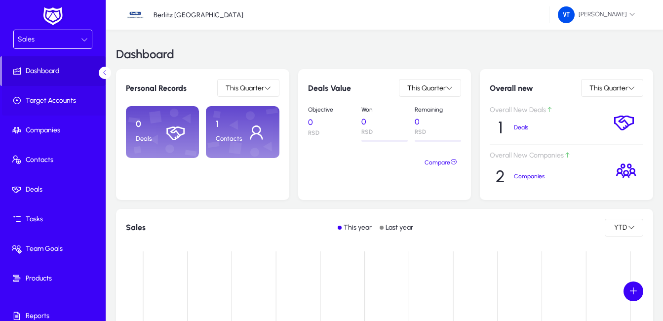
click at [57, 103] on span "Target Accounts" at bounding box center [55, 101] width 106 height 10
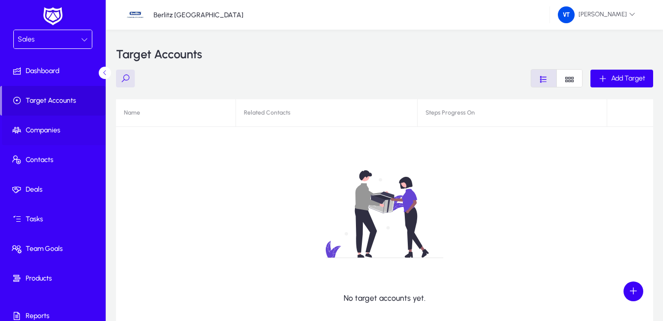
click at [56, 128] on span "Companies" at bounding box center [55, 130] width 106 height 10
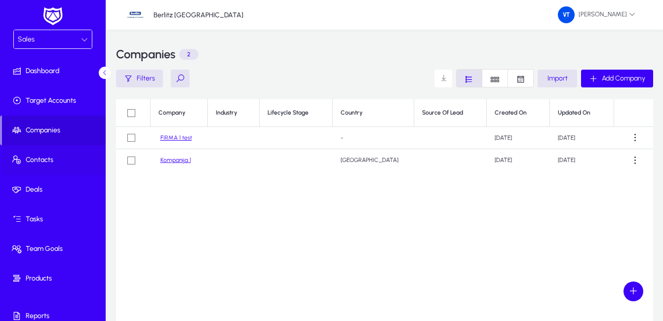
click at [55, 158] on span "Contacts" at bounding box center [55, 160] width 106 height 10
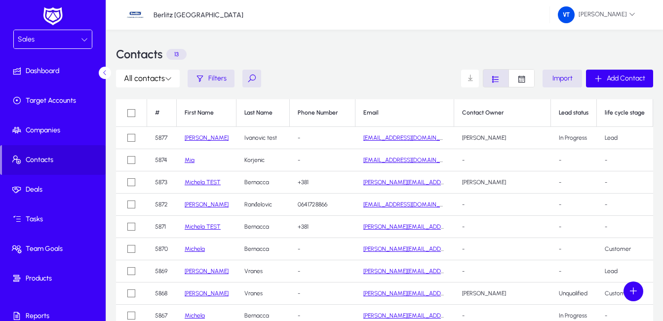
click at [56, 39] on div "Sales" at bounding box center [49, 39] width 63 height 13
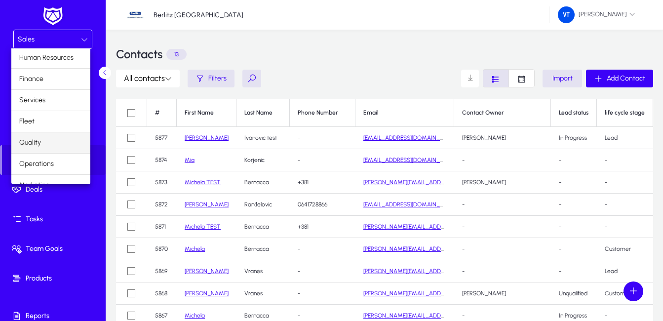
scroll to position [34, 0]
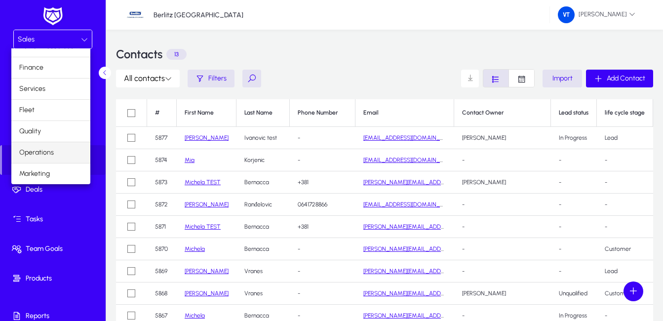
click at [41, 155] on span "Operations" at bounding box center [36, 153] width 35 height 12
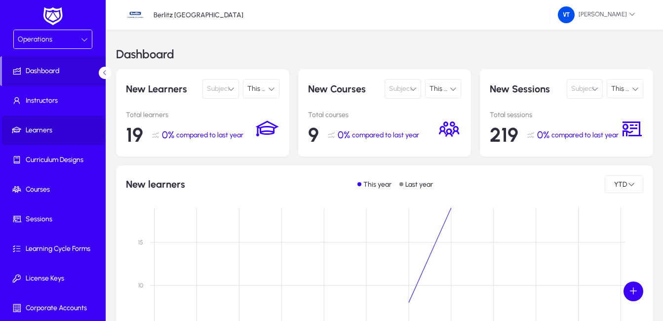
click at [46, 131] on span "Learners" at bounding box center [55, 130] width 106 height 10
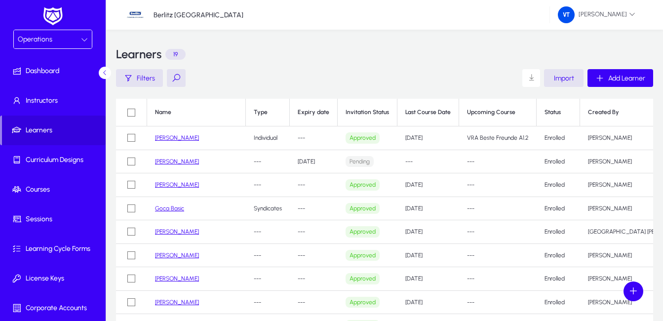
click at [167, 161] on link "[PERSON_NAME]" at bounding box center [177, 161] width 44 height 7
click at [167, 162] on link "[PERSON_NAME]" at bounding box center [177, 161] width 44 height 7
click at [555, 111] on th "Status" at bounding box center [558, 113] width 43 height 28
click at [529, 80] on span at bounding box center [531, 78] width 20 height 20
click at [372, 53] on div "Learners 19" at bounding box center [384, 54] width 537 height 30
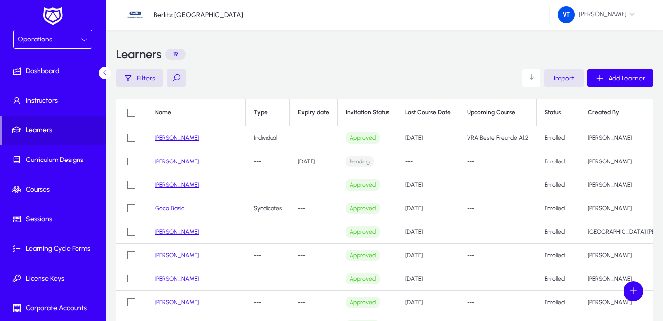
click at [568, 79] on span "Import" at bounding box center [564, 78] width 20 height 8
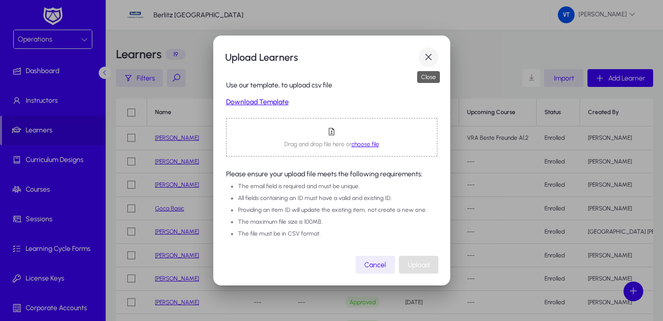
click at [430, 59] on span "button" at bounding box center [429, 57] width 20 height 20
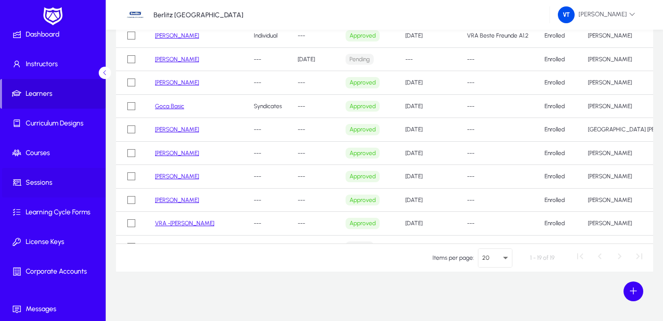
scroll to position [69, 0]
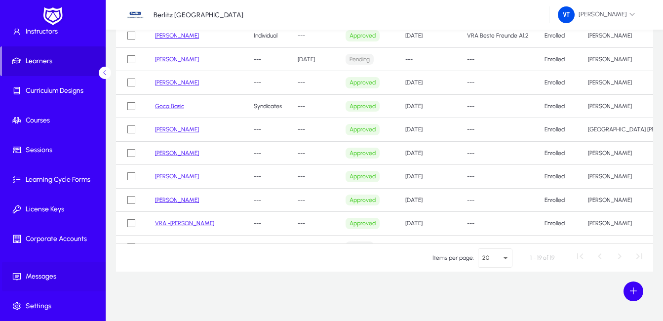
click at [46, 277] on span "Messages" at bounding box center [55, 277] width 106 height 10
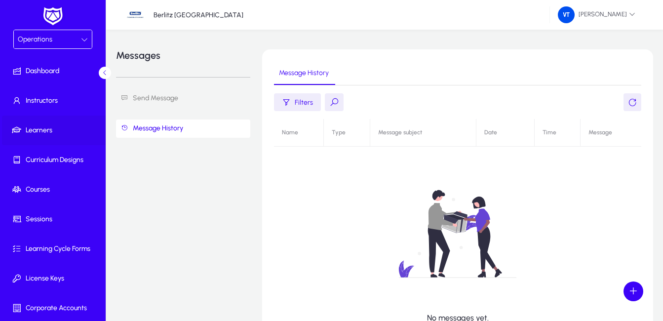
click at [43, 130] on span "Learners" at bounding box center [55, 130] width 106 height 10
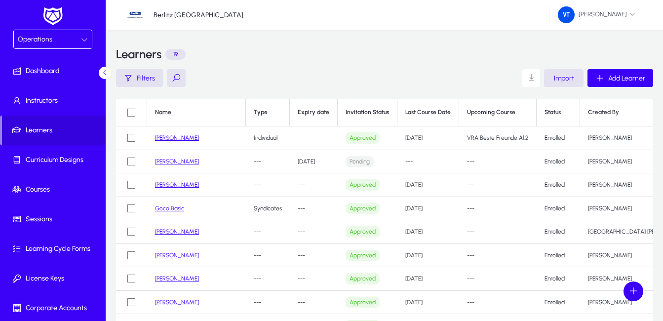
click at [173, 162] on link "[PERSON_NAME]" at bounding box center [177, 161] width 44 height 7
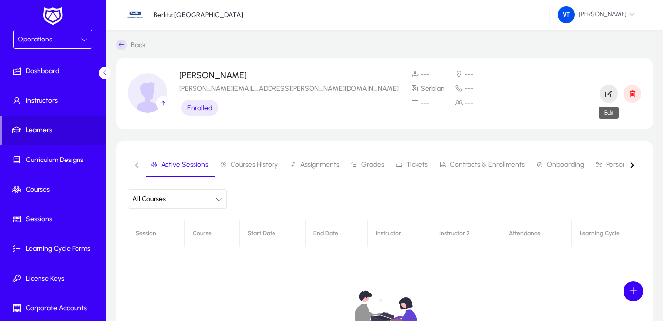
click at [603, 98] on span "button" at bounding box center [609, 94] width 18 height 24
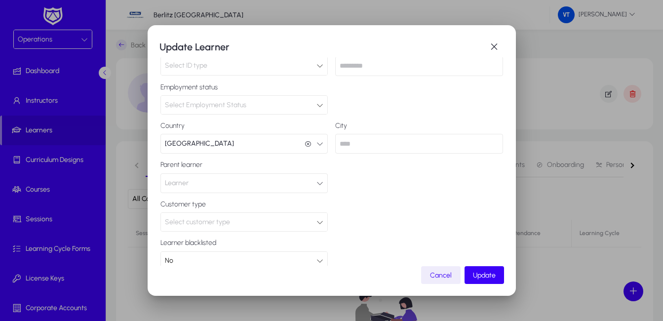
scroll to position [202, 0]
click at [494, 45] on span "button" at bounding box center [494, 47] width 20 height 20
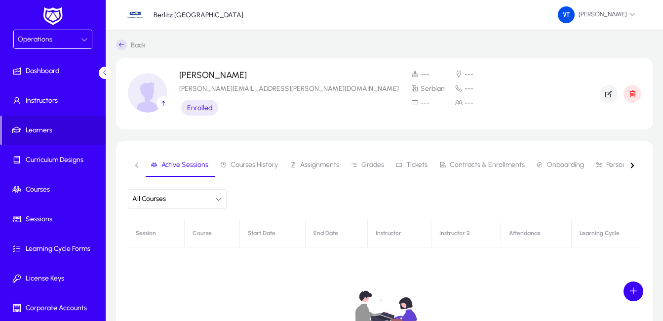
click at [54, 39] on div "Operations" at bounding box center [49, 39] width 63 height 13
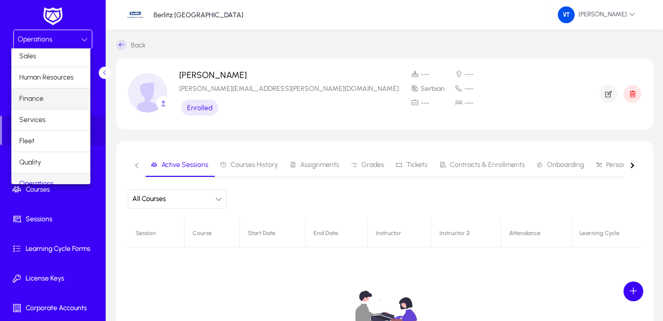
scroll to position [0, 0]
click at [39, 58] on mat-option "Sales" at bounding box center [50, 58] width 79 height 21
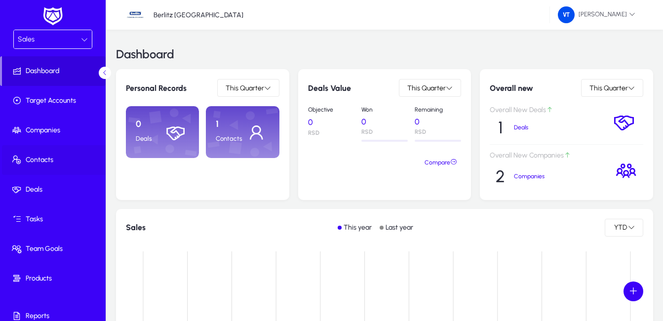
click at [47, 160] on span "Contacts" at bounding box center [55, 160] width 106 height 10
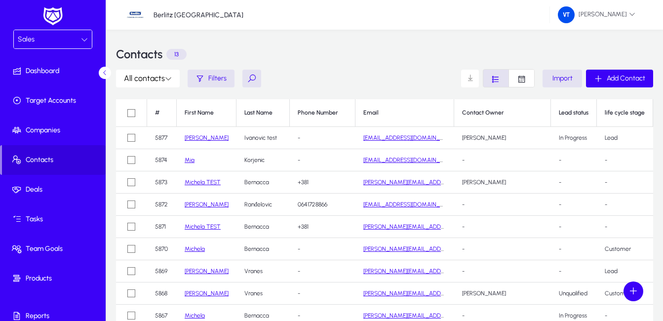
click at [54, 35] on div "Sales" at bounding box center [49, 39] width 63 height 13
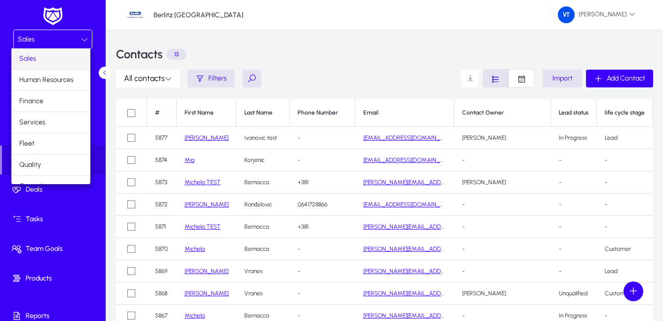
click at [55, 61] on mat-option "Sales" at bounding box center [50, 58] width 79 height 21
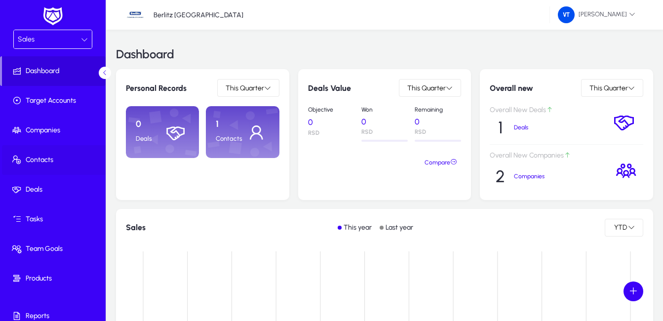
click at [41, 163] on span "Contacts" at bounding box center [55, 160] width 106 height 10
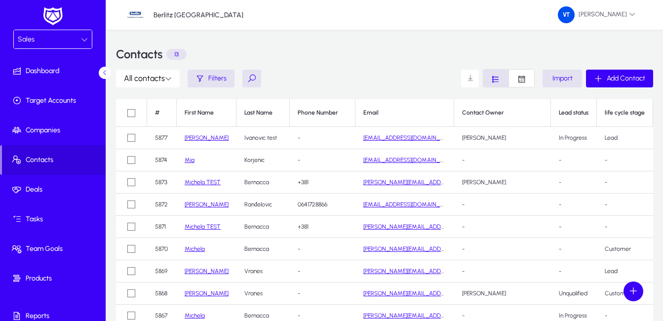
click at [255, 78] on button at bounding box center [251, 79] width 19 height 18
click at [193, 139] on link "Ivana" at bounding box center [207, 137] width 44 height 7
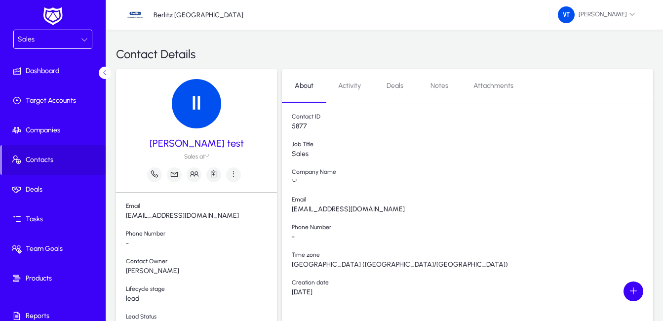
click at [78, 41] on div "Sales" at bounding box center [49, 39] width 63 height 13
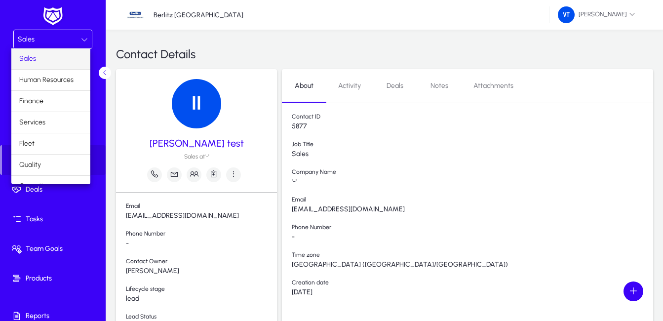
click at [36, 36] on div at bounding box center [331, 160] width 663 height 321
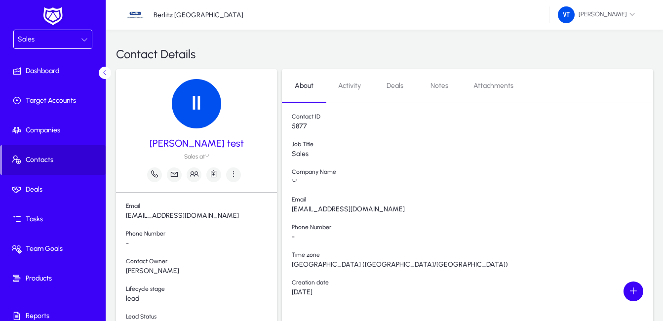
click at [48, 163] on span "Contacts" at bounding box center [54, 160] width 104 height 10
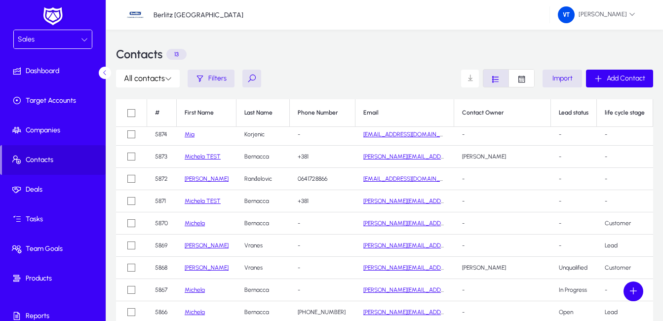
scroll to position [49, 0]
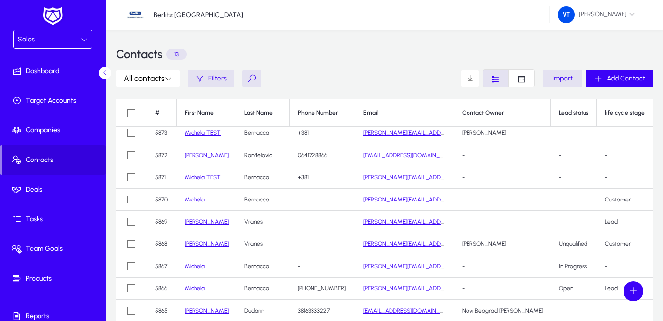
click at [249, 79] on button at bounding box center [251, 79] width 19 height 18
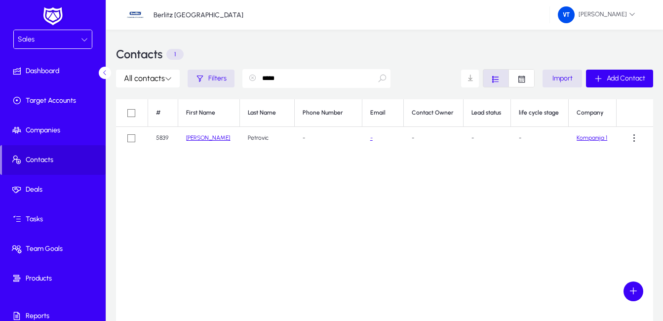
scroll to position [0, 0]
type input "*"
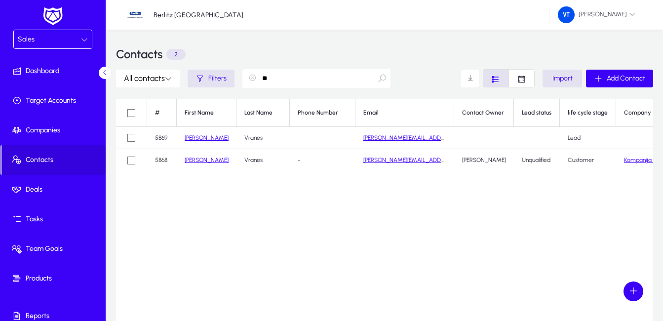
type input "*"
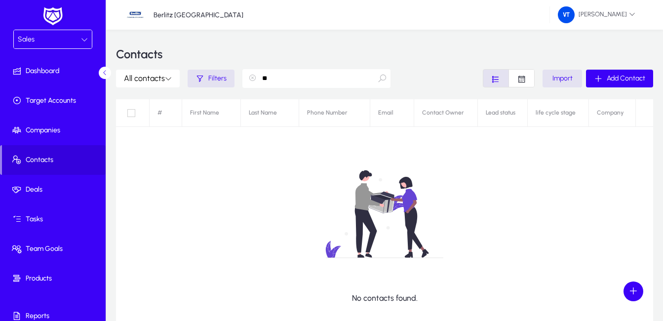
type input "*"
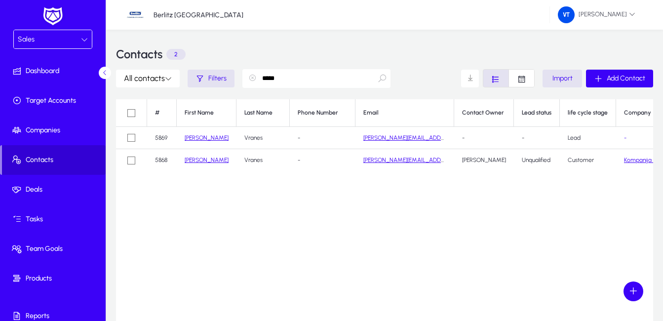
click at [57, 161] on span "Contacts" at bounding box center [54, 160] width 104 height 10
click at [34, 161] on span "Contacts" at bounding box center [54, 160] width 104 height 10
click at [323, 78] on input "*****" at bounding box center [316, 78] width 148 height 19
type input "*"
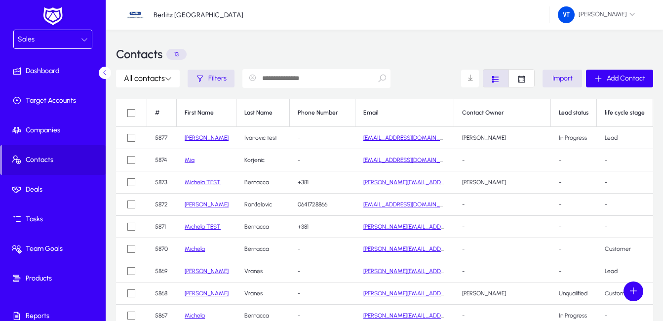
click at [194, 138] on link "Ivana" at bounding box center [207, 137] width 44 height 7
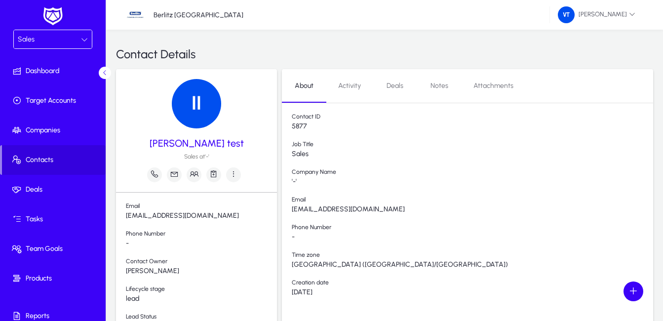
click at [356, 87] on span "Activity" at bounding box center [349, 85] width 23 height 7
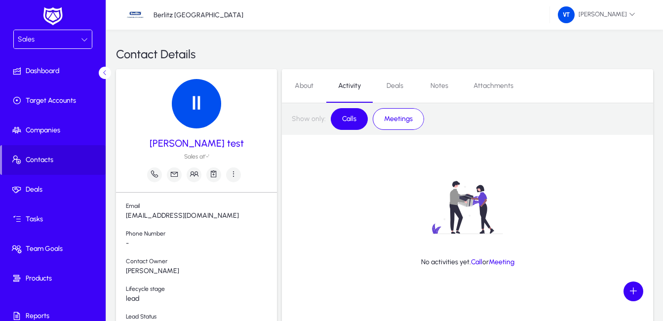
click at [412, 120] on span "Meetings" at bounding box center [398, 119] width 40 height 17
click at [398, 88] on span "Deals" at bounding box center [395, 85] width 17 height 7
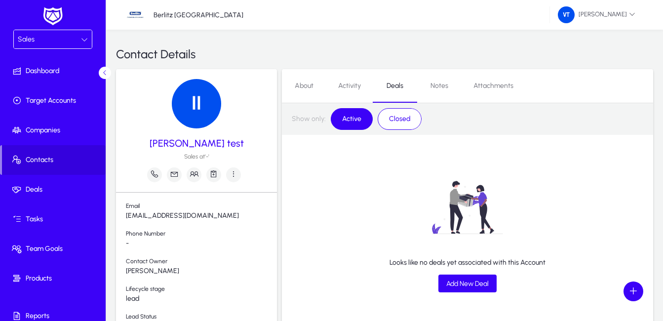
click at [443, 84] on span "Notes" at bounding box center [439, 85] width 18 height 7
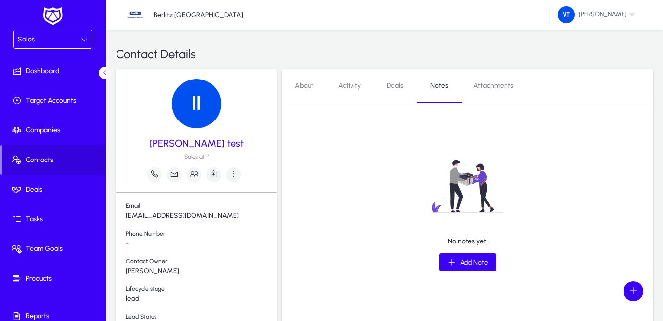
click at [491, 85] on span "Attachments" at bounding box center [493, 85] width 40 height 7
click at [304, 84] on span "About" at bounding box center [304, 85] width 19 height 7
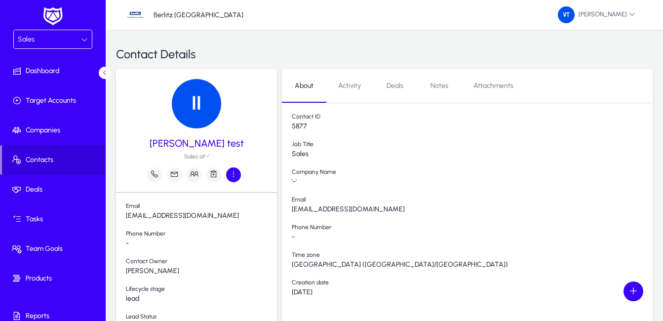
click at [234, 174] on icon "button" at bounding box center [233, 173] width 9 height 9
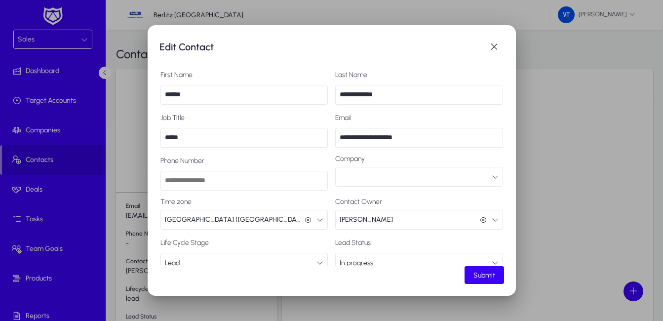
scroll to position [37, 0]
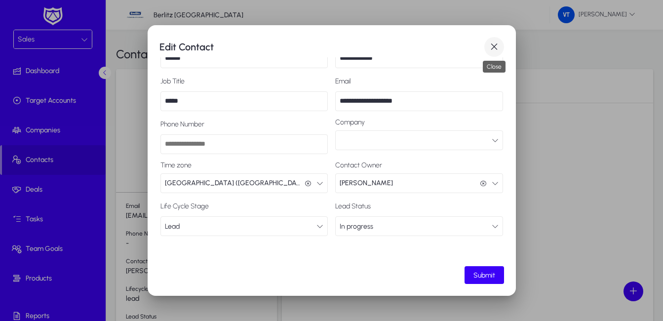
click at [494, 43] on span "button" at bounding box center [494, 47] width 20 height 20
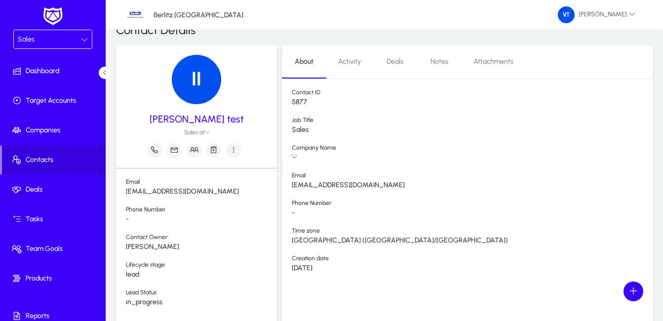
scroll to position [0, 0]
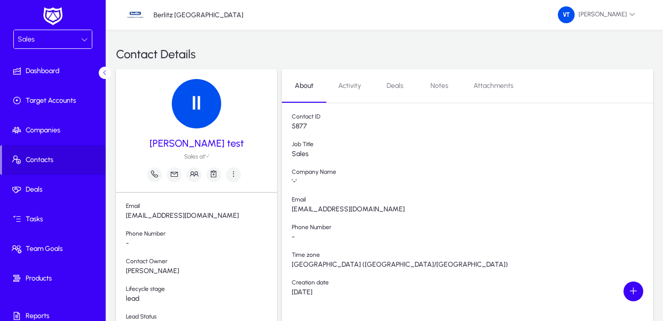
click at [346, 87] on span "Activity" at bounding box center [349, 85] width 23 height 7
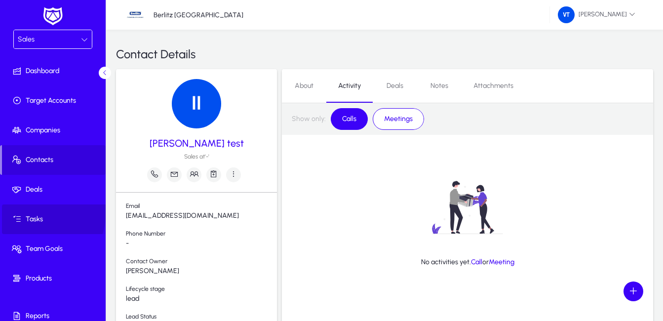
click at [34, 212] on span at bounding box center [55, 219] width 106 height 24
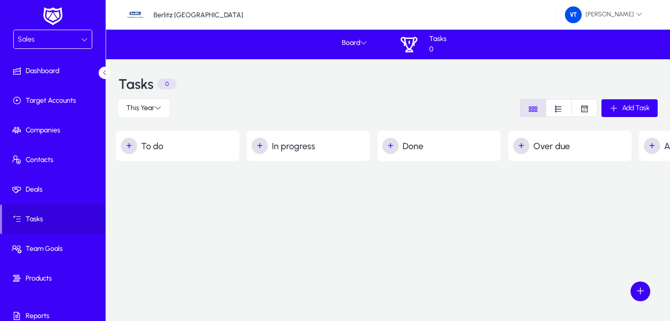
click at [81, 39] on icon at bounding box center [84, 39] width 7 height 7
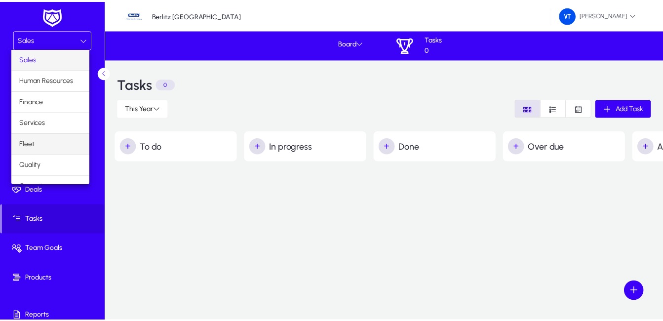
scroll to position [34, 0]
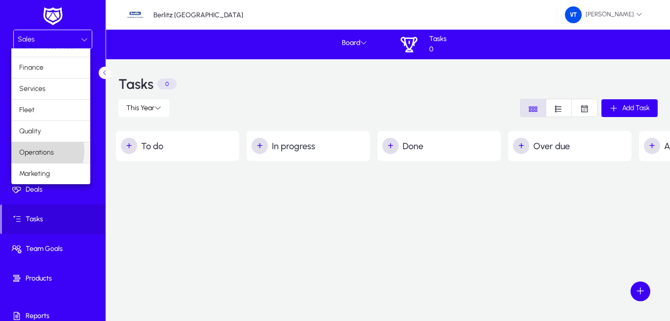
click at [40, 151] on span "Operations" at bounding box center [36, 153] width 35 height 12
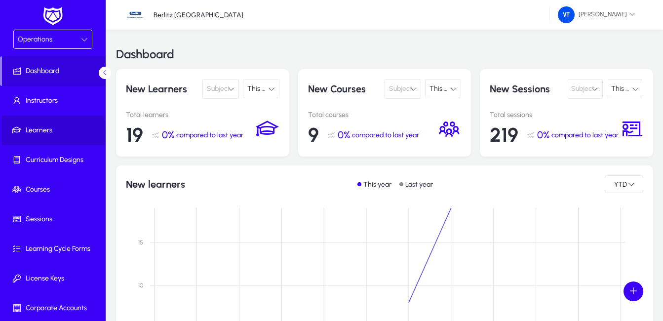
click at [52, 132] on span "Learners" at bounding box center [55, 130] width 106 height 10
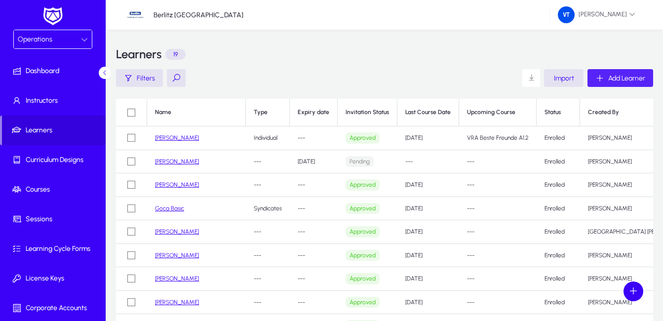
click at [632, 74] on span "Add Learner" at bounding box center [626, 78] width 37 height 8
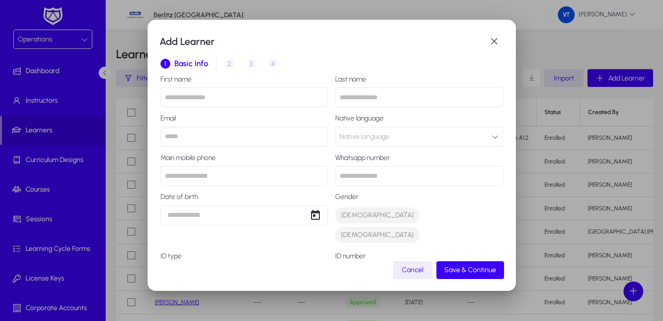
click at [203, 91] on input "text" at bounding box center [244, 97] width 168 height 20
type input "*****"
type input "**********"
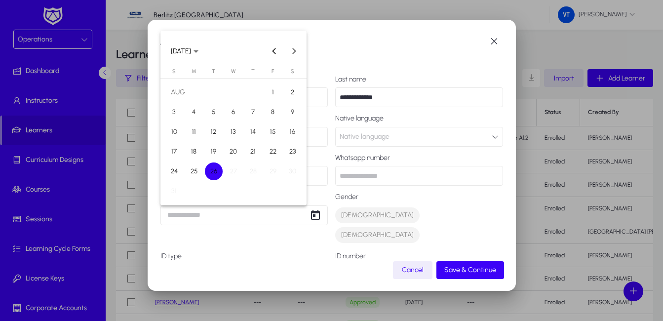
type input "**********"
type input "*******"
click at [217, 173] on span "26" at bounding box center [214, 171] width 18 height 18
type input "**********"
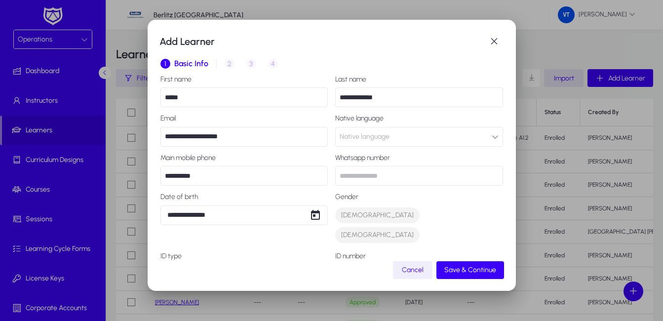
click at [411, 273] on span "Cancel" at bounding box center [413, 270] width 22 height 8
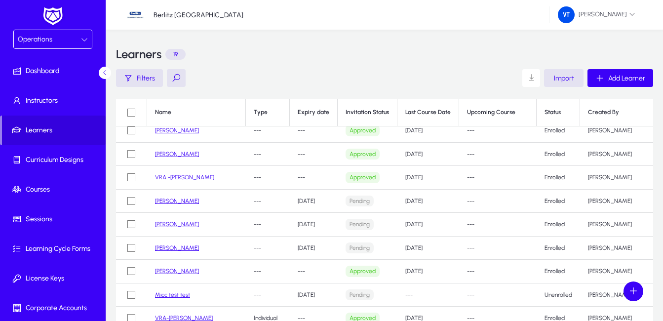
scroll to position [234, 0]
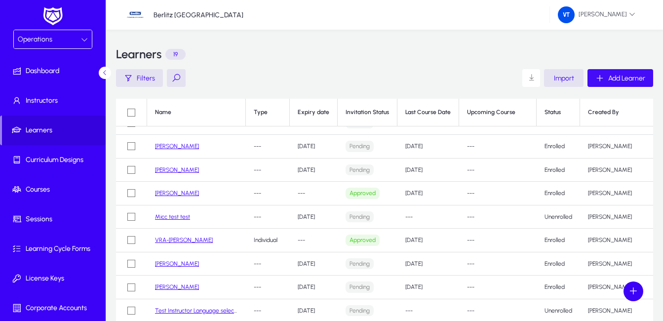
click at [629, 79] on span "Add Learner" at bounding box center [626, 78] width 37 height 8
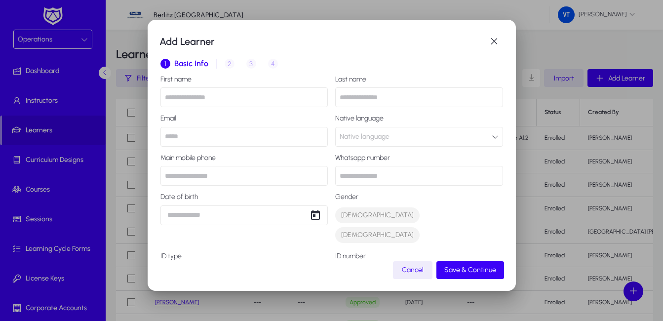
scroll to position [234, 0]
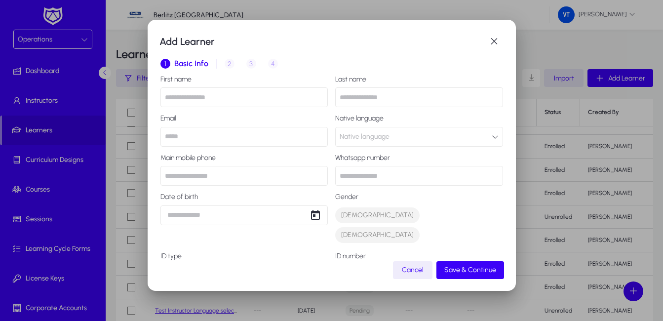
click at [220, 97] on input "text" at bounding box center [244, 97] width 168 height 20
type input "*****"
type input "**********"
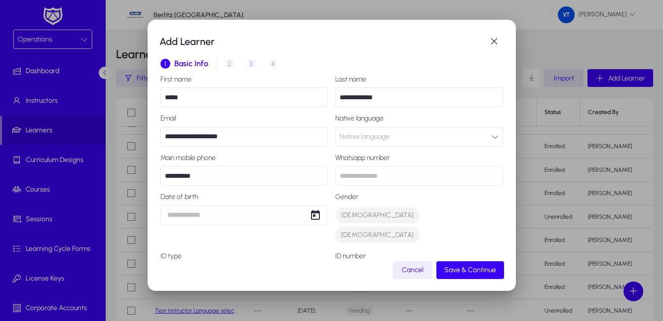
type input "*******"
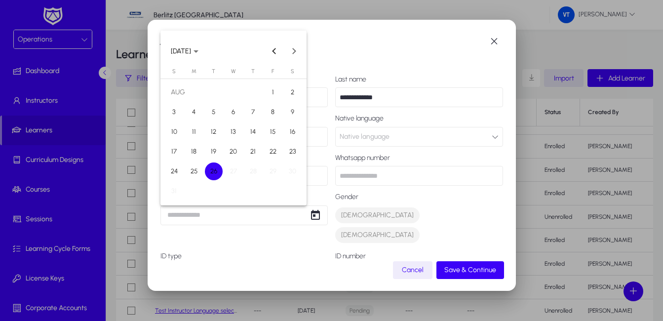
click at [213, 171] on span "26" at bounding box center [214, 171] width 18 height 18
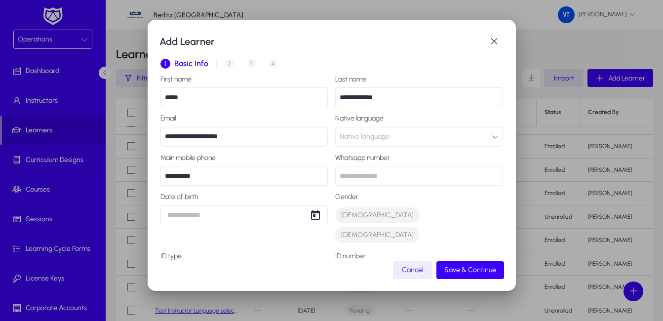
type input "**********"
click at [468, 270] on span "Save & Continue" at bounding box center [470, 270] width 52 height 8
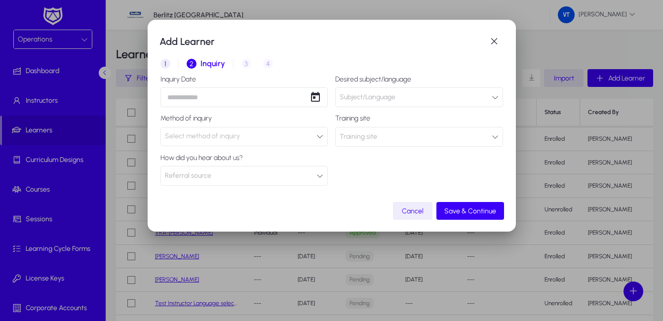
click at [393, 96] on span "Subject/Language" at bounding box center [368, 97] width 56 height 20
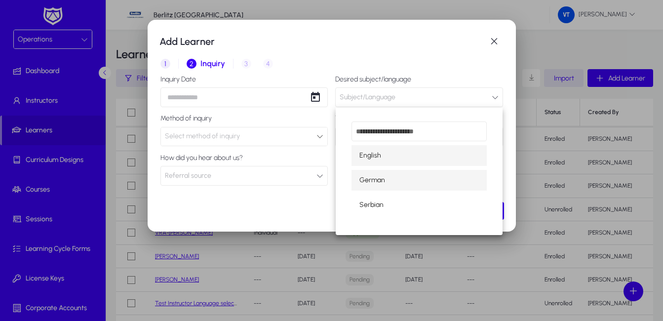
click at [384, 181] on span "German" at bounding box center [372, 180] width 26 height 12
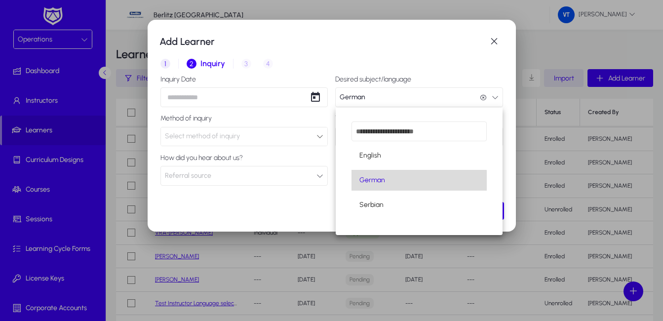
scroll to position [0, 0]
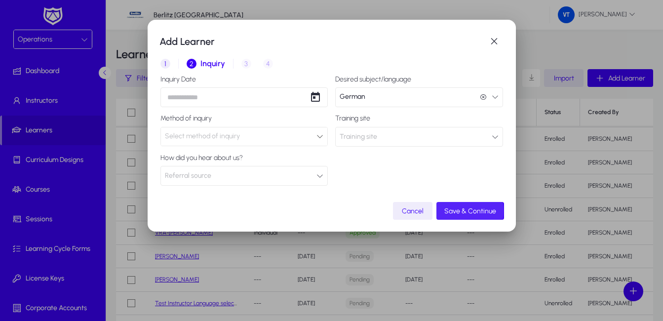
click at [465, 211] on span "Save & Continue" at bounding box center [470, 211] width 52 height 8
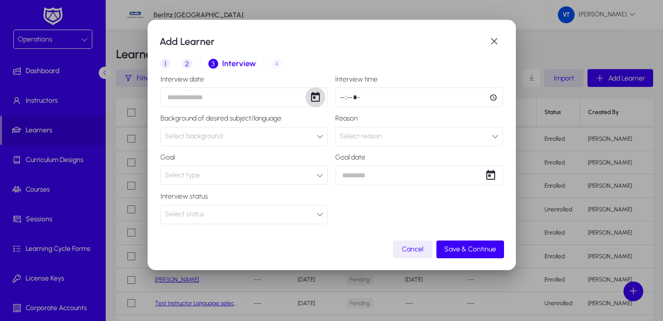
click at [319, 99] on span "Open calendar" at bounding box center [316, 97] width 20 height 20
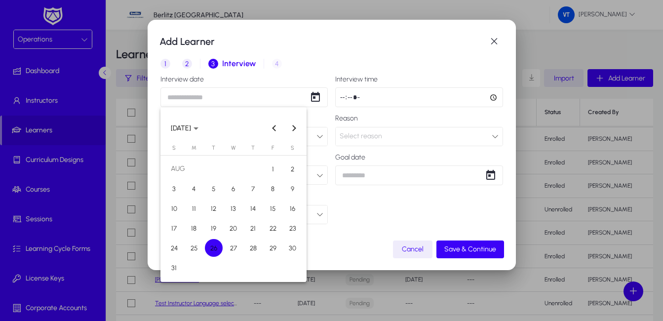
click at [235, 251] on span "27" at bounding box center [234, 248] width 18 height 18
type input "**********"
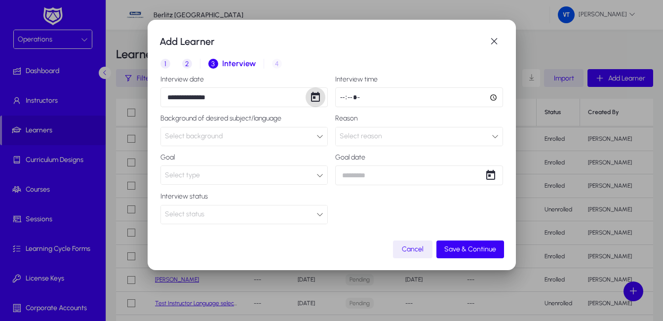
click at [438, 101] on input "time" at bounding box center [419, 97] width 168 height 20
click at [255, 138] on div "Select background" at bounding box center [241, 136] width 152 height 13
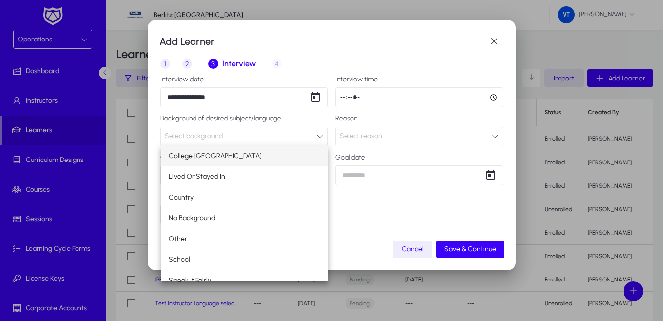
click at [255, 138] on div at bounding box center [331, 160] width 663 height 321
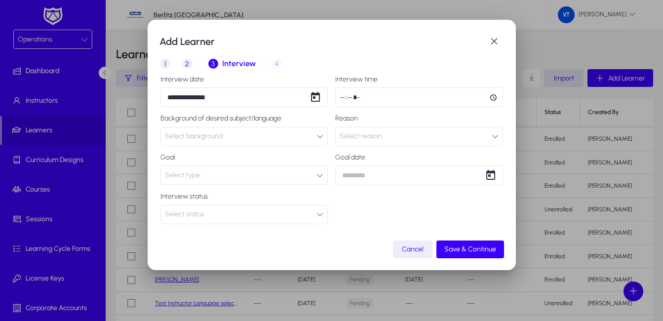
click at [396, 138] on div "Select reason" at bounding box center [416, 136] width 152 height 13
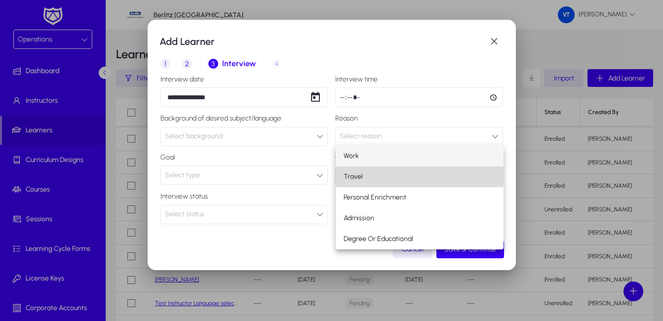
click at [364, 176] on mat-option "Travel" at bounding box center [420, 176] width 168 height 21
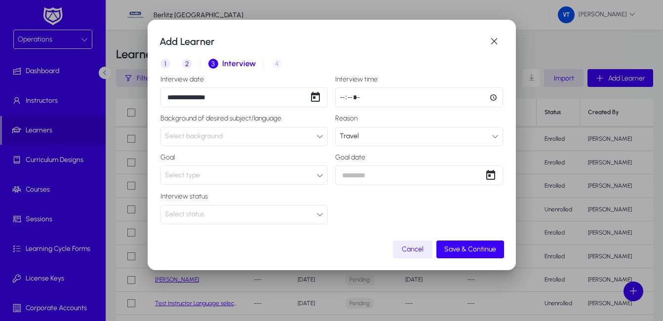
click at [222, 172] on div "Select type" at bounding box center [241, 175] width 152 height 13
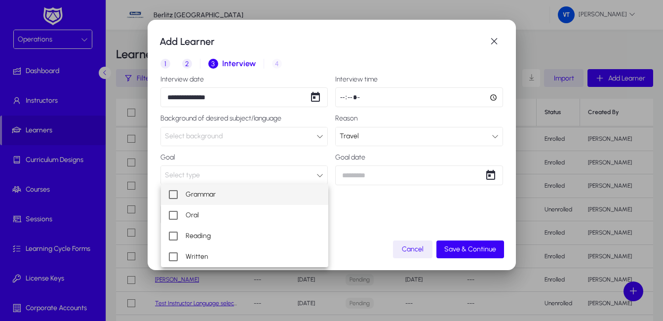
click at [172, 194] on mat-pseudo-checkbox at bounding box center [173, 194] width 9 height 9
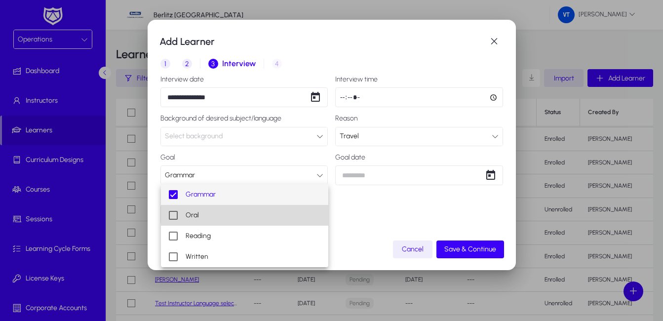
click at [177, 218] on mat-pseudo-checkbox at bounding box center [173, 215] width 9 height 9
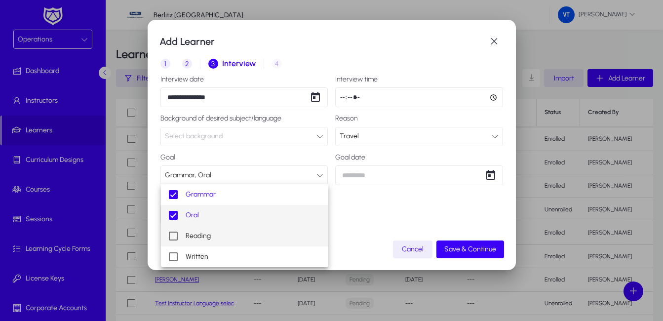
click at [174, 238] on mat-pseudo-checkbox at bounding box center [173, 236] width 9 height 9
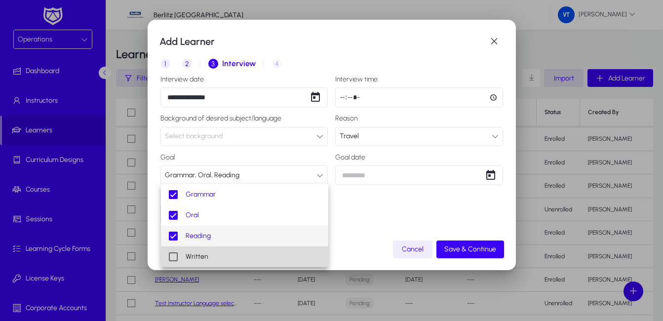
click at [174, 259] on mat-pseudo-checkbox at bounding box center [173, 256] width 9 height 9
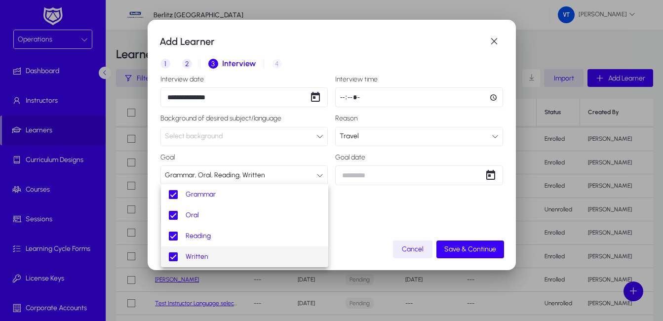
click at [398, 216] on div at bounding box center [331, 160] width 663 height 321
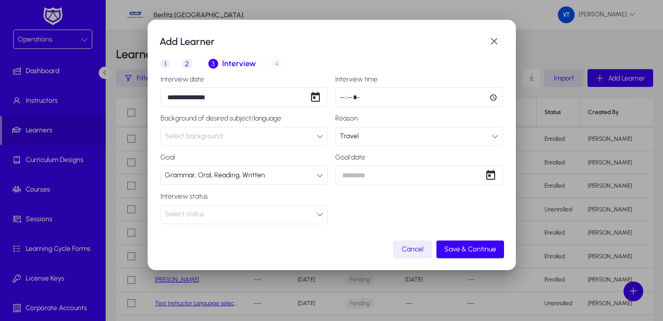
click at [318, 219] on div at bounding box center [319, 214] width 7 height 12
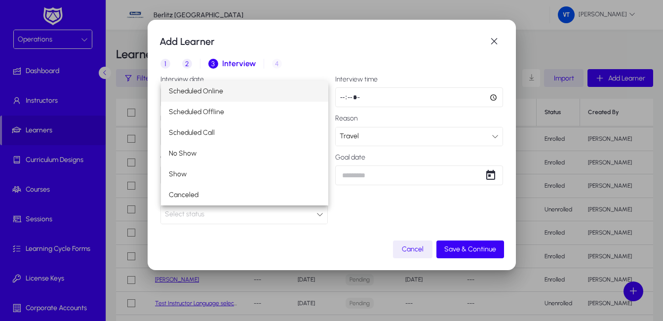
click at [318, 219] on div at bounding box center [331, 160] width 663 height 321
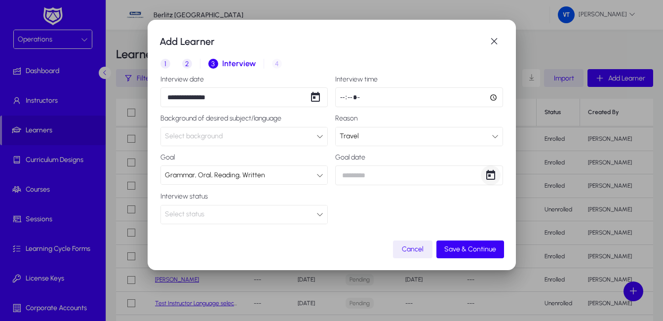
click at [493, 177] on span "Open calendar" at bounding box center [491, 175] width 20 height 20
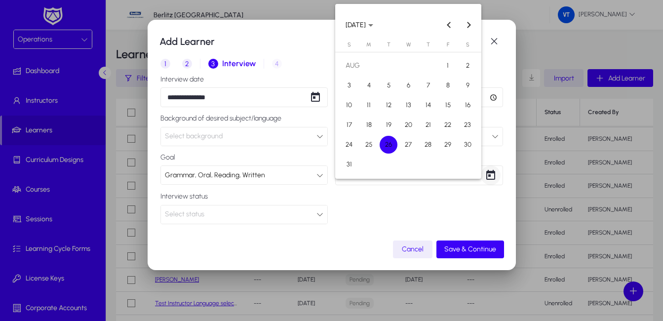
click at [493, 177] on div at bounding box center [331, 160] width 663 height 321
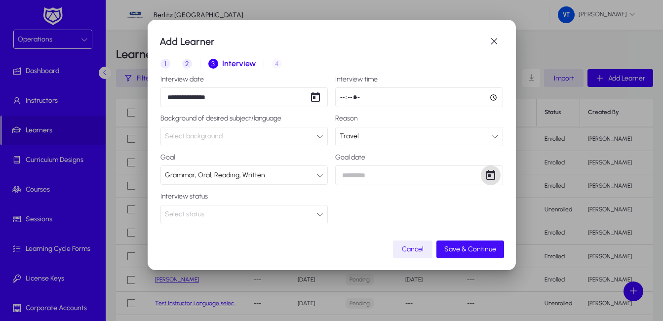
click at [468, 250] on span "Save & Continue" at bounding box center [470, 249] width 52 height 8
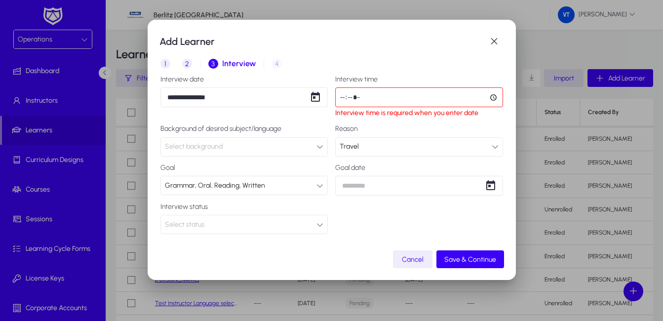
click at [373, 99] on input "time" at bounding box center [419, 97] width 168 height 20
drag, startPoint x: 395, startPoint y: 114, endPoint x: 434, endPoint y: 99, distance: 42.2
click at [395, 114] on span "Interview time is required when you enter date" at bounding box center [419, 113] width 168 height 8
click at [495, 98] on input "time" at bounding box center [419, 97] width 168 height 20
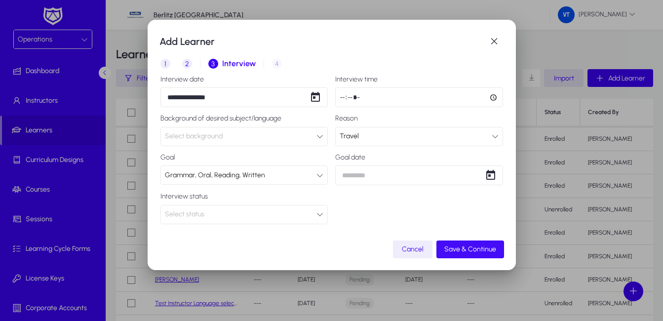
type input "*****"
click at [467, 252] on span "Save & Continue" at bounding box center [470, 249] width 52 height 8
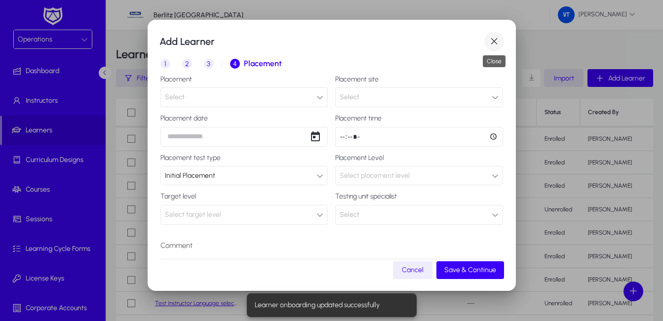
click at [496, 42] on span "button" at bounding box center [494, 42] width 20 height 20
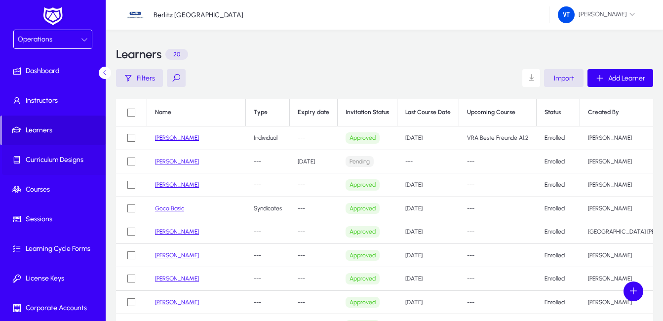
click at [46, 163] on span "Curriculum Designs" at bounding box center [55, 160] width 106 height 10
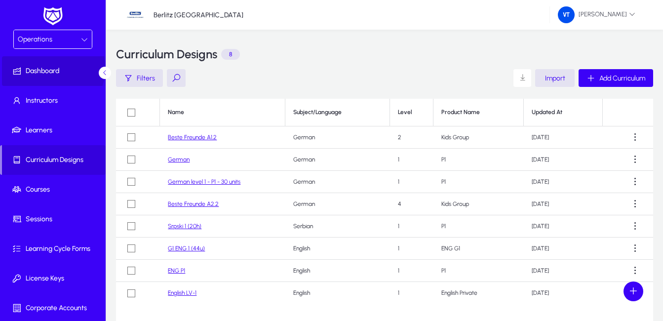
click at [39, 68] on span "Dashboard" at bounding box center [55, 71] width 106 height 10
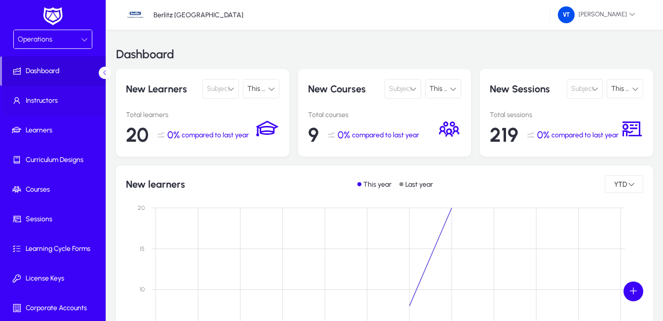
click at [62, 104] on span "Instructors" at bounding box center [55, 101] width 106 height 10
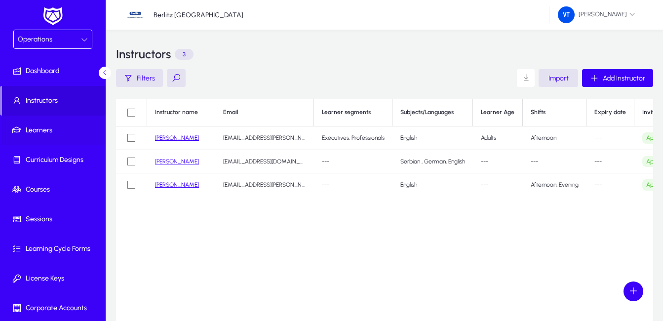
click at [38, 133] on span "Learners" at bounding box center [55, 130] width 106 height 10
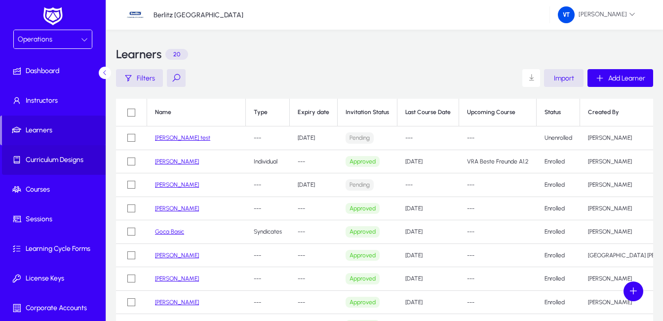
click at [72, 157] on span "Curriculum Designs" at bounding box center [55, 160] width 106 height 10
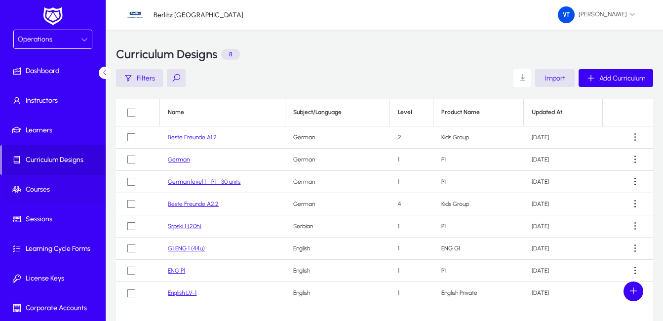
click at [61, 190] on span "Courses" at bounding box center [55, 190] width 106 height 10
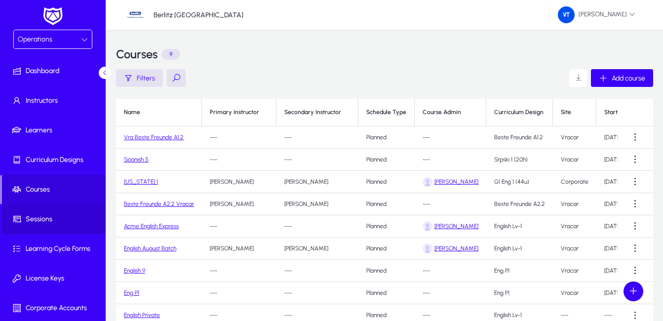
click at [58, 218] on span "Sessions" at bounding box center [55, 219] width 106 height 10
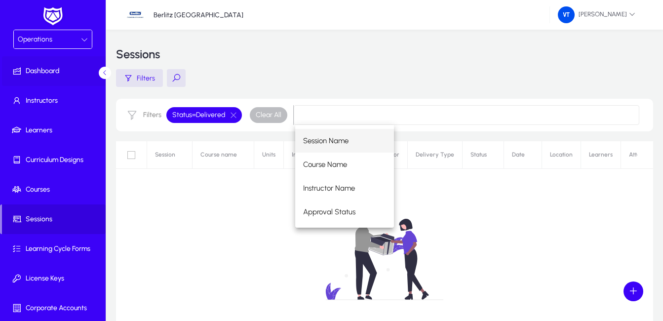
click at [54, 71] on span "Dashboard" at bounding box center [55, 71] width 106 height 10
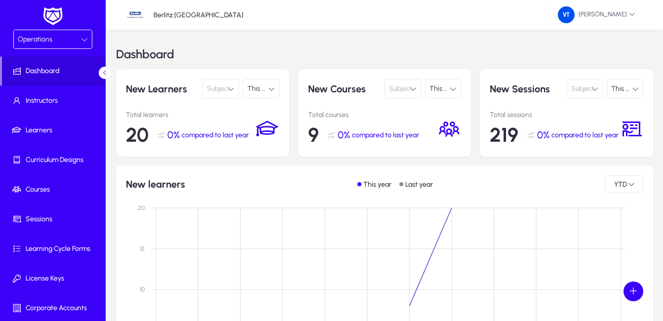
click at [593, 90] on span "Subject" at bounding box center [582, 89] width 23 height 20
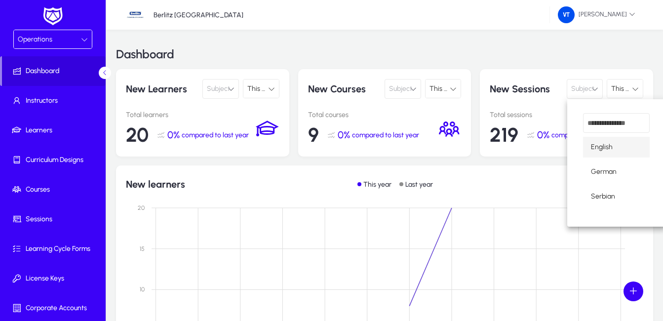
click at [593, 90] on div at bounding box center [331, 160] width 663 height 321
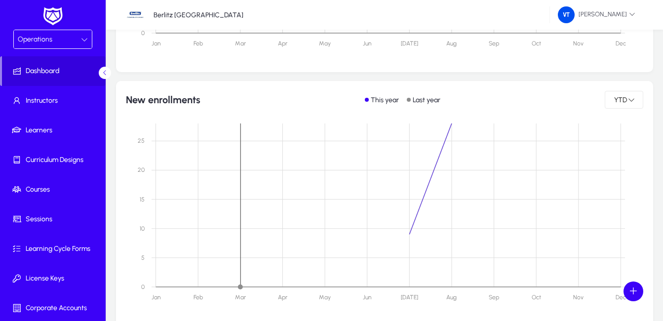
scroll to position [346, 0]
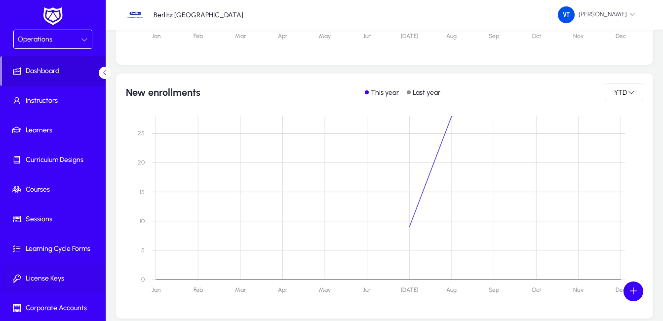
click at [55, 280] on span "License Keys" at bounding box center [55, 279] width 106 height 10
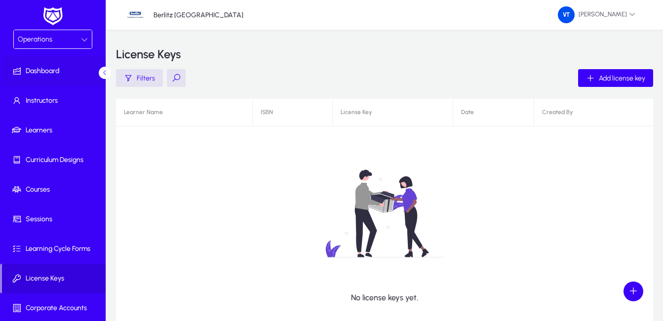
click at [42, 73] on span "Dashboard" at bounding box center [55, 71] width 106 height 10
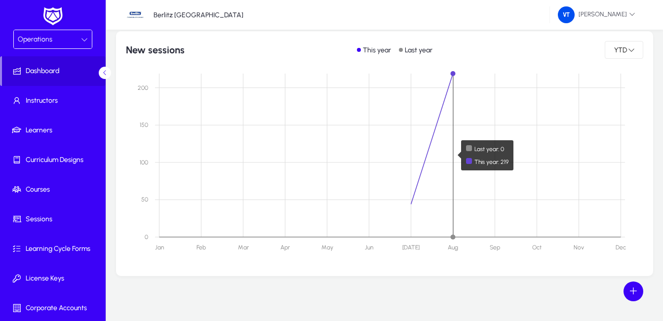
scroll to position [646, 0]
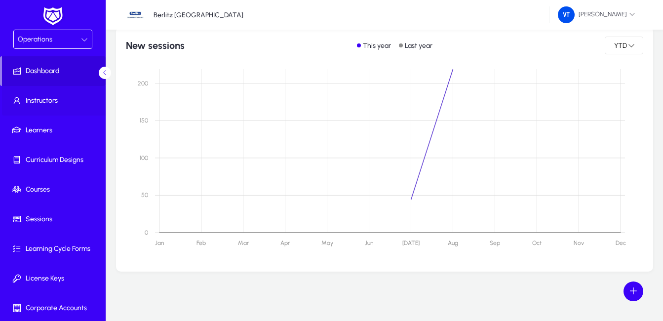
click at [54, 100] on span "Instructors" at bounding box center [55, 101] width 106 height 10
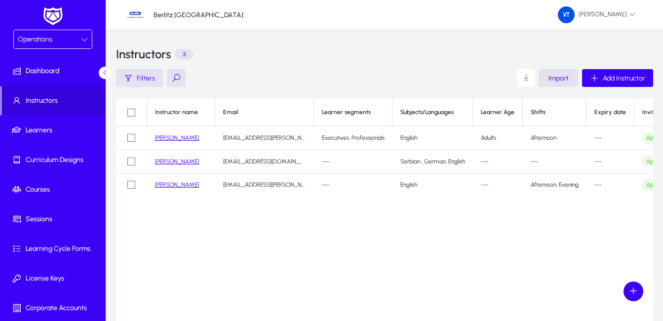
click at [83, 38] on icon at bounding box center [84, 39] width 7 height 7
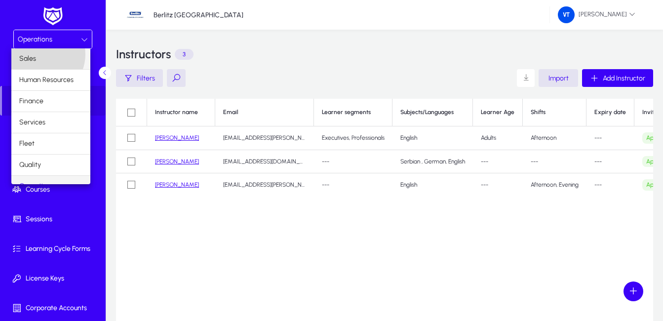
click at [40, 54] on mat-option "Sales" at bounding box center [50, 58] width 79 height 21
